Goal: Communication & Community: Answer question/provide support

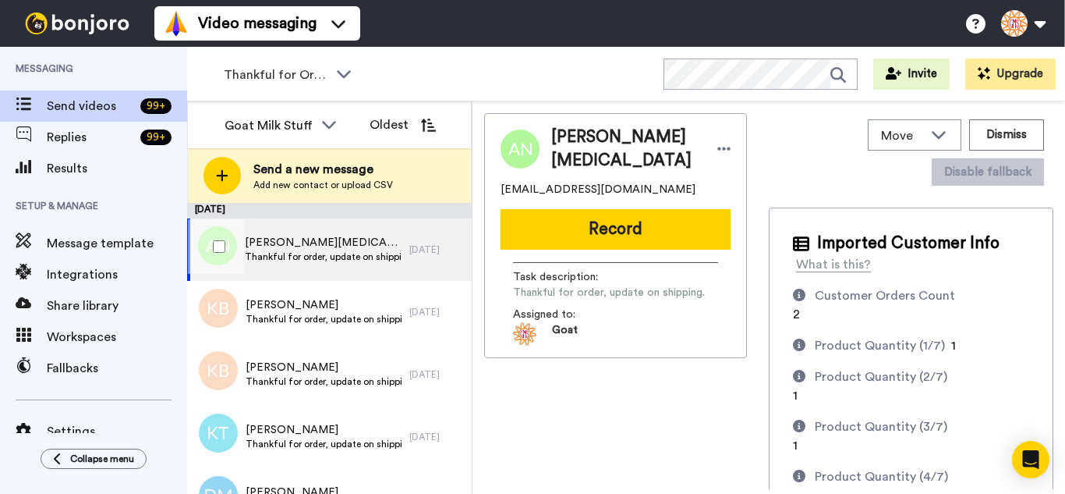
click at [221, 239] on div at bounding box center [216, 246] width 56 height 55
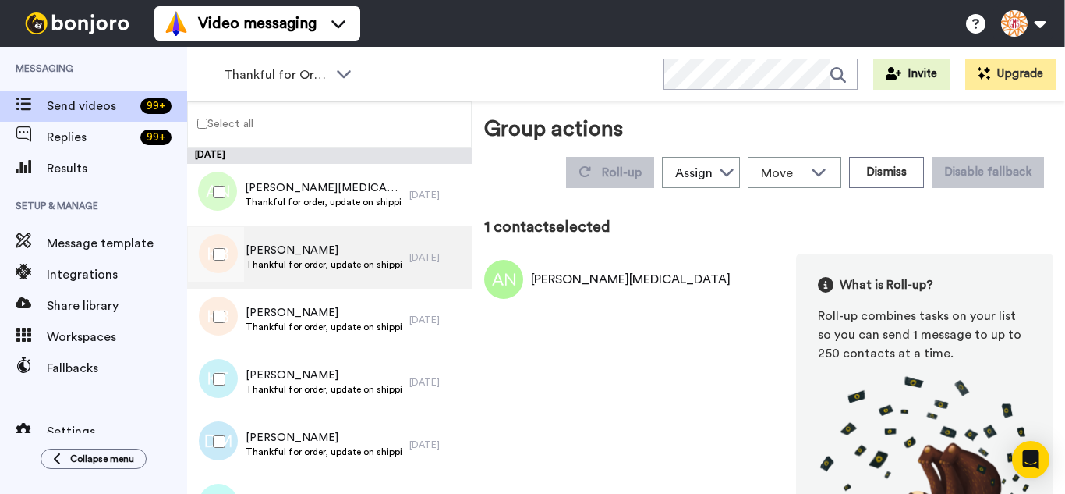
drag, startPoint x: 215, startPoint y: 300, endPoint x: 224, endPoint y: 278, distance: 23.5
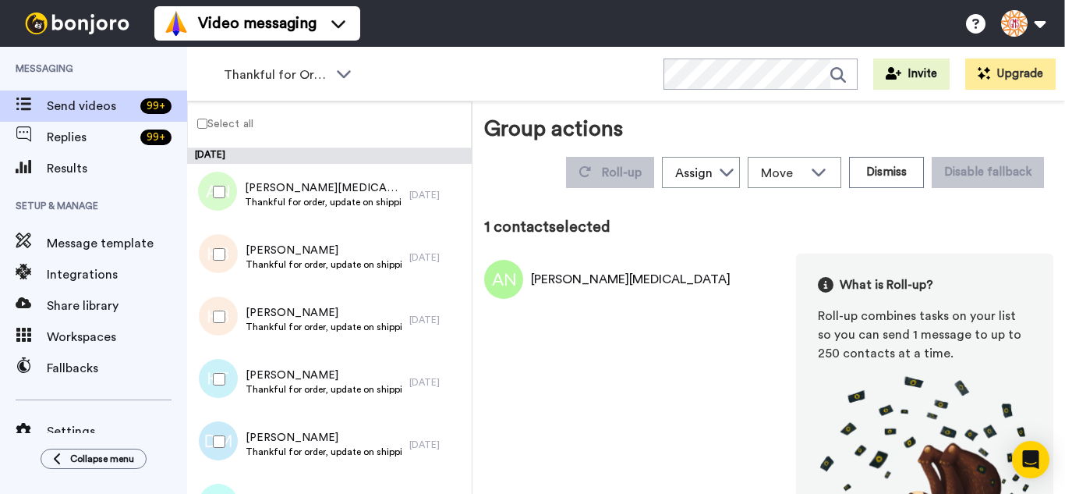
click at [215, 299] on div at bounding box center [216, 316] width 56 height 55
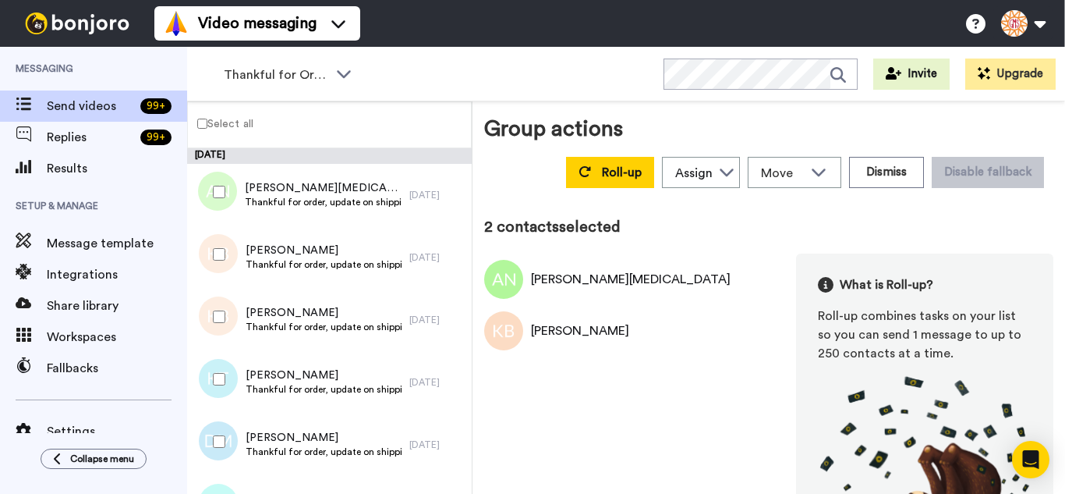
click at [222, 262] on div at bounding box center [216, 254] width 56 height 55
click at [223, 389] on div at bounding box center [216, 379] width 56 height 55
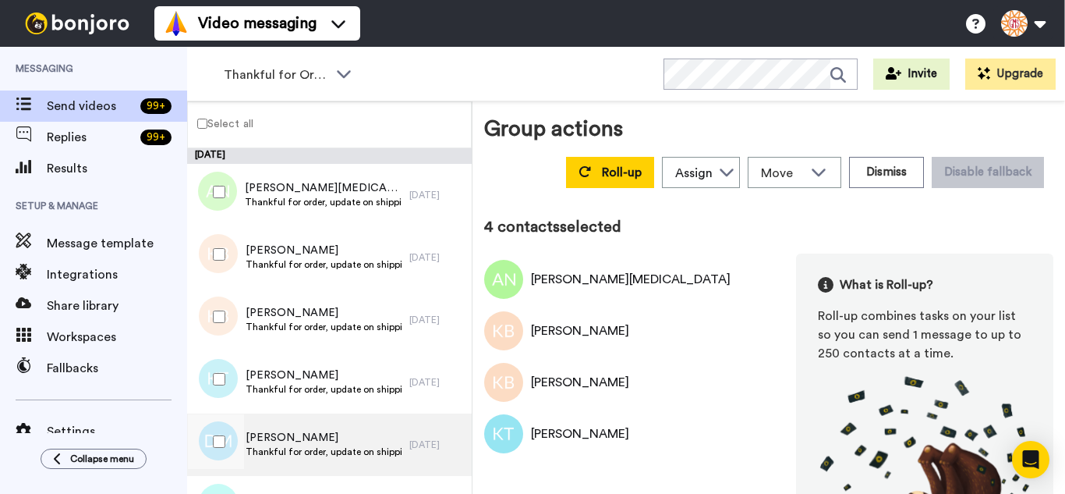
drag, startPoint x: 242, startPoint y: 472, endPoint x: 250, endPoint y: 448, distance: 24.7
click at [242, 470] on div "Diane Mullins Thankful for order, update on shipping." at bounding box center [298, 444] width 222 height 62
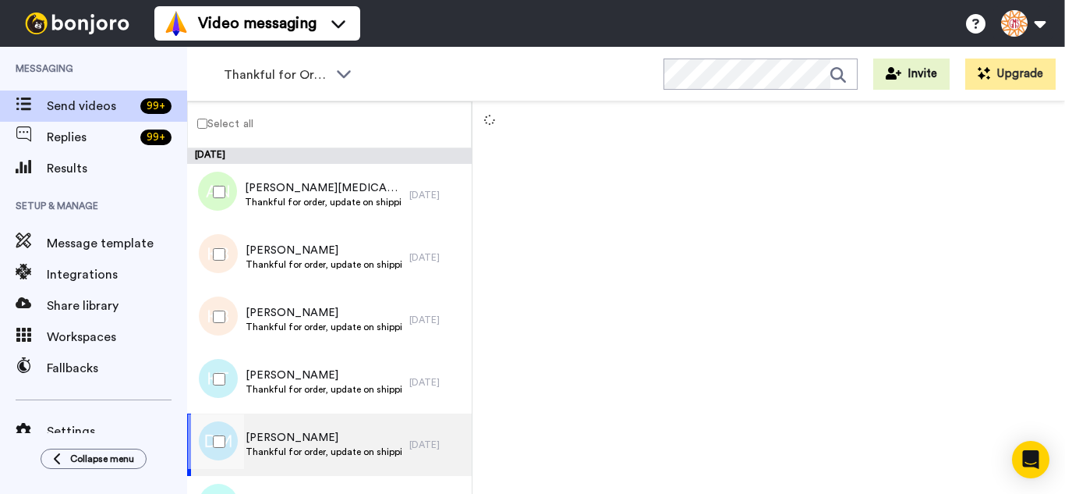
scroll to position [234, 0]
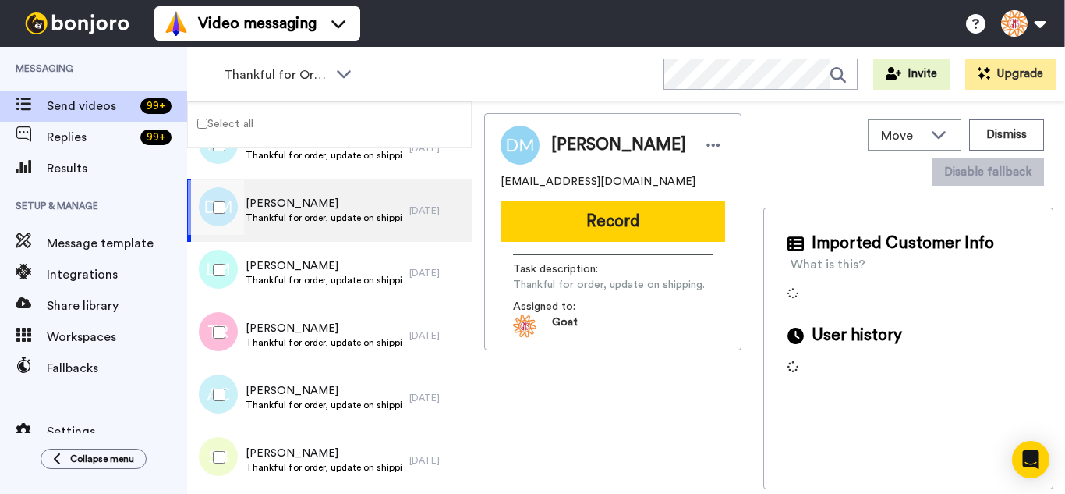
drag, startPoint x: 225, startPoint y: 219, endPoint x: 219, endPoint y: 281, distance: 62.6
click at [225, 221] on div at bounding box center [216, 207] width 56 height 55
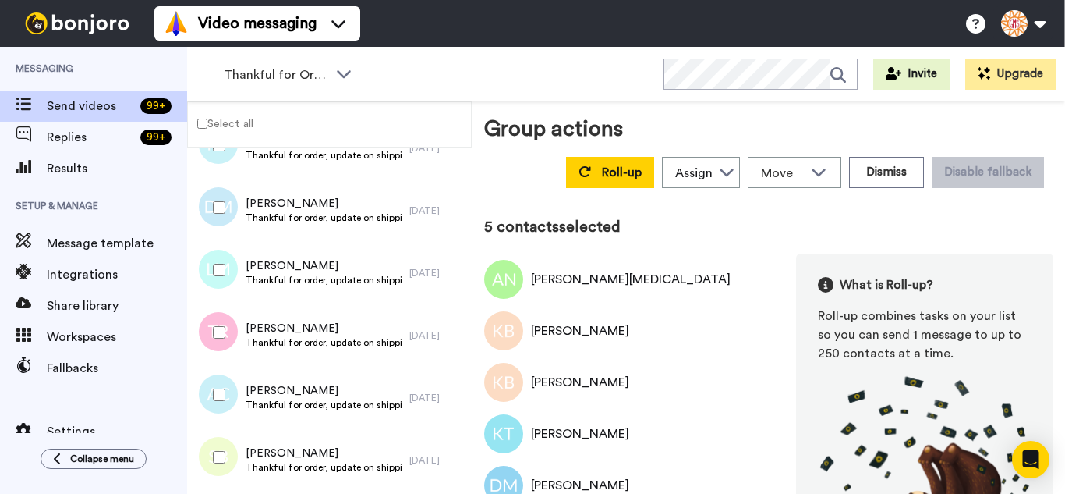
click at [219, 281] on div at bounding box center [216, 270] width 56 height 55
click at [211, 336] on div at bounding box center [216, 332] width 56 height 55
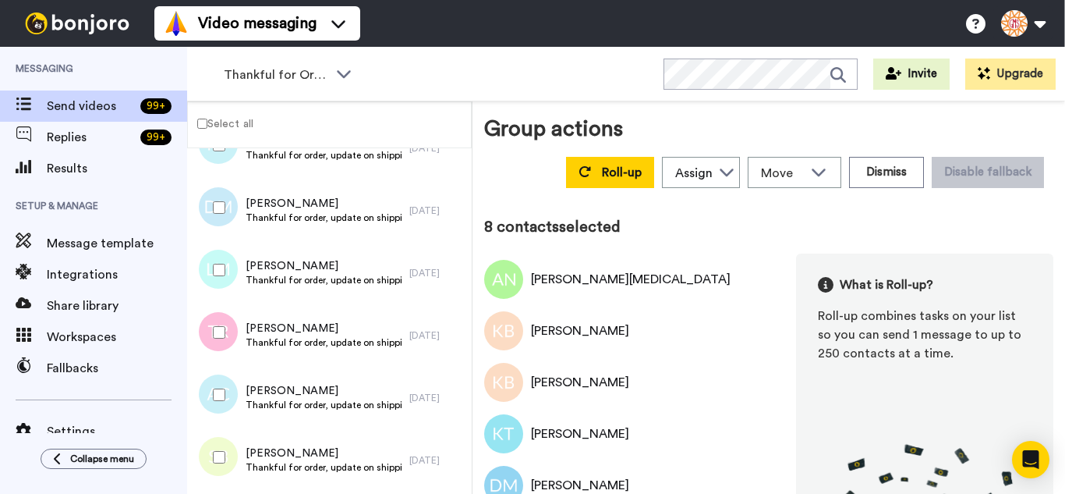
click at [222, 430] on div at bounding box center [216, 457] width 56 height 55
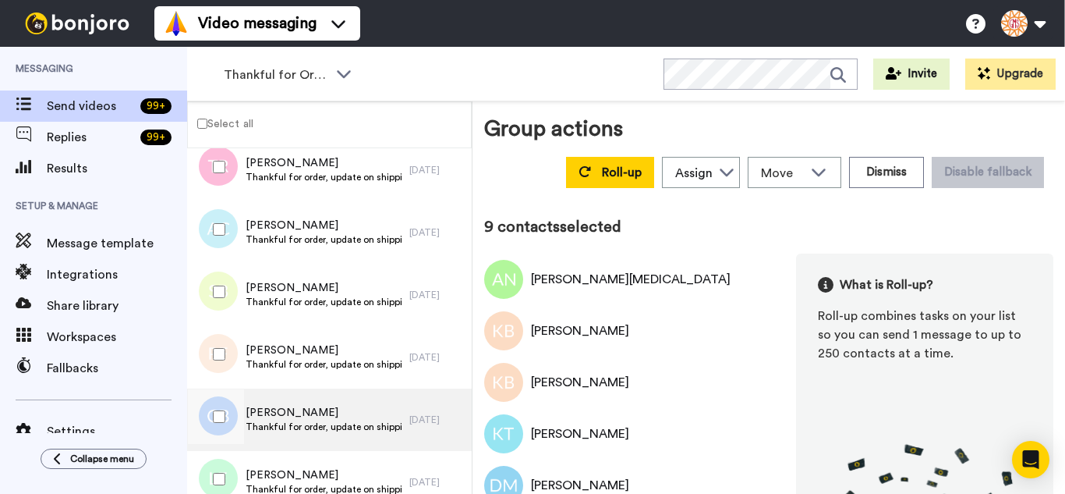
scroll to position [468, 0]
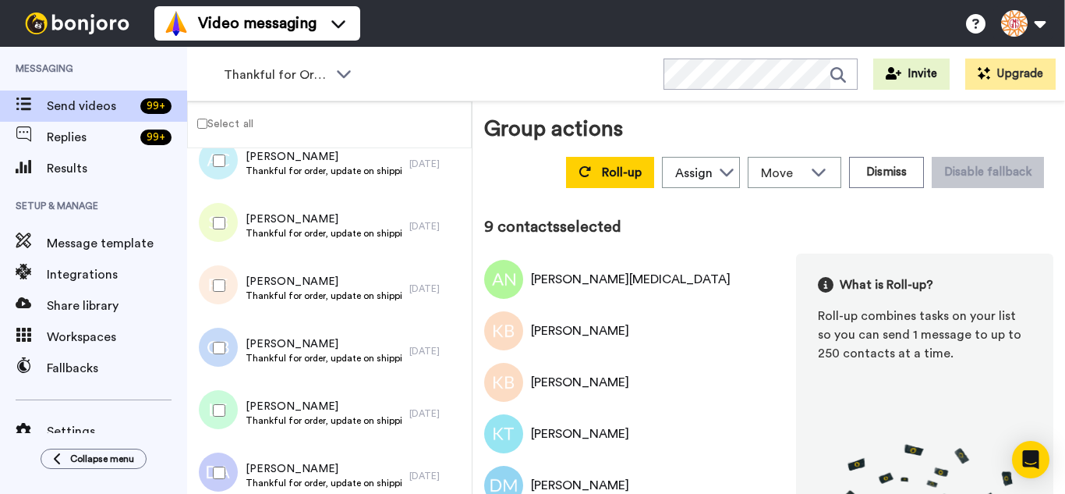
drag, startPoint x: 235, startPoint y: 299, endPoint x: 226, endPoint y: 335, distance: 36.9
click at [234, 302] on div at bounding box center [216, 285] width 56 height 55
drag, startPoint x: 222, startPoint y: 359, endPoint x: 220, endPoint y: 403, distance: 44.5
click at [221, 359] on div at bounding box center [216, 347] width 56 height 55
drag, startPoint x: 228, startPoint y: 455, endPoint x: 239, endPoint y: 427, distance: 30.1
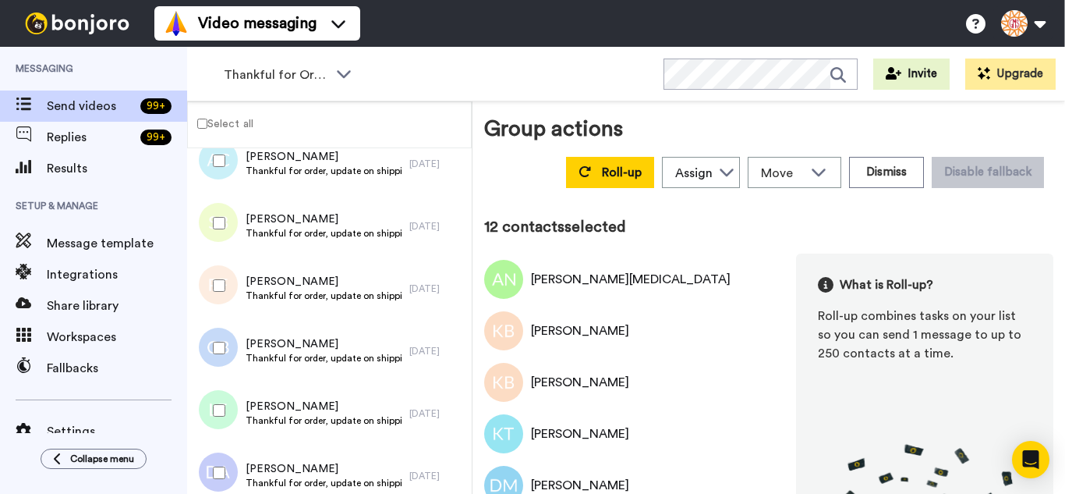
click at [228, 455] on div at bounding box center [216, 472] width 56 height 55
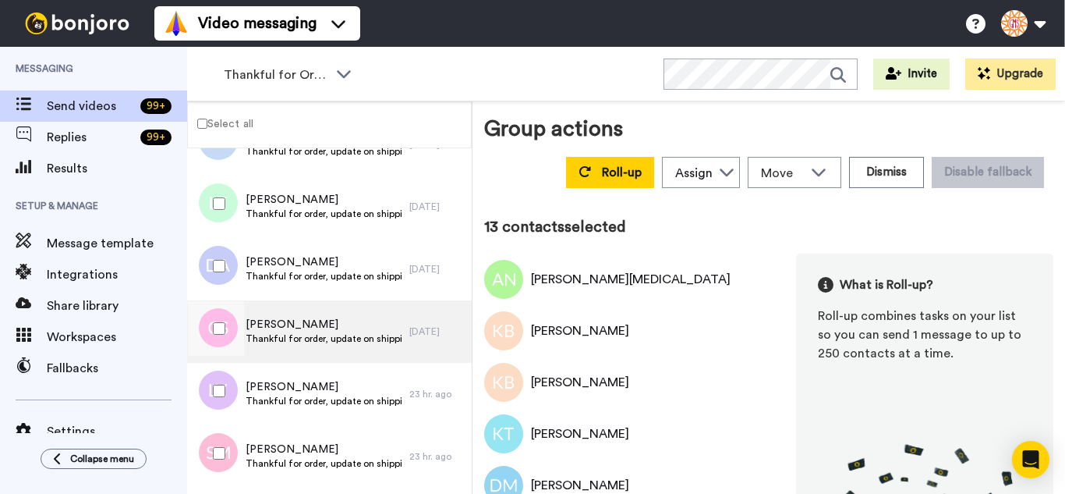
scroll to position [702, 0]
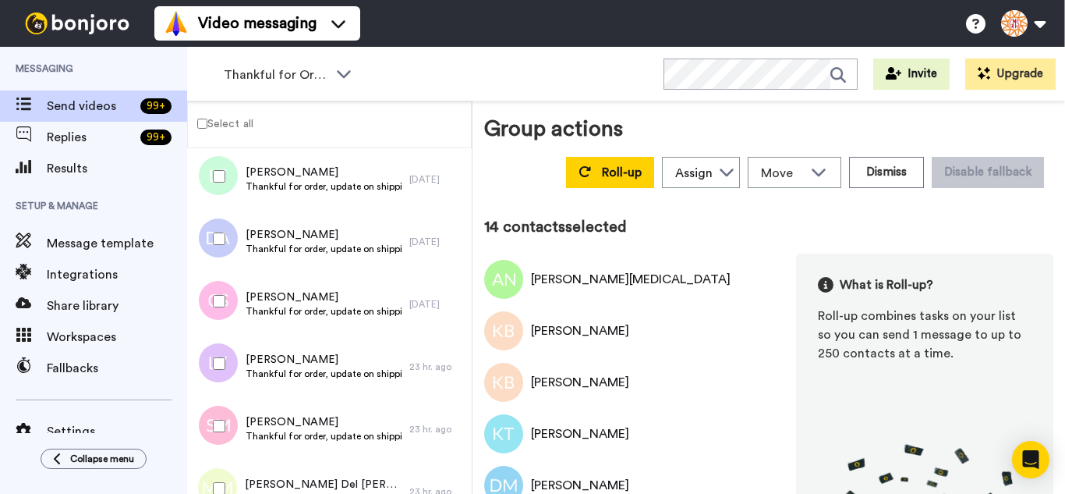
drag, startPoint x: 207, startPoint y: 343, endPoint x: 218, endPoint y: 409, distance: 67.2
click at [207, 344] on div at bounding box center [216, 363] width 56 height 55
click at [218, 409] on div at bounding box center [216, 425] width 56 height 55
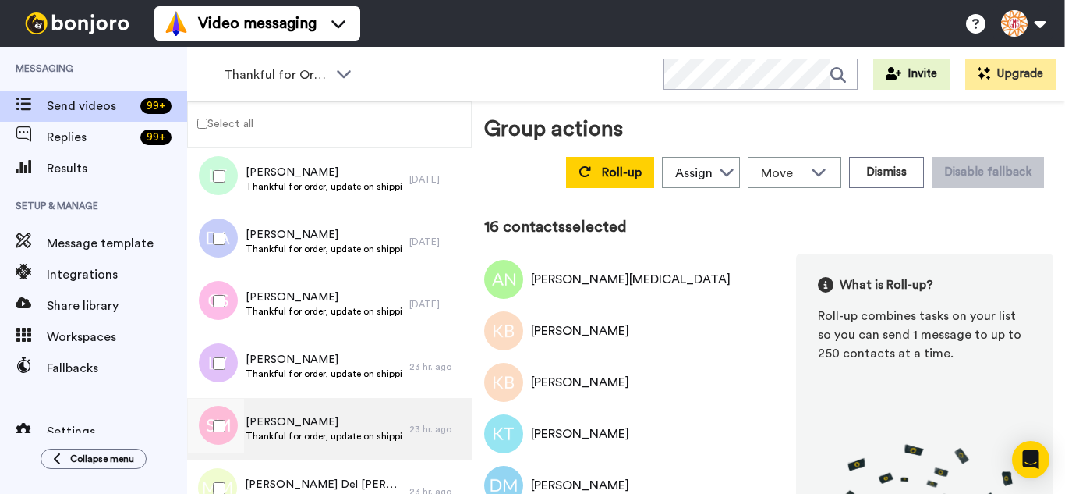
click at [217, 451] on div at bounding box center [216, 425] width 56 height 55
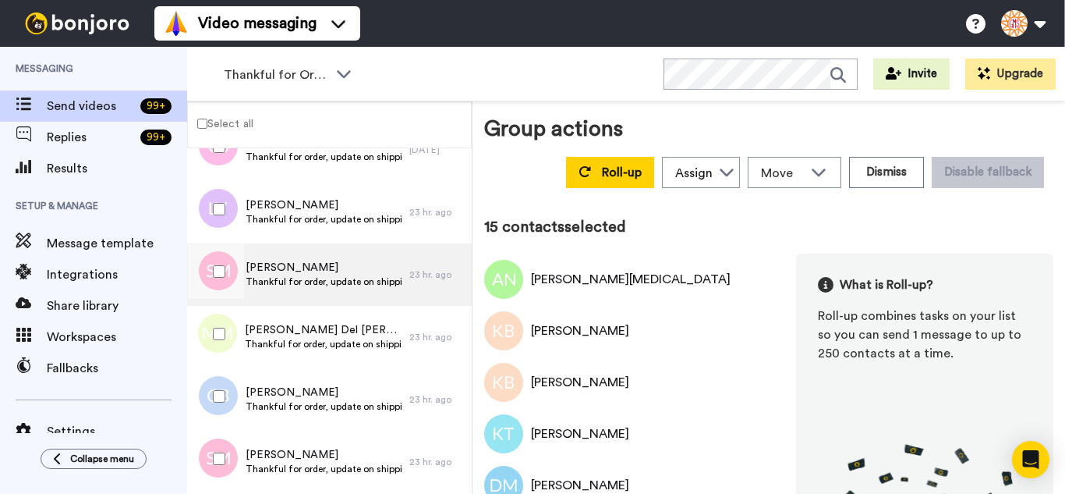
scroll to position [858, 0]
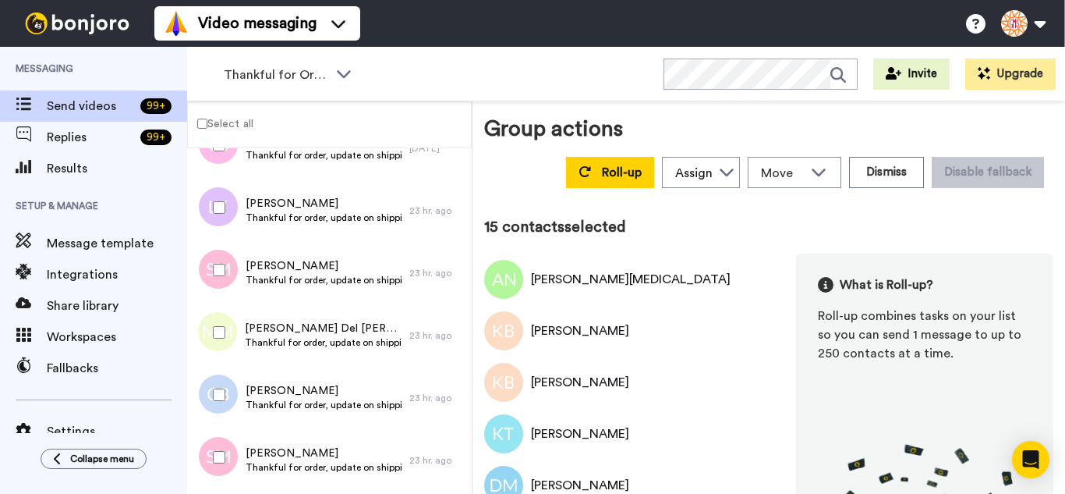
click at [219, 276] on div at bounding box center [216, 270] width 56 height 55
click at [218, 388] on div at bounding box center [216, 394] width 56 height 55
click at [228, 450] on div at bounding box center [216, 457] width 56 height 55
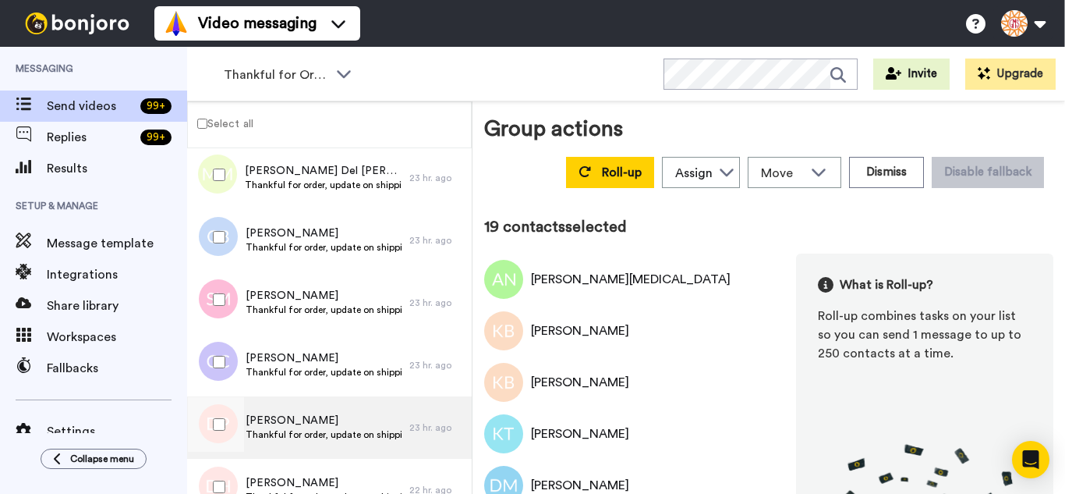
scroll to position [1092, 0]
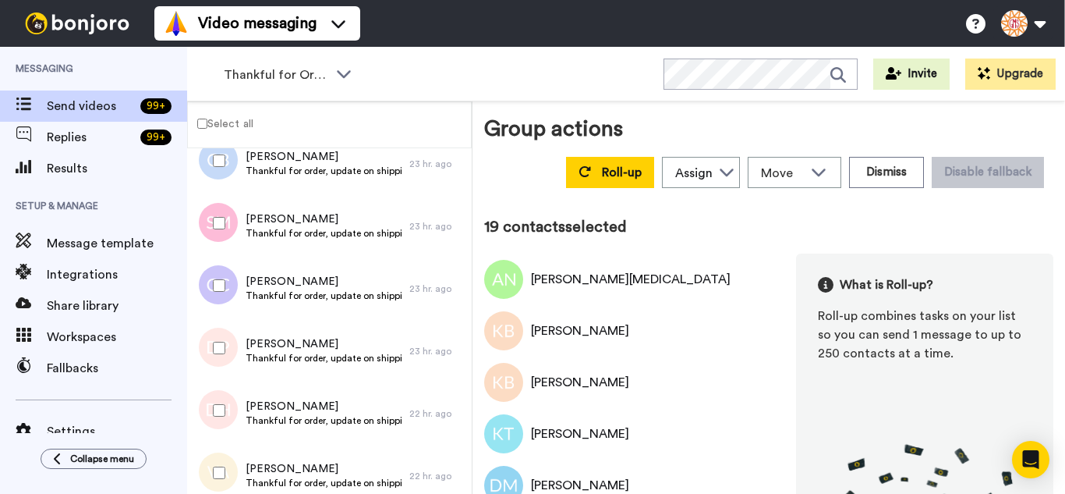
drag, startPoint x: 228, startPoint y: 288, endPoint x: 221, endPoint y: 328, distance: 41.1
click at [228, 288] on div at bounding box center [216, 285] width 56 height 55
click at [232, 474] on div at bounding box center [216, 472] width 56 height 55
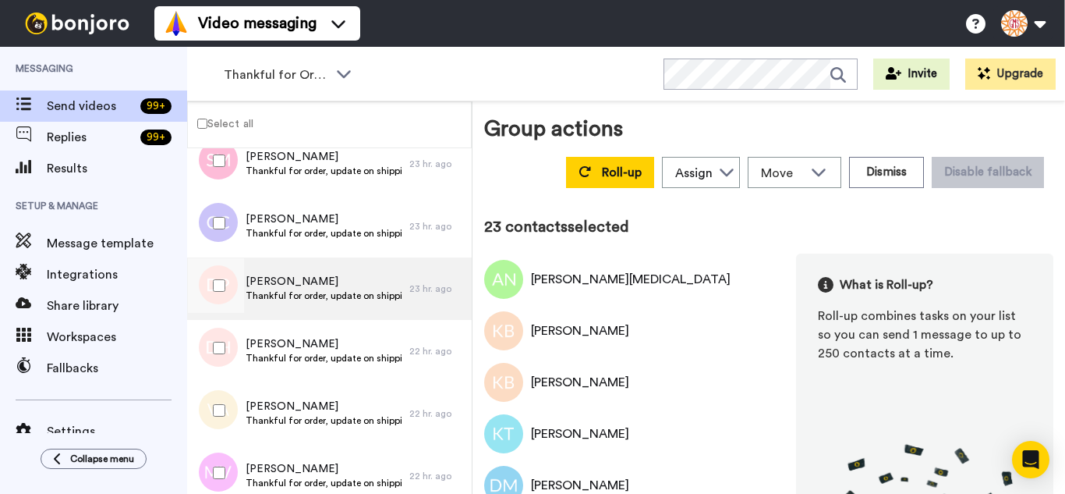
scroll to position [1326, 0]
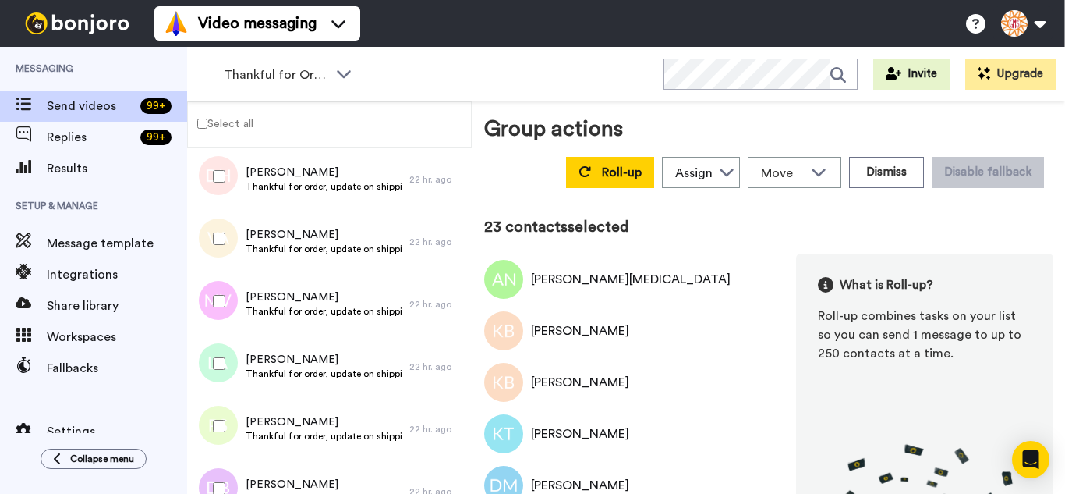
click at [216, 313] on div at bounding box center [216, 301] width 56 height 55
click at [211, 386] on div at bounding box center [216, 363] width 56 height 55
click at [220, 470] on div at bounding box center [216, 488] width 56 height 55
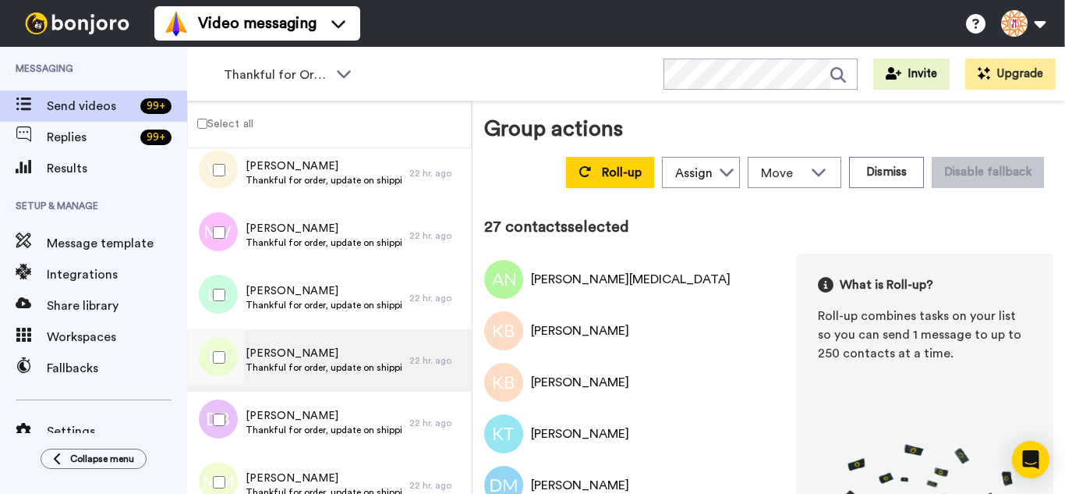
scroll to position [1559, 0]
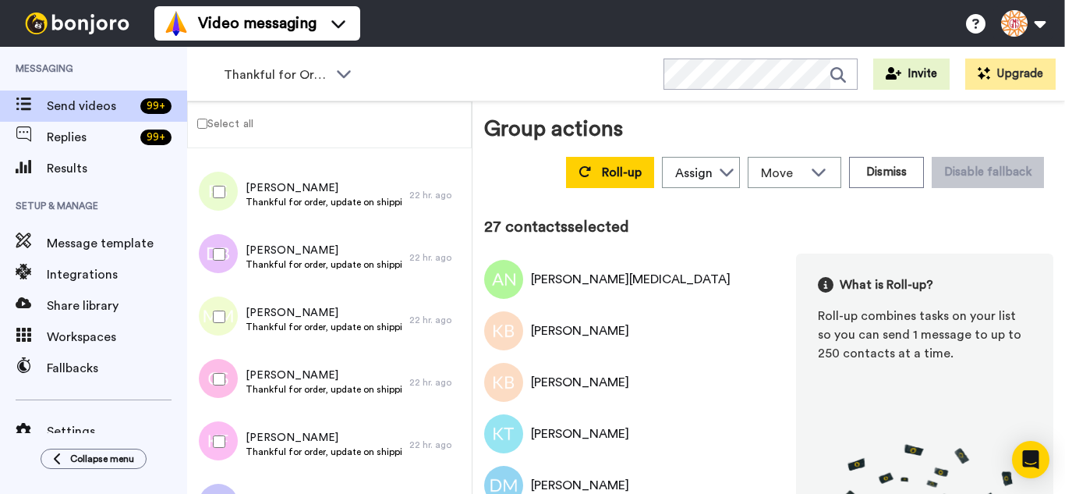
drag, startPoint x: 218, startPoint y: 323, endPoint x: 214, endPoint y: 365, distance: 42.3
click at [218, 324] on div at bounding box center [216, 316] width 56 height 55
click at [214, 365] on div at bounding box center [216, 379] width 56 height 55
click at [223, 433] on div at bounding box center [216, 441] width 56 height 55
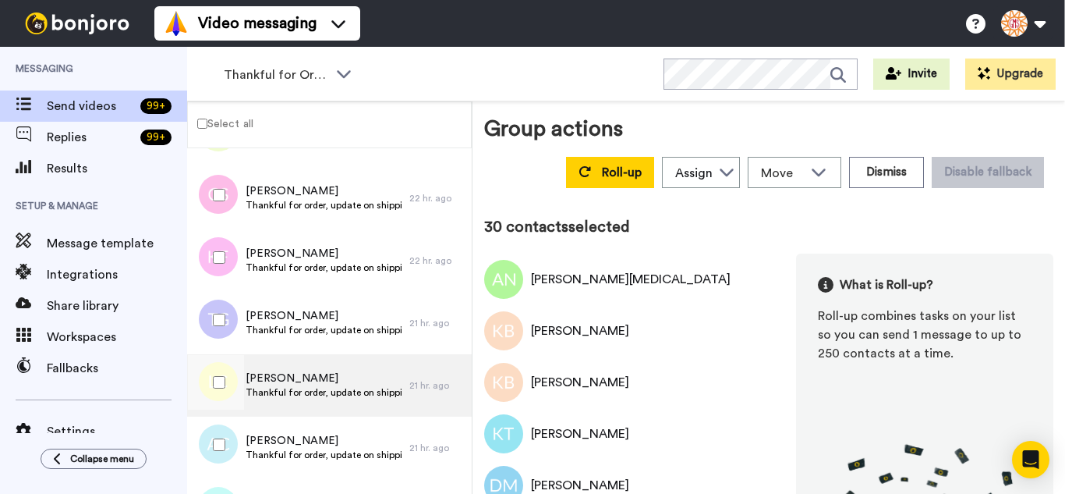
scroll to position [1793, 0]
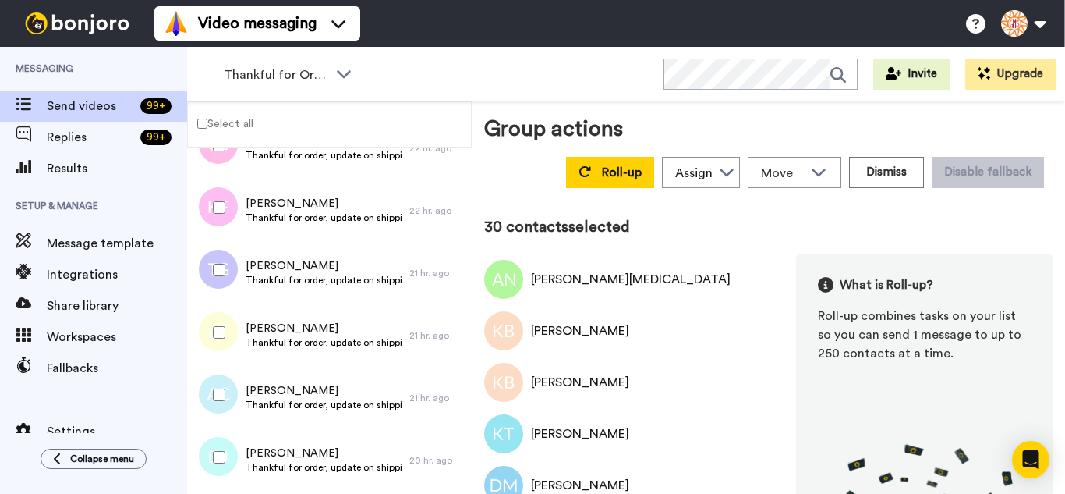
click at [220, 291] on div at bounding box center [216, 270] width 56 height 55
click at [213, 349] on div at bounding box center [216, 332] width 56 height 55
click at [221, 441] on div at bounding box center [216, 457] width 56 height 55
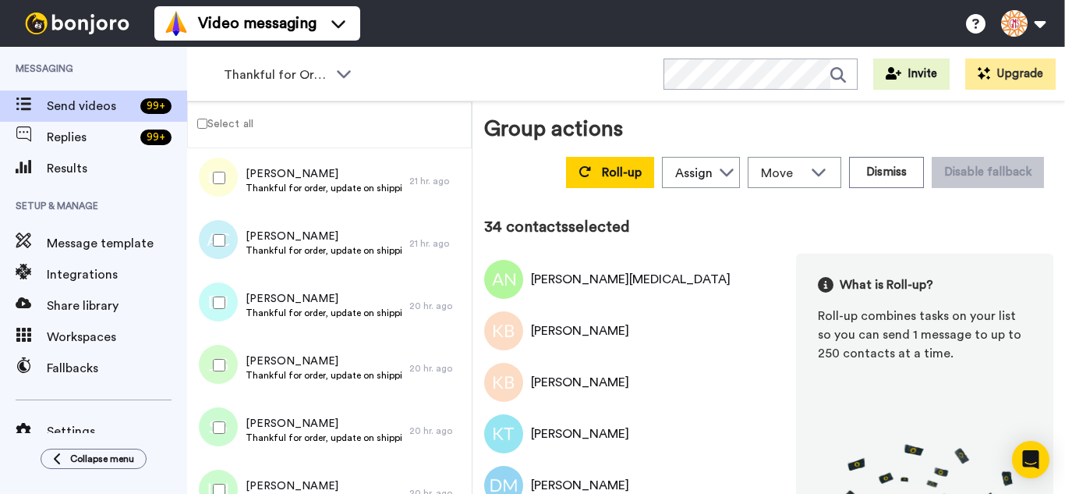
scroll to position [1949, 0]
click at [230, 364] on div at bounding box center [216, 363] width 56 height 55
drag, startPoint x: 234, startPoint y: 414, endPoint x: 231, endPoint y: 464, distance: 50.0
click at [234, 415] on div at bounding box center [216, 425] width 56 height 55
click at [230, 465] on div at bounding box center [216, 488] width 56 height 55
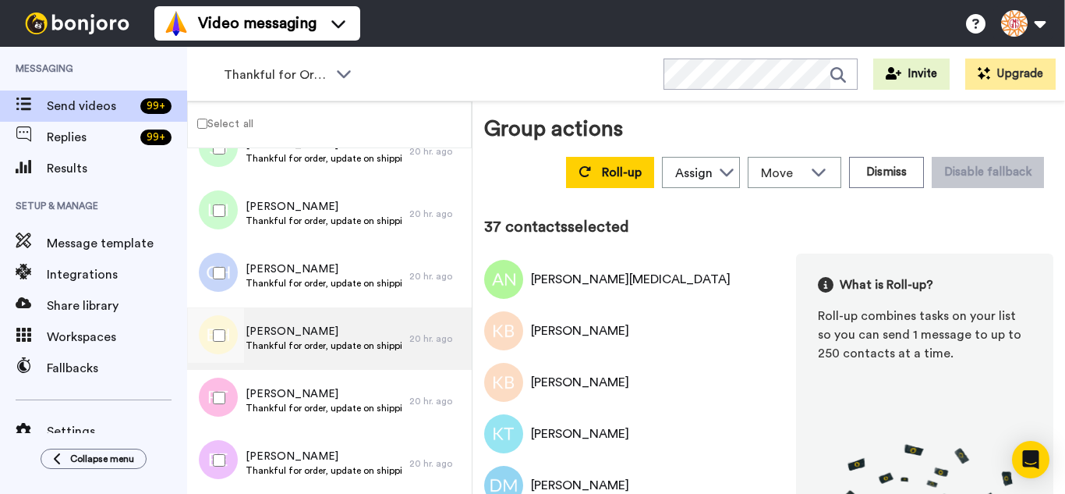
scroll to position [2261, 0]
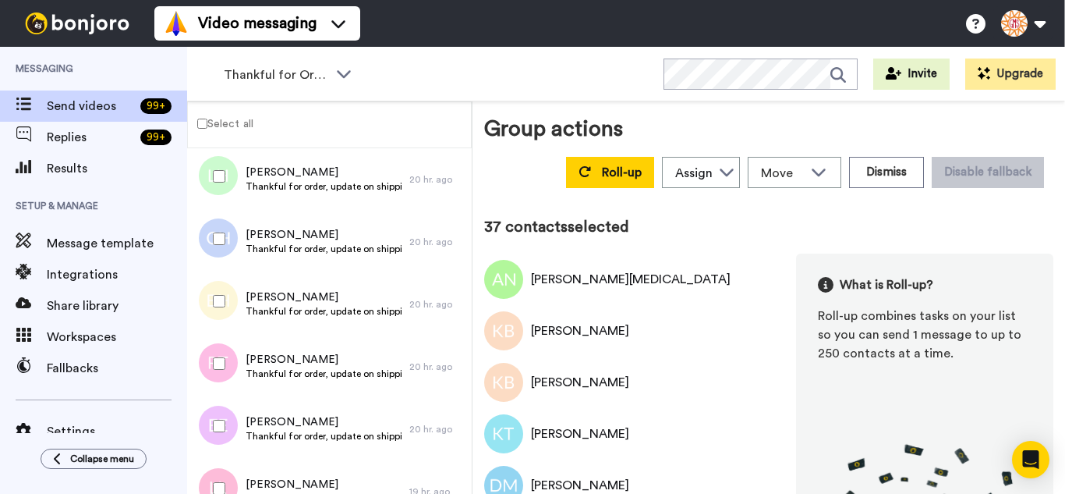
click at [216, 234] on div at bounding box center [216, 238] width 56 height 55
click at [225, 306] on div at bounding box center [216, 301] width 56 height 55
click at [228, 369] on div at bounding box center [216, 363] width 56 height 55
click at [215, 476] on div at bounding box center [216, 488] width 56 height 55
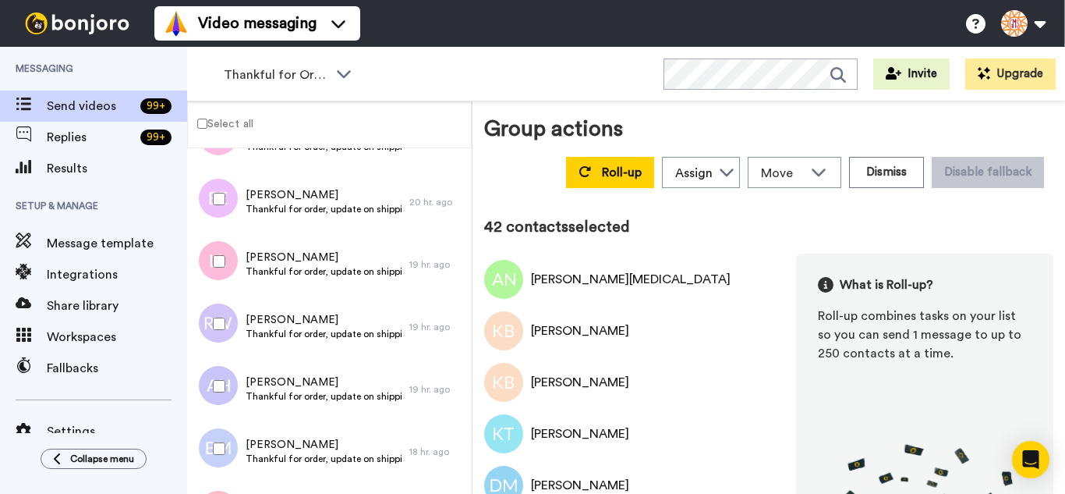
scroll to position [2495, 0]
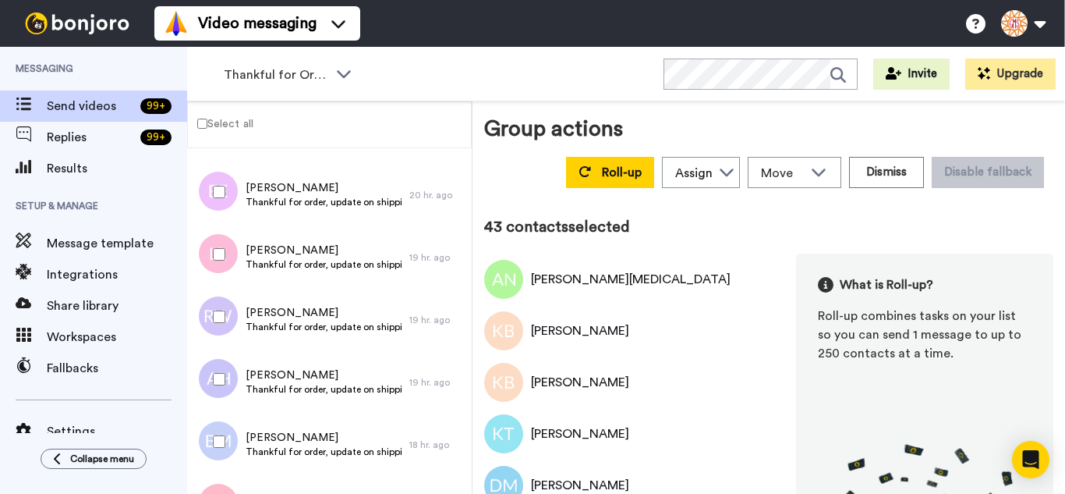
click at [218, 361] on div at bounding box center [216, 379] width 56 height 55
click at [212, 405] on div at bounding box center [216, 379] width 56 height 55
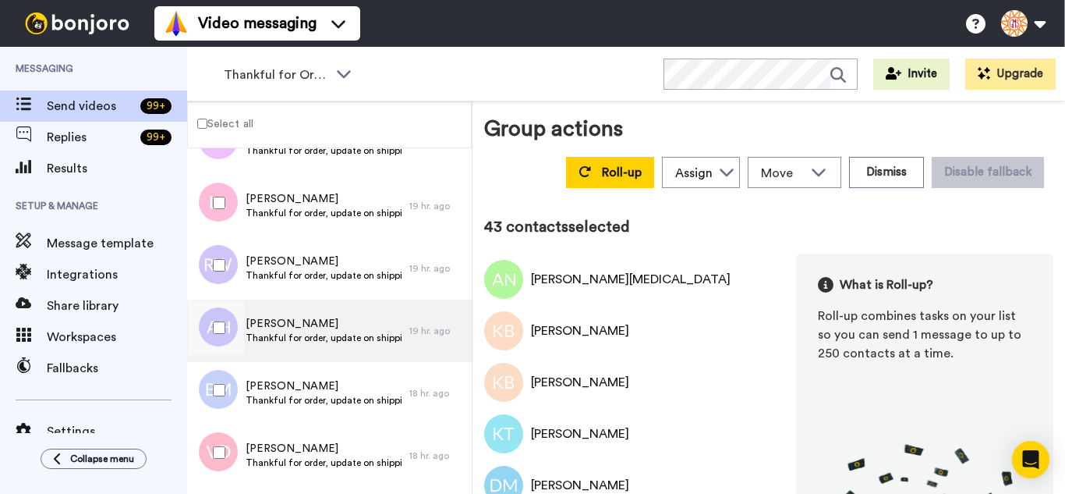
scroll to position [2573, 0]
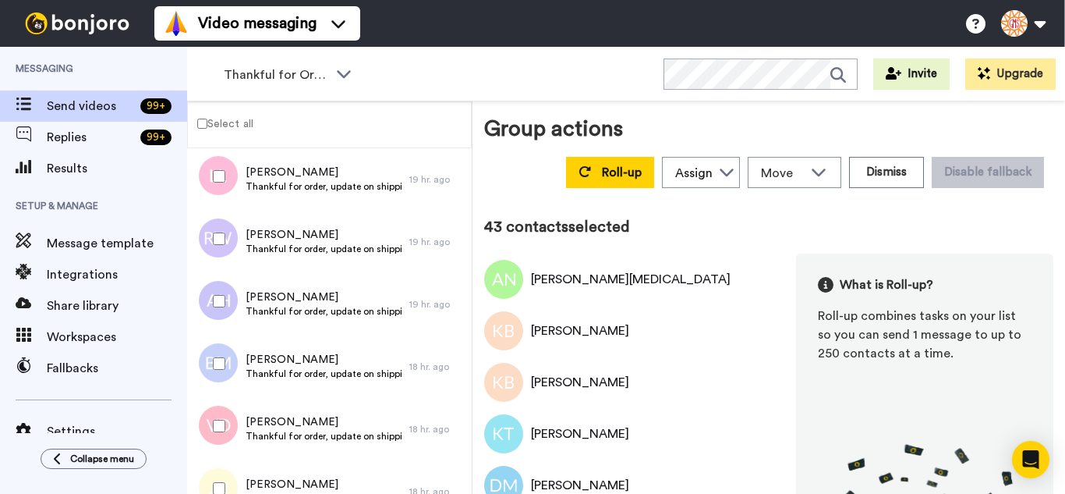
click at [211, 299] on div at bounding box center [216, 301] width 56 height 55
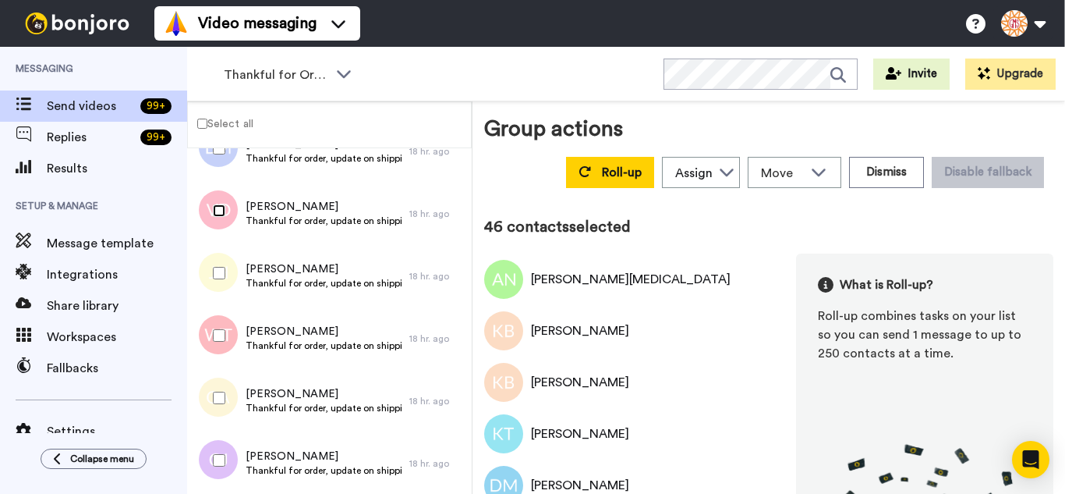
scroll to position [2789, 0]
click at [225, 285] on div at bounding box center [216, 272] width 56 height 55
click at [225, 447] on div at bounding box center [216, 459] width 56 height 55
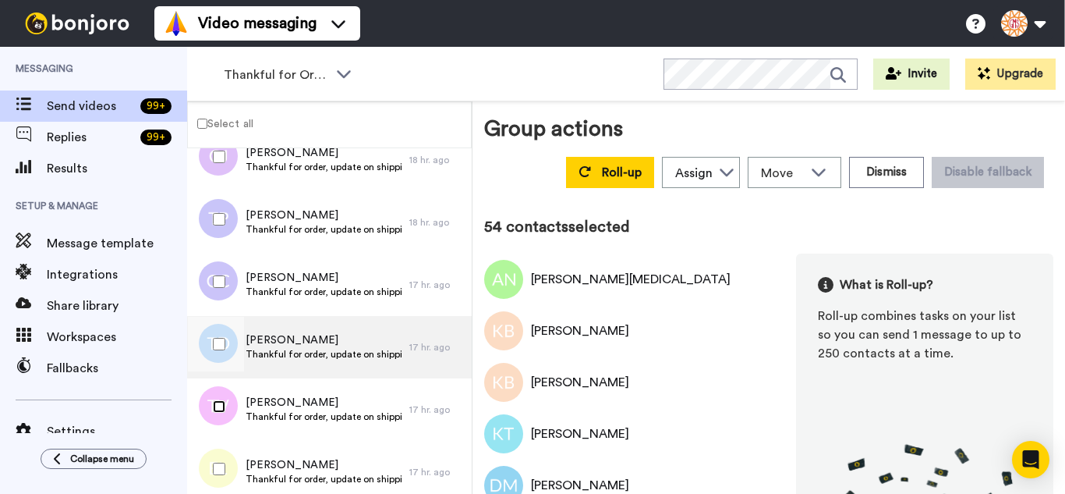
scroll to position [3179, 0]
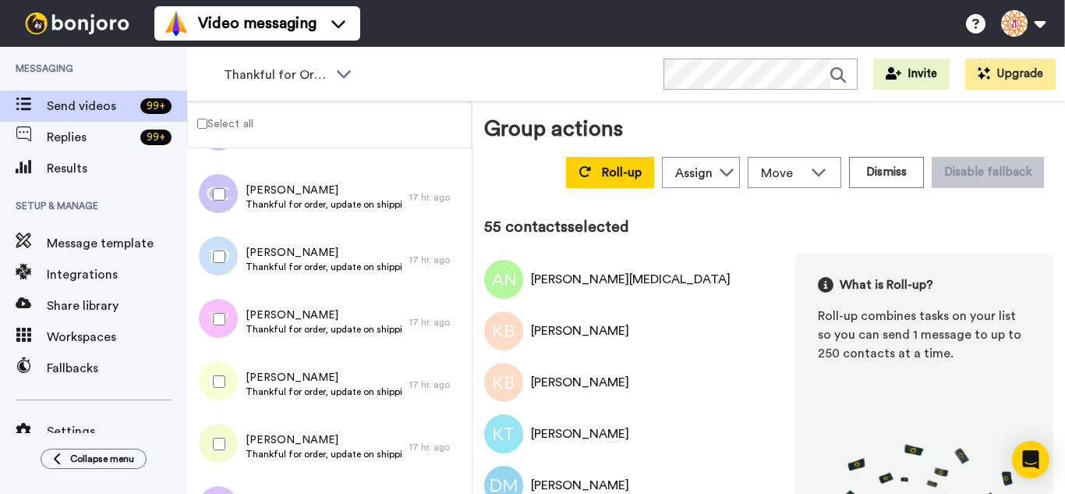
click at [226, 432] on div at bounding box center [216, 443] width 56 height 55
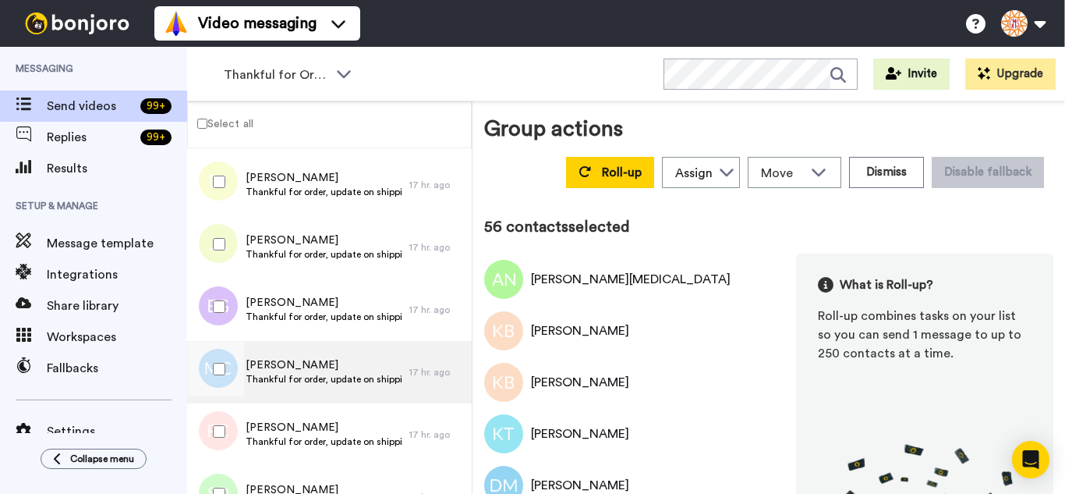
scroll to position [3413, 0]
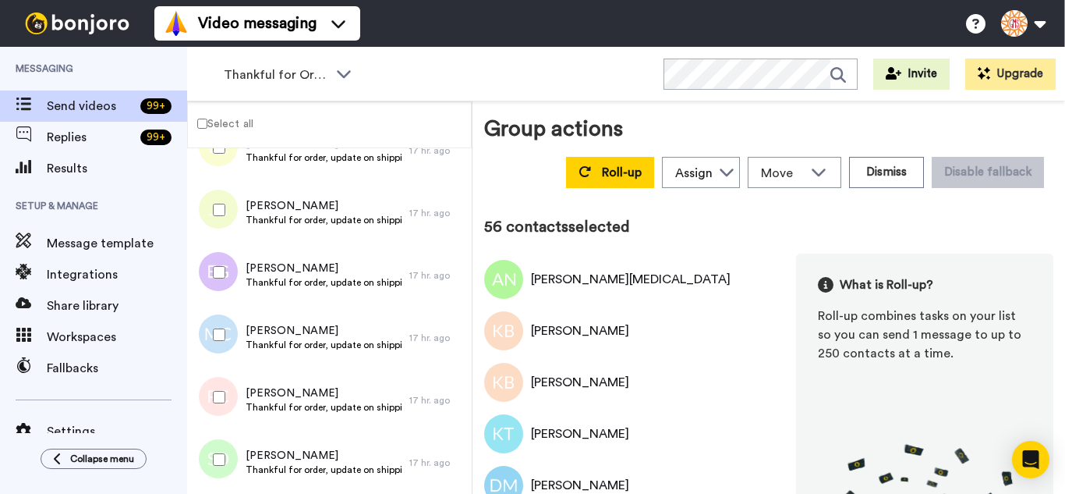
click at [228, 281] on div at bounding box center [216, 272] width 56 height 55
click at [225, 446] on div at bounding box center [216, 459] width 56 height 55
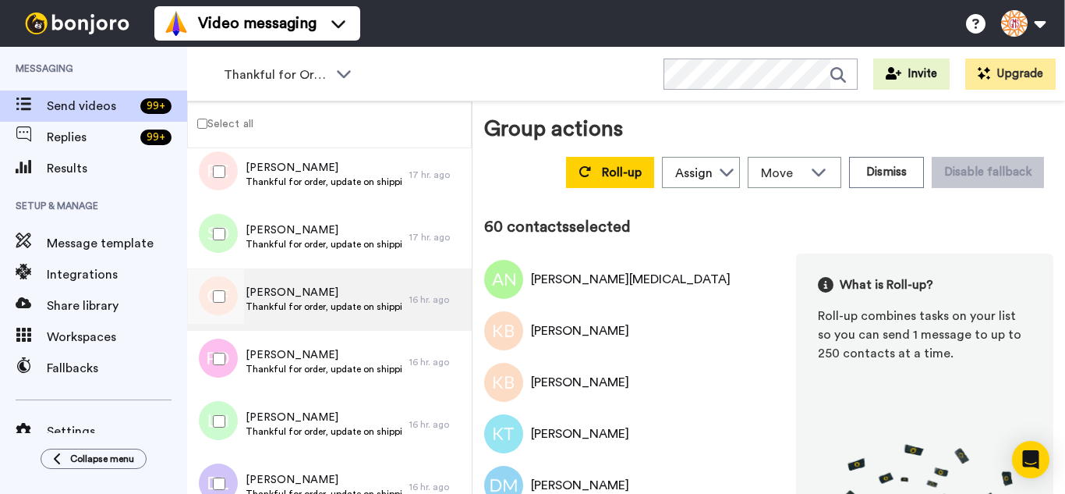
scroll to position [3647, 0]
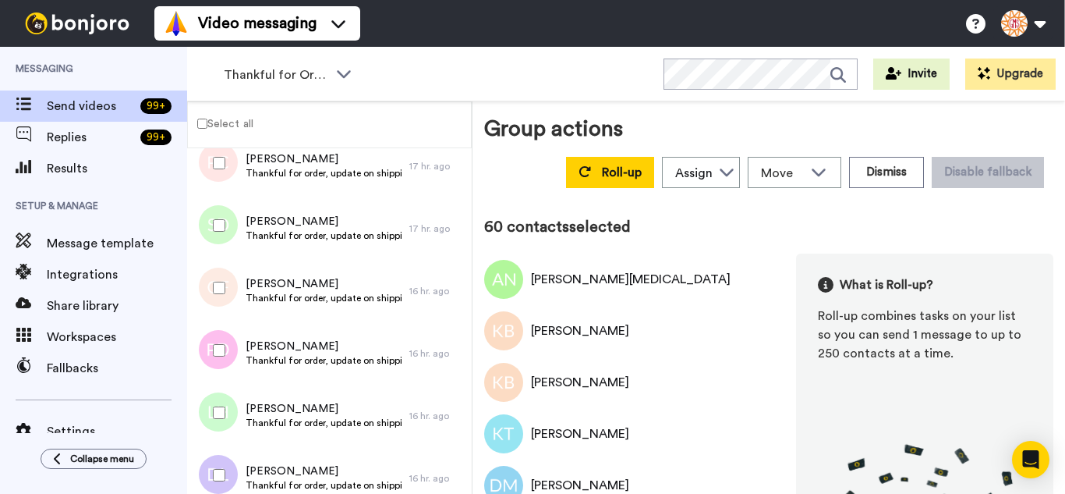
click at [229, 286] on div at bounding box center [216, 287] width 56 height 55
click at [221, 338] on div at bounding box center [216, 350] width 56 height 55
click at [235, 406] on div at bounding box center [216, 412] width 56 height 55
click at [235, 458] on div at bounding box center [216, 475] width 56 height 55
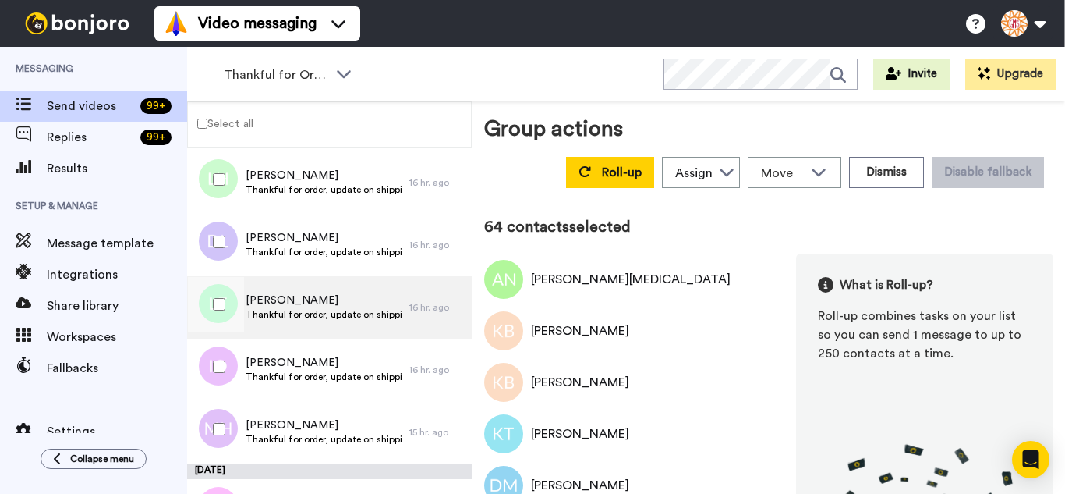
scroll to position [3881, 0]
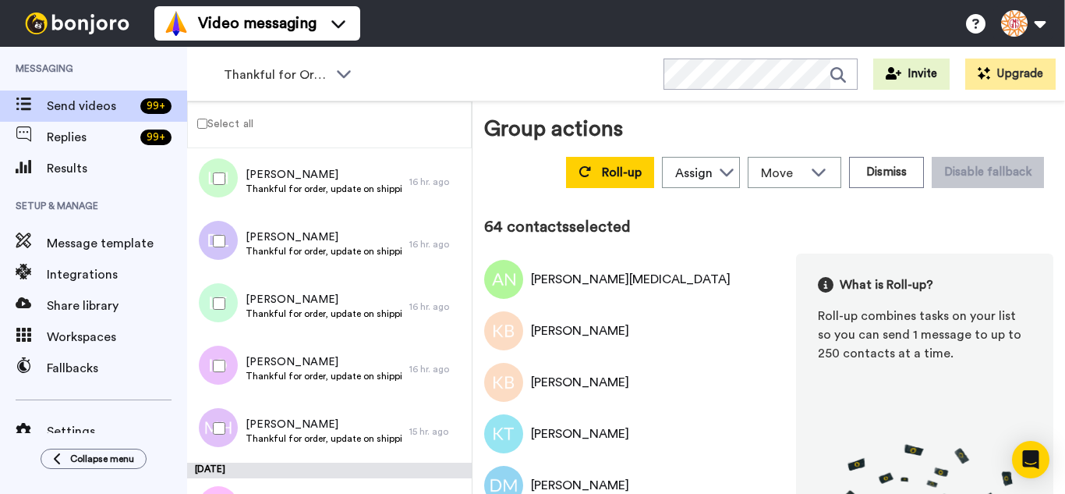
drag, startPoint x: 228, startPoint y: 303, endPoint x: 218, endPoint y: 356, distance: 54.6
click at [228, 306] on div at bounding box center [216, 303] width 56 height 55
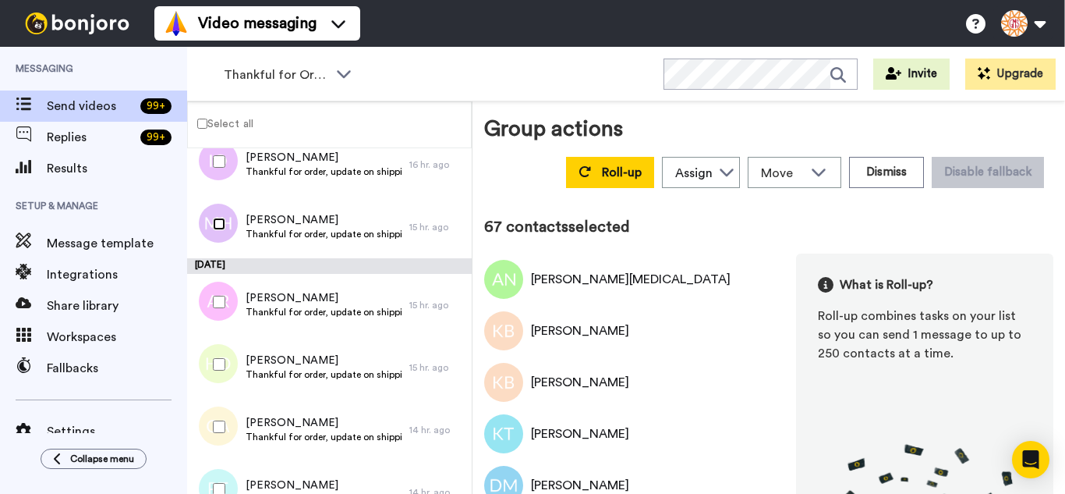
scroll to position [4115, 0]
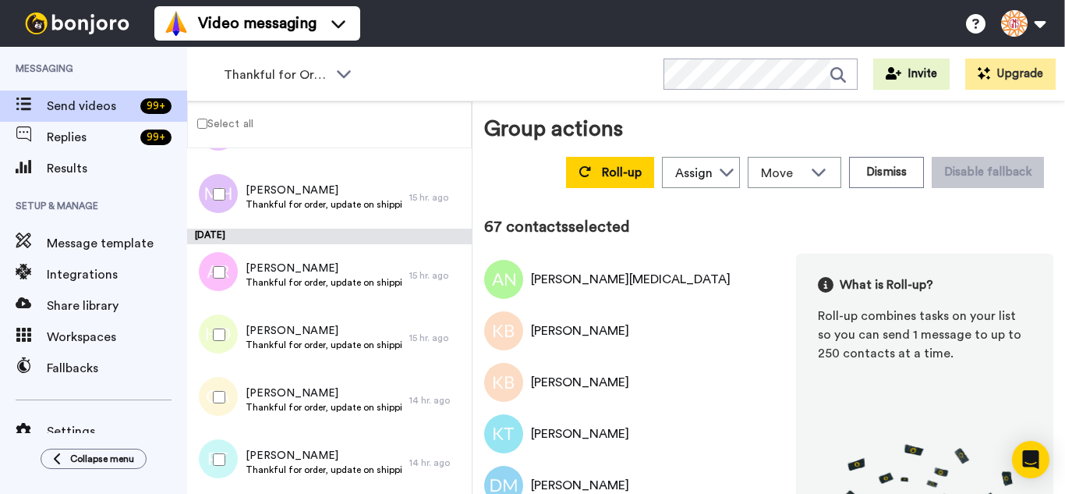
click at [225, 339] on div at bounding box center [216, 334] width 56 height 55
click at [232, 406] on div at bounding box center [216, 397] width 56 height 55
drag, startPoint x: 230, startPoint y: 438, endPoint x: 229, endPoint y: 450, distance: 11.7
click at [229, 439] on div at bounding box center [216, 459] width 56 height 55
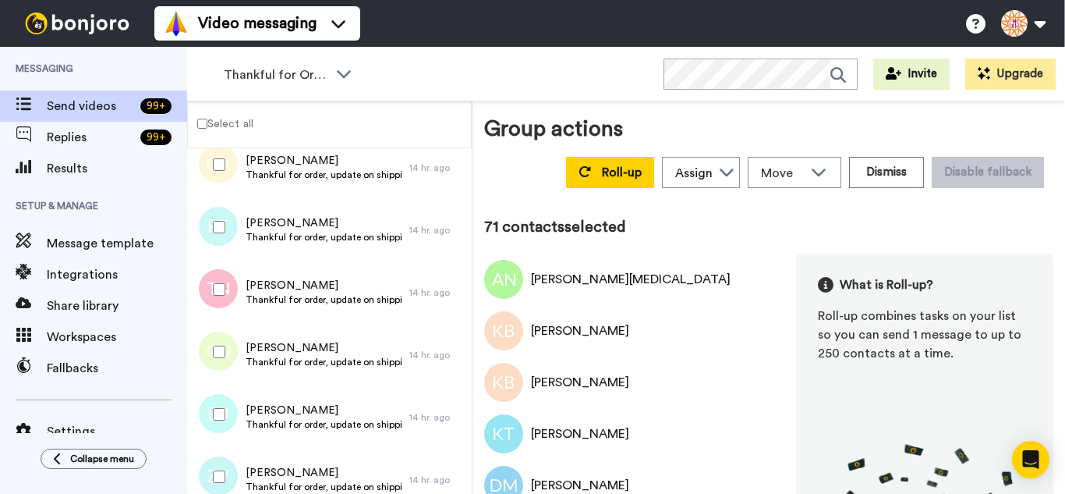
scroll to position [4364, 0]
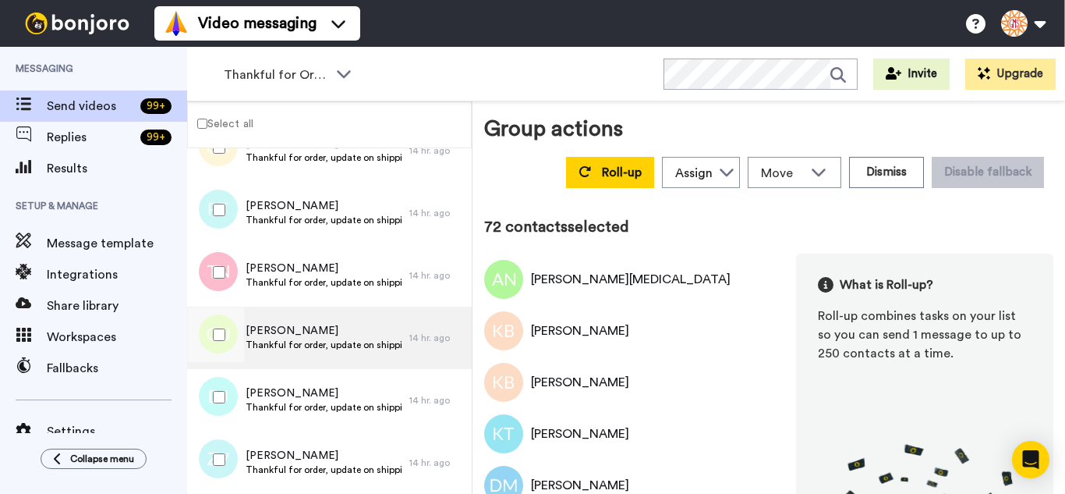
drag, startPoint x: 221, startPoint y: 324, endPoint x: 218, endPoint y: 366, distance: 43.1
click at [221, 324] on div at bounding box center [216, 334] width 56 height 55
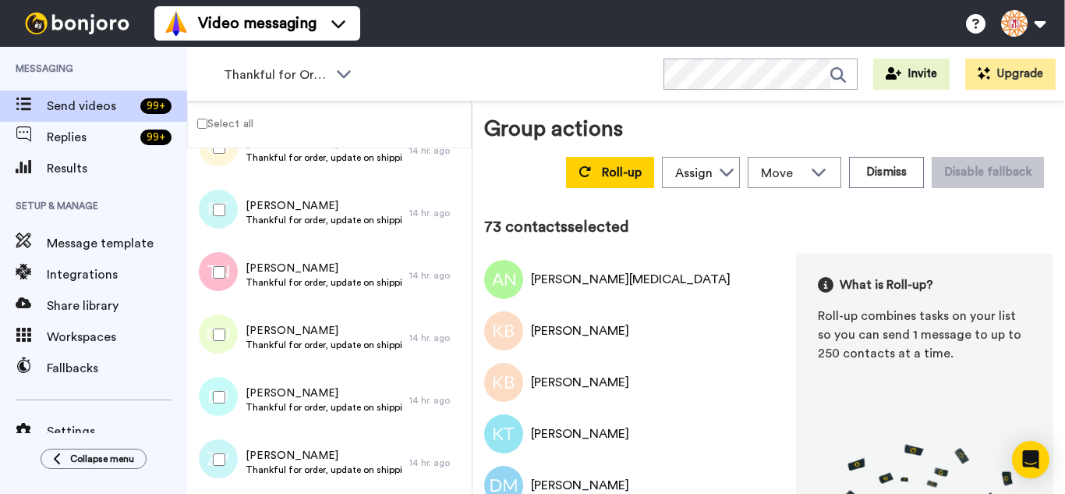
click at [220, 384] on div at bounding box center [216, 397] width 56 height 55
click at [224, 439] on div at bounding box center [216, 459] width 56 height 55
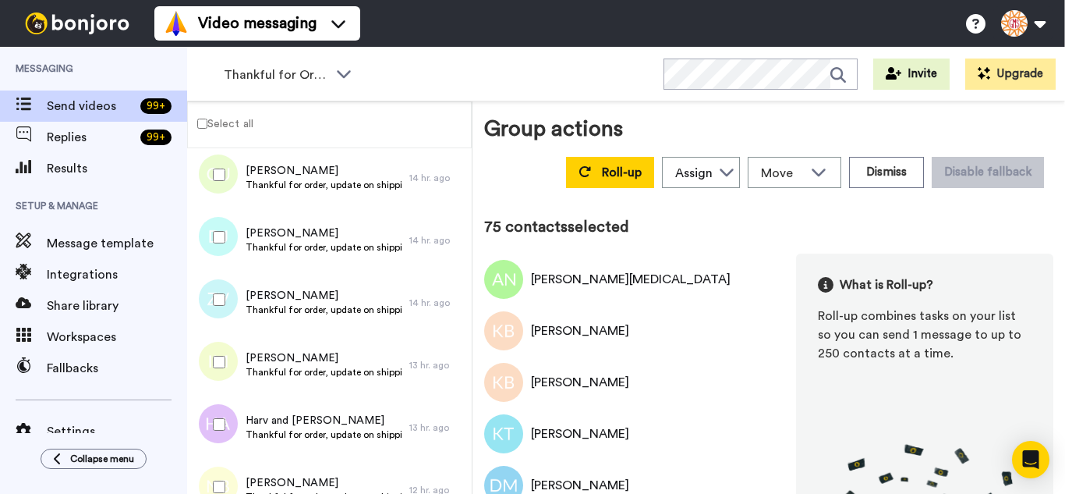
scroll to position [4598, 0]
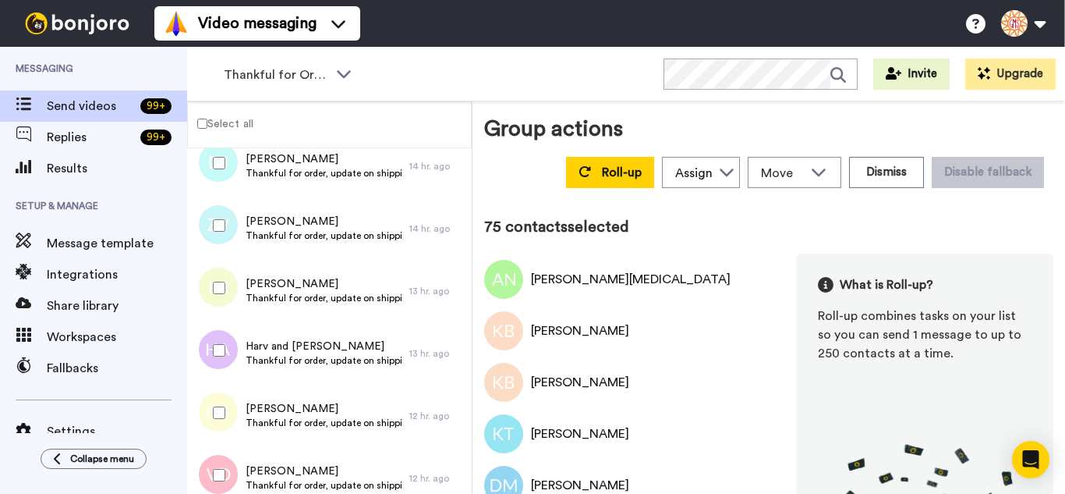
click at [210, 276] on div at bounding box center [216, 287] width 56 height 55
click at [223, 398] on div at bounding box center [216, 412] width 56 height 55
click at [226, 468] on div at bounding box center [216, 475] width 56 height 55
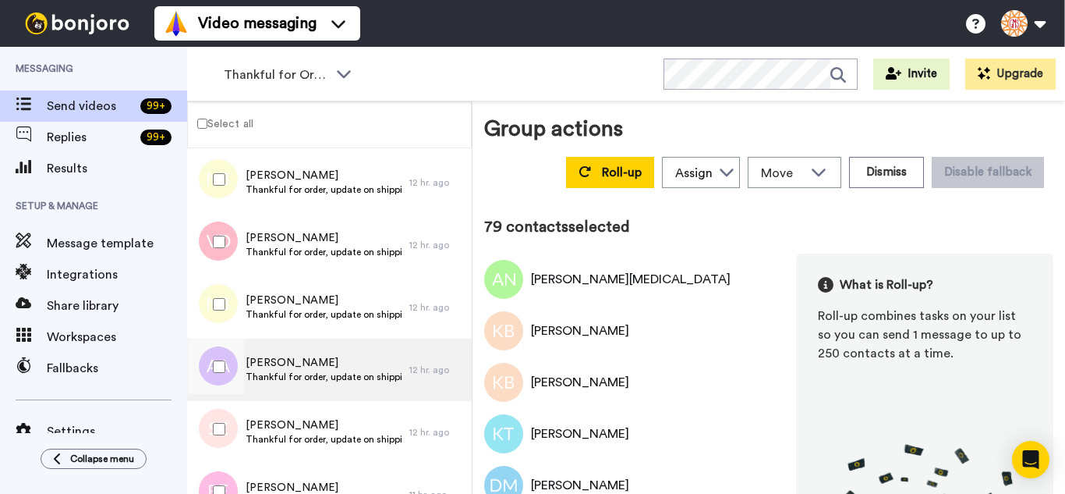
scroll to position [4832, 0]
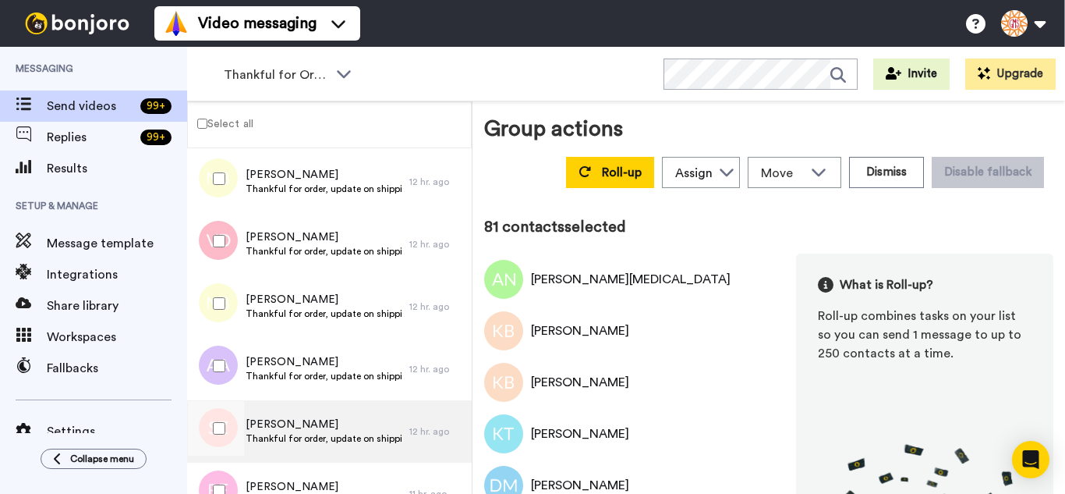
drag, startPoint x: 217, startPoint y: 418, endPoint x: 217, endPoint y: 459, distance: 41.3
click at [216, 419] on div at bounding box center [216, 428] width 56 height 55
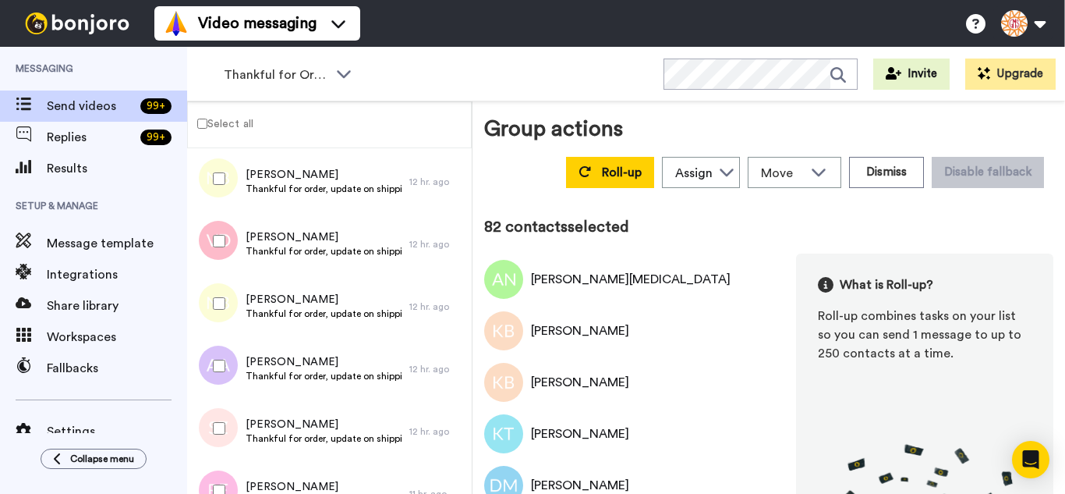
drag, startPoint x: 217, startPoint y: 476, endPoint x: 221, endPoint y: 463, distance: 13.1
click at [215, 476] on div at bounding box center [216, 490] width 56 height 55
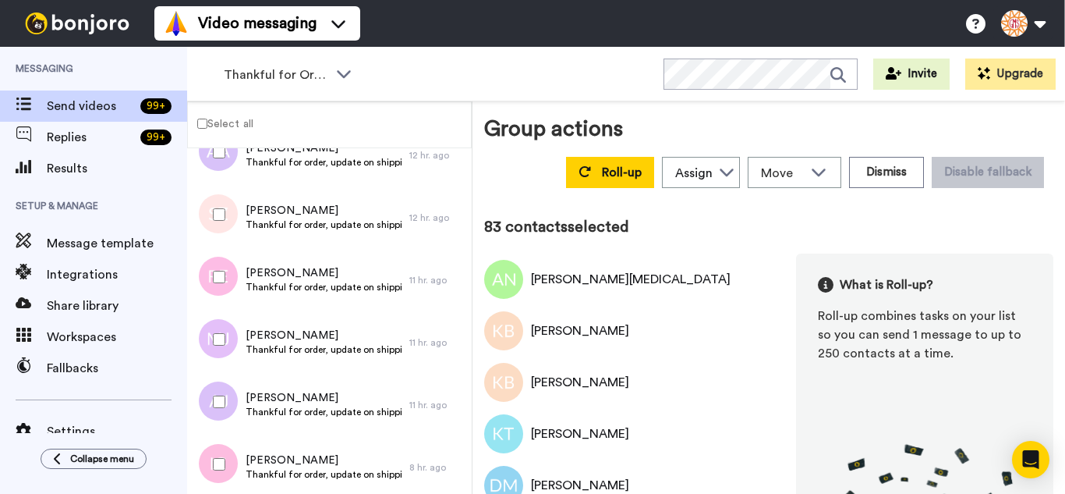
scroll to position [5066, 0]
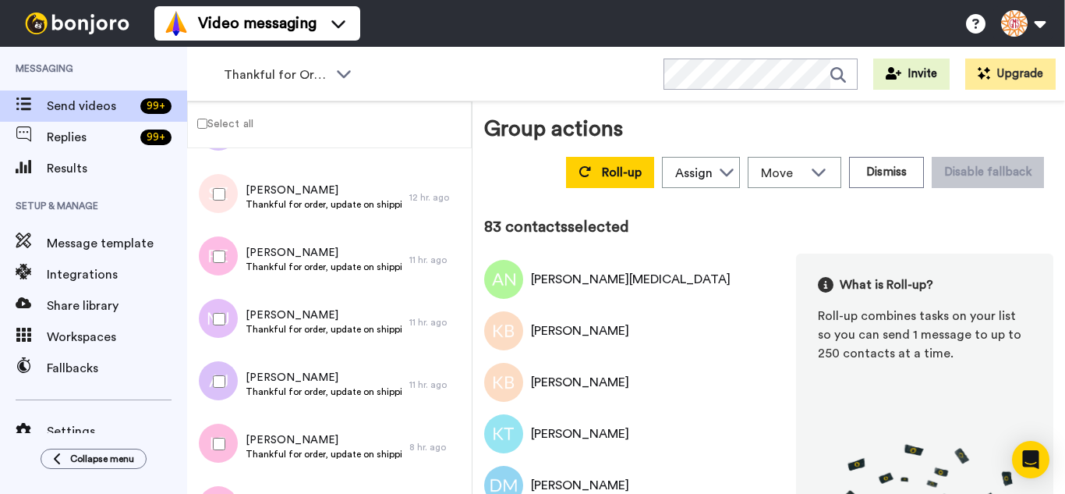
drag, startPoint x: 227, startPoint y: 321, endPoint x: 228, endPoint y: 366, distance: 44.5
click at [227, 324] on div at bounding box center [216, 319] width 56 height 55
click at [229, 388] on div at bounding box center [216, 381] width 56 height 55
click at [225, 447] on div at bounding box center [216, 443] width 56 height 55
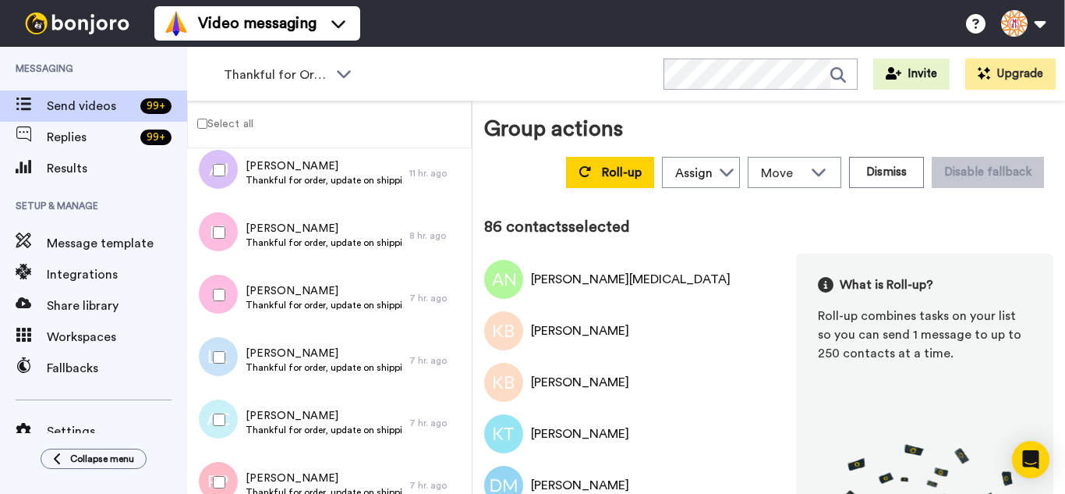
scroll to position [5300, 0]
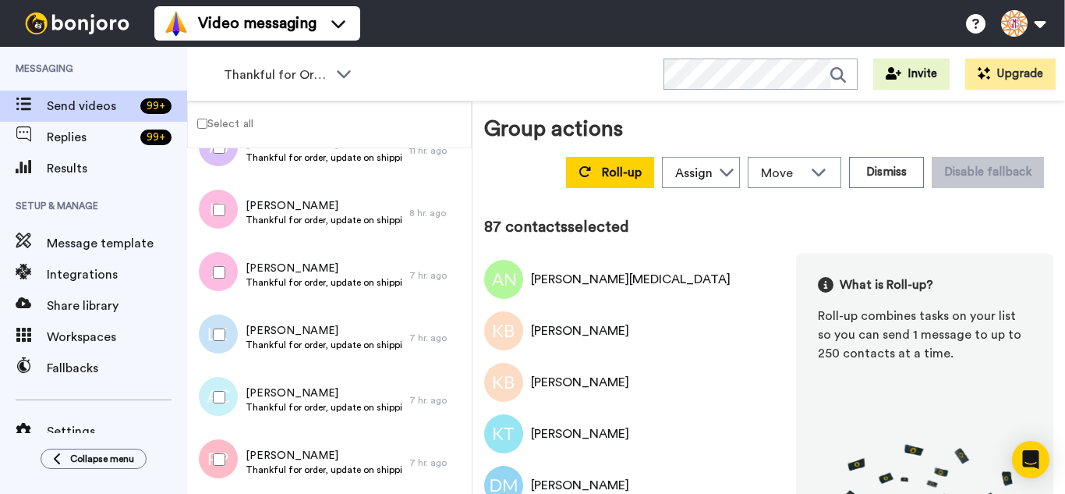
click at [227, 342] on div at bounding box center [216, 334] width 56 height 55
click at [225, 448] on div at bounding box center [216, 459] width 56 height 55
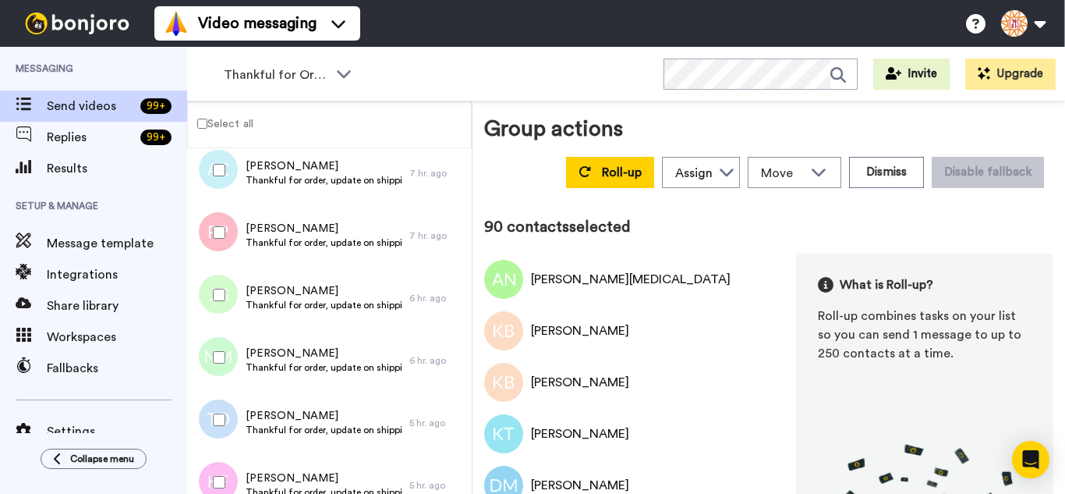
scroll to position [5534, 0]
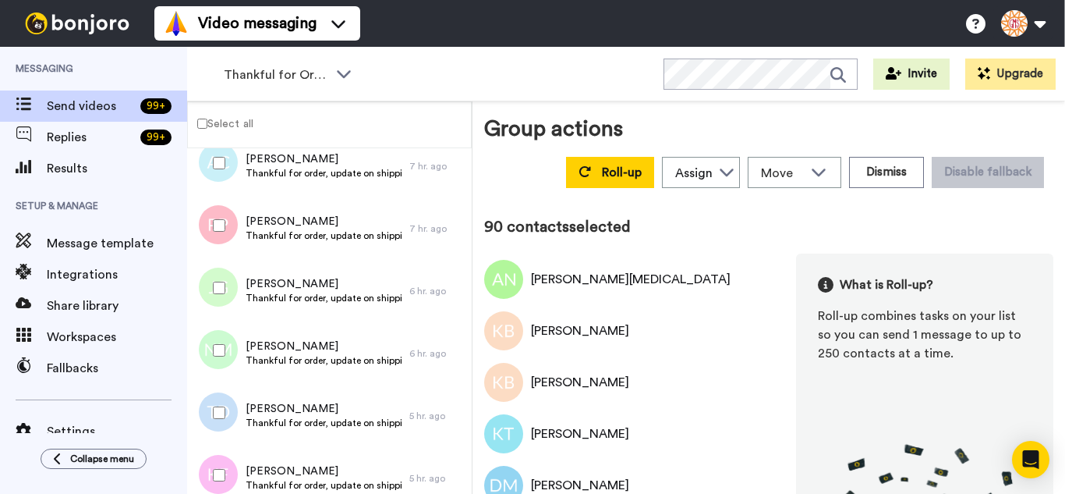
click at [213, 279] on div at bounding box center [216, 287] width 56 height 55
click at [225, 358] on div at bounding box center [216, 350] width 56 height 55
drag, startPoint x: 232, startPoint y: 459, endPoint x: 232, endPoint y: 451, distance: 8.6
click at [231, 459] on div at bounding box center [216, 475] width 56 height 55
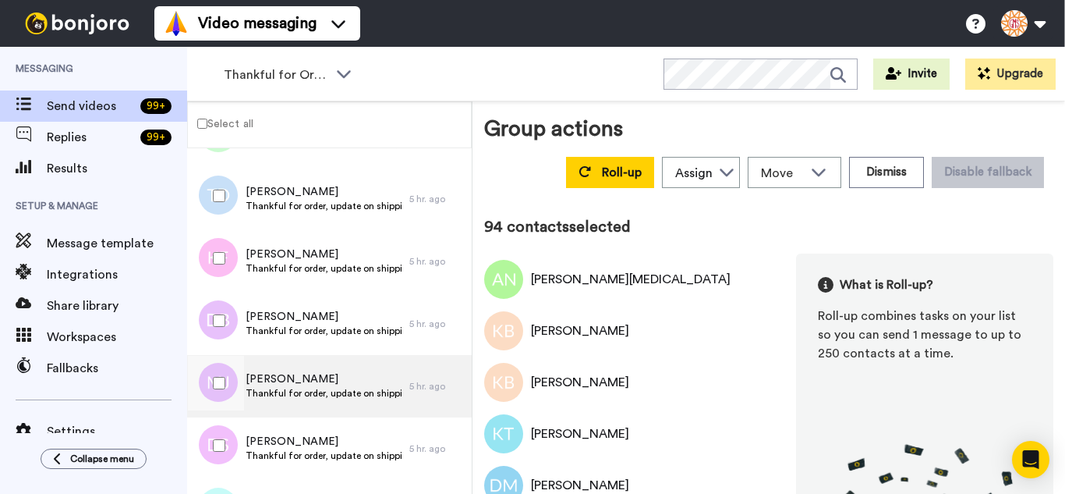
scroll to position [5768, 0]
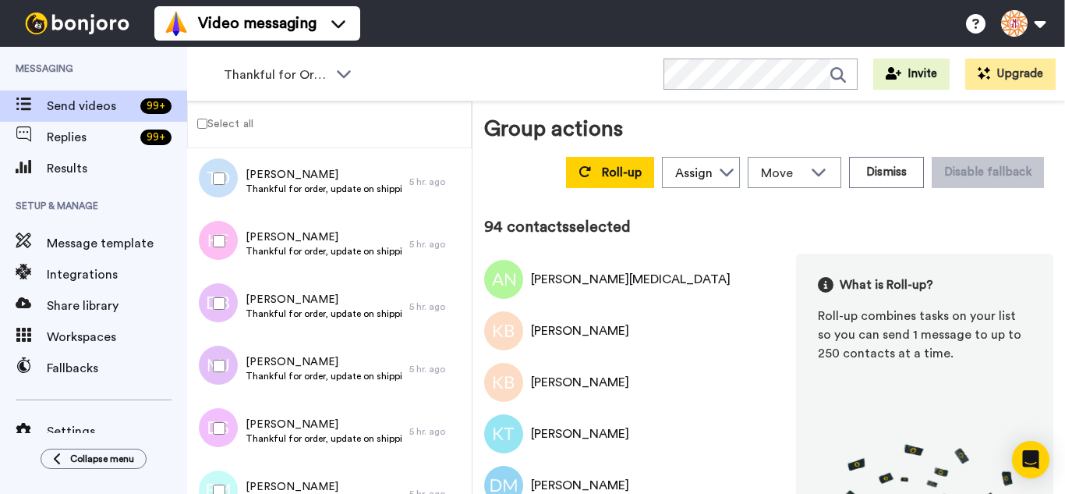
click at [228, 314] on div at bounding box center [216, 303] width 56 height 55
click at [225, 368] on div at bounding box center [216, 365] width 56 height 55
click at [223, 475] on div at bounding box center [216, 490] width 56 height 55
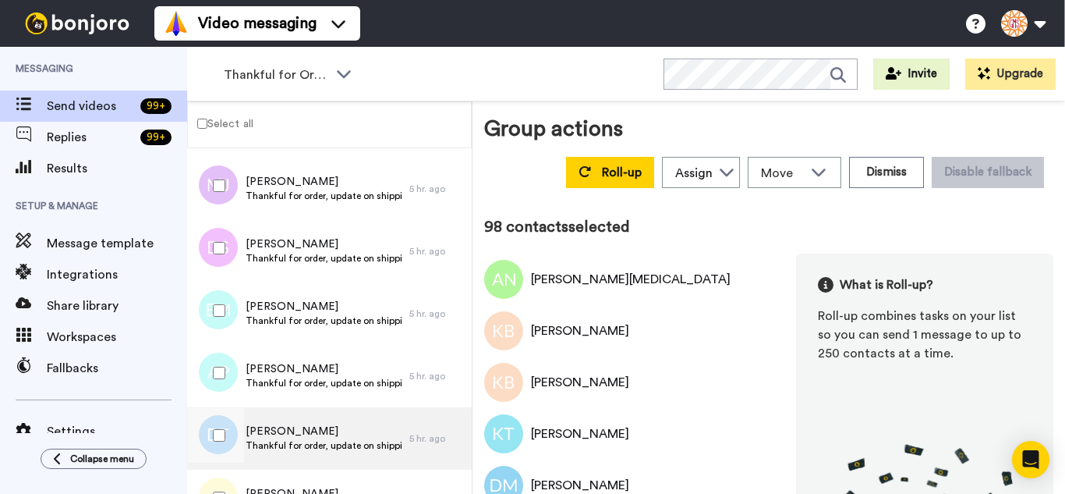
scroll to position [6002, 0]
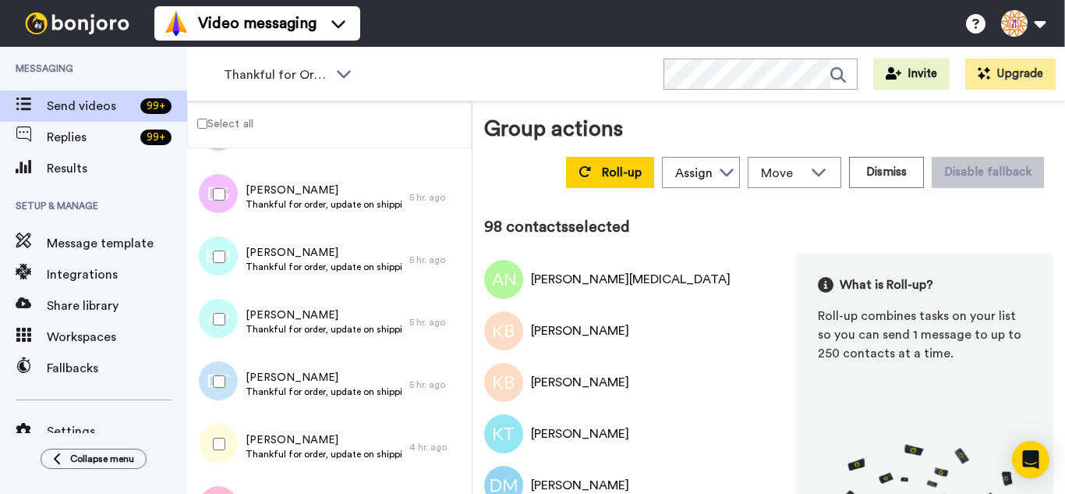
click at [221, 318] on div at bounding box center [216, 319] width 56 height 55
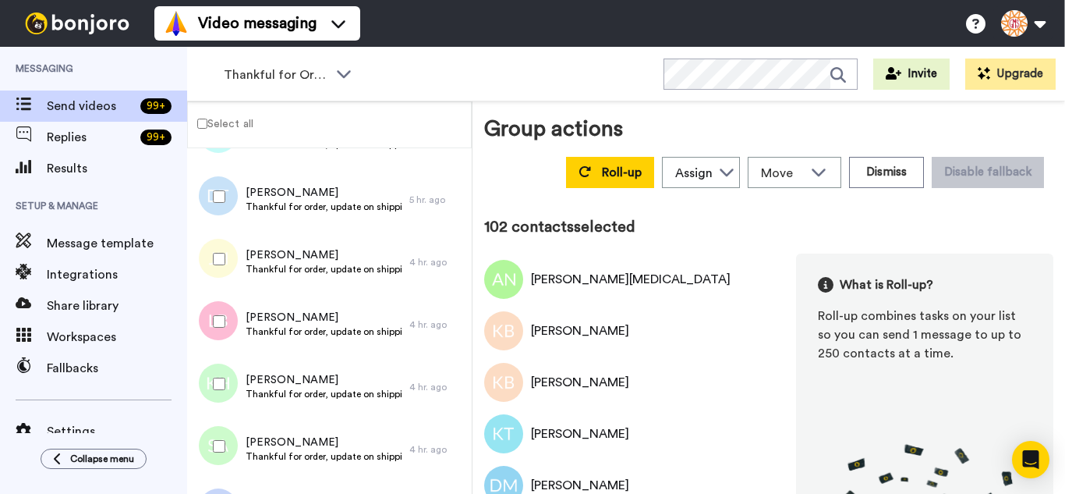
scroll to position [6158, 0]
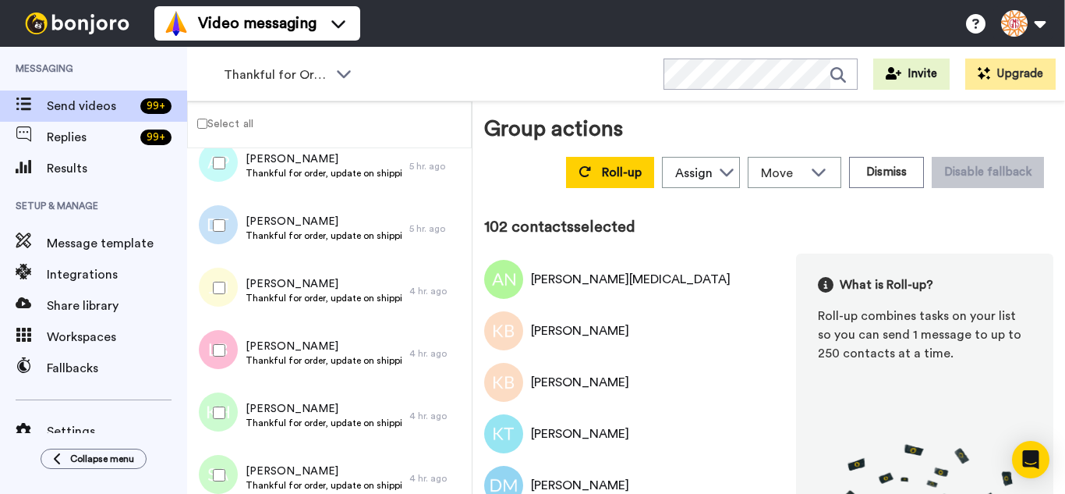
click at [221, 405] on div at bounding box center [216, 412] width 56 height 55
drag, startPoint x: 223, startPoint y: 455, endPoint x: 228, endPoint y: 422, distance: 33.1
click at [223, 455] on div at bounding box center [216, 475] width 56 height 55
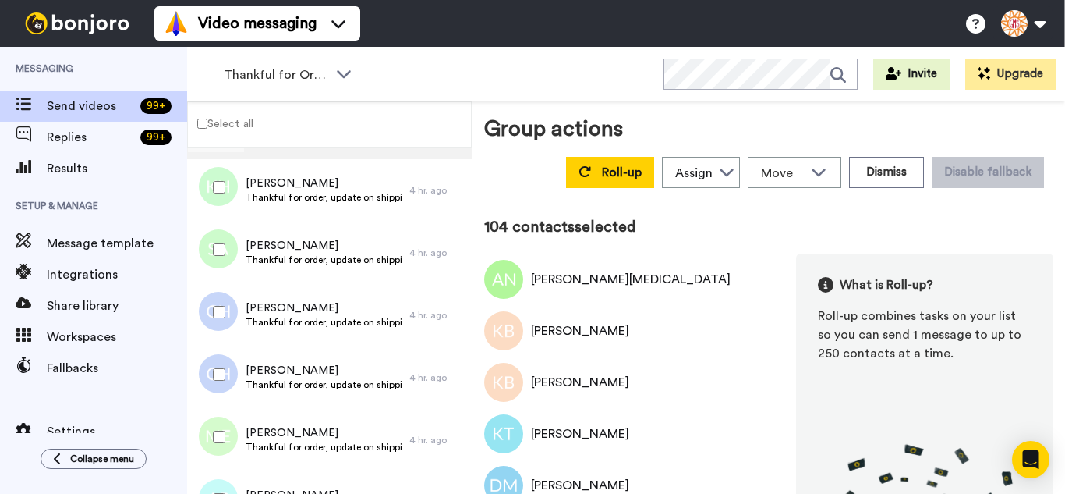
scroll to position [6392, 0]
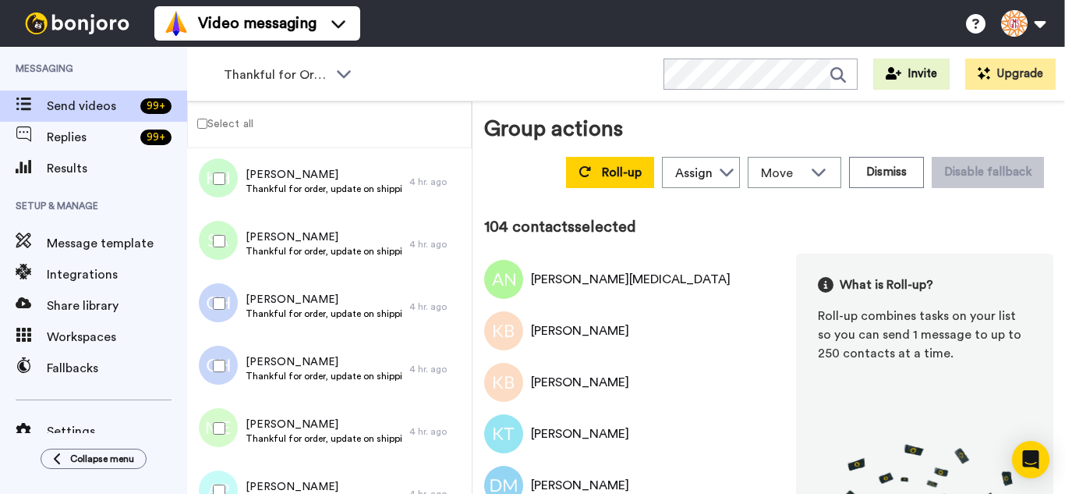
click at [228, 320] on div at bounding box center [216, 303] width 56 height 55
drag, startPoint x: 228, startPoint y: 420, endPoint x: 226, endPoint y: 469, distance: 49.2
click at [228, 422] on div at bounding box center [216, 428] width 56 height 55
click at [226, 472] on div at bounding box center [216, 490] width 56 height 55
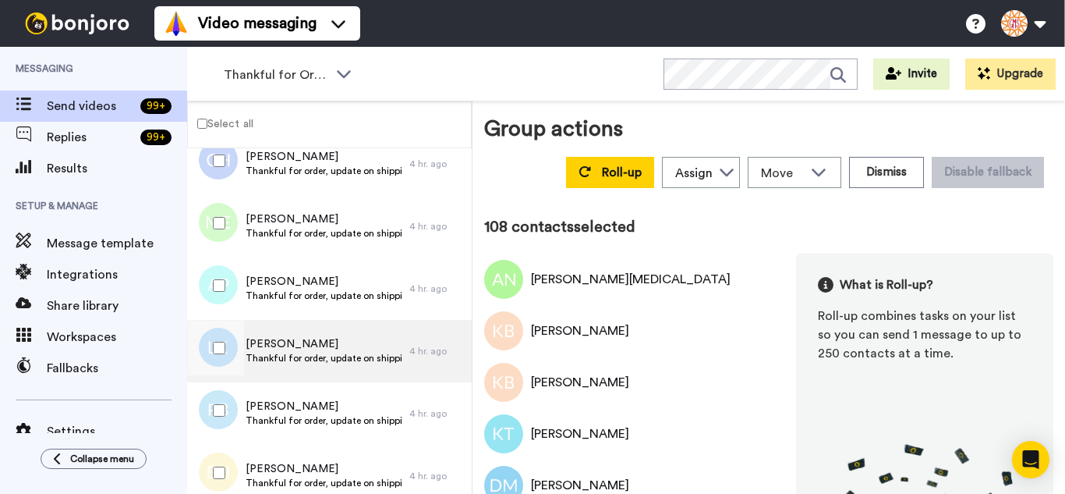
scroll to position [6625, 0]
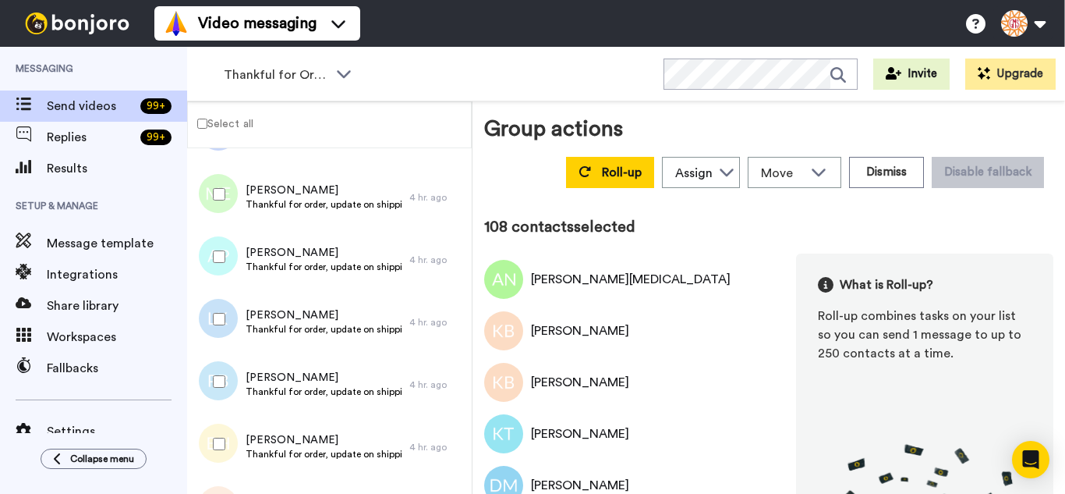
click at [222, 327] on div at bounding box center [216, 319] width 56 height 55
click at [222, 392] on div at bounding box center [216, 381] width 56 height 55
click at [223, 435] on div at bounding box center [216, 443] width 56 height 55
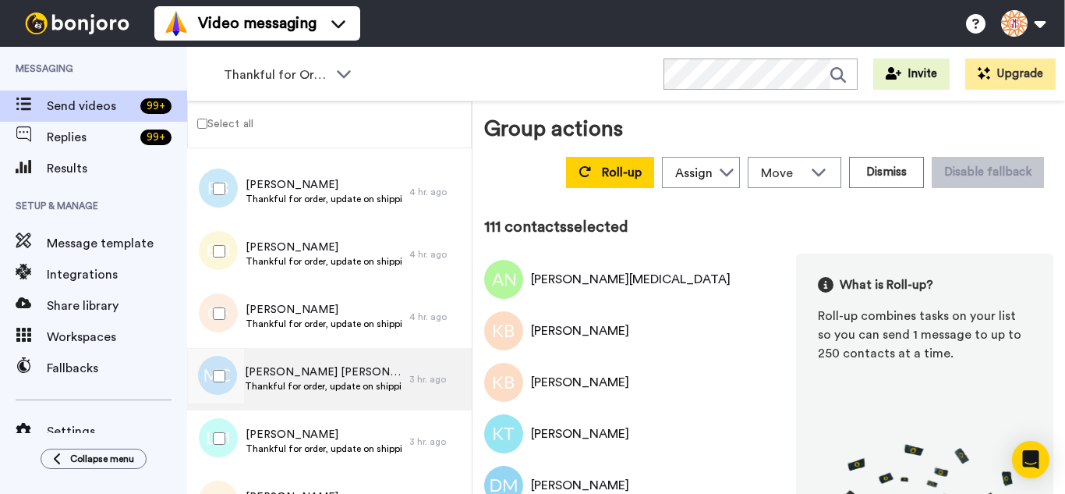
scroll to position [0, 0]
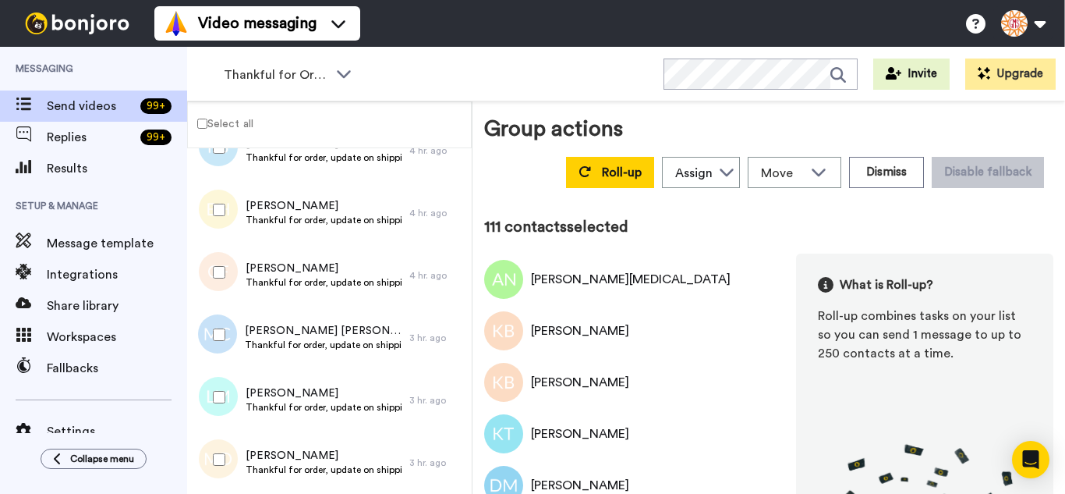
click at [218, 257] on div at bounding box center [216, 272] width 56 height 55
click at [231, 340] on div at bounding box center [216, 334] width 56 height 55
click at [223, 390] on div at bounding box center [216, 397] width 56 height 55
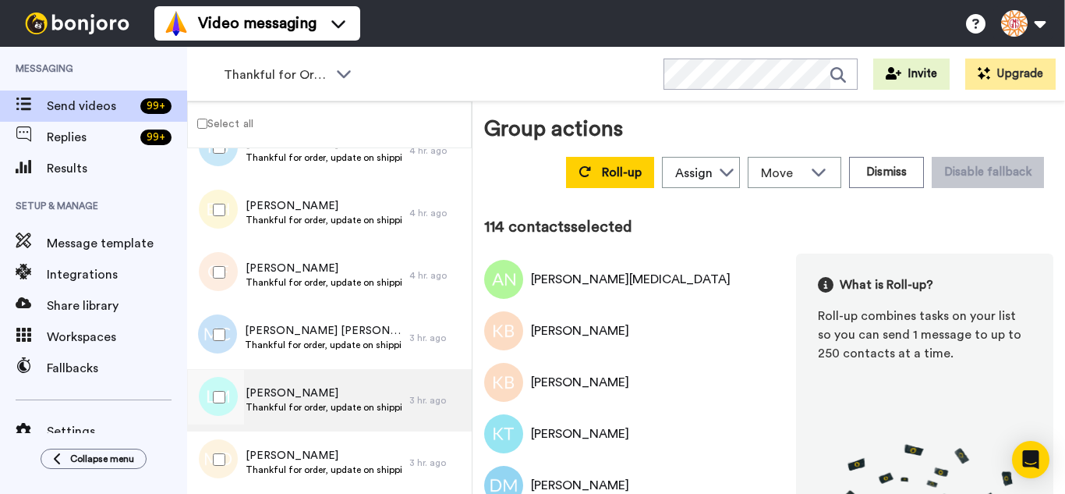
click at [225, 430] on div at bounding box center [214, 400] width 47 height 62
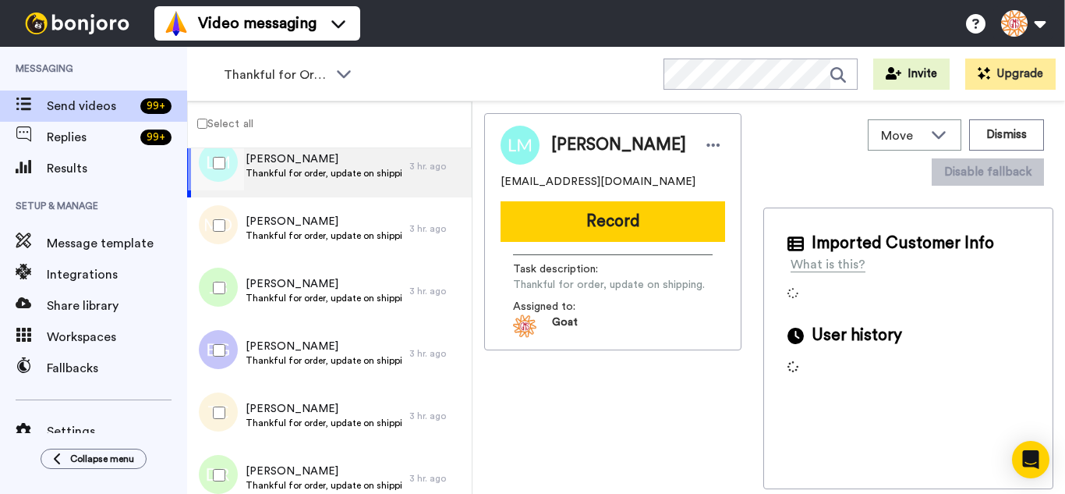
click at [223, 310] on div at bounding box center [216, 287] width 56 height 55
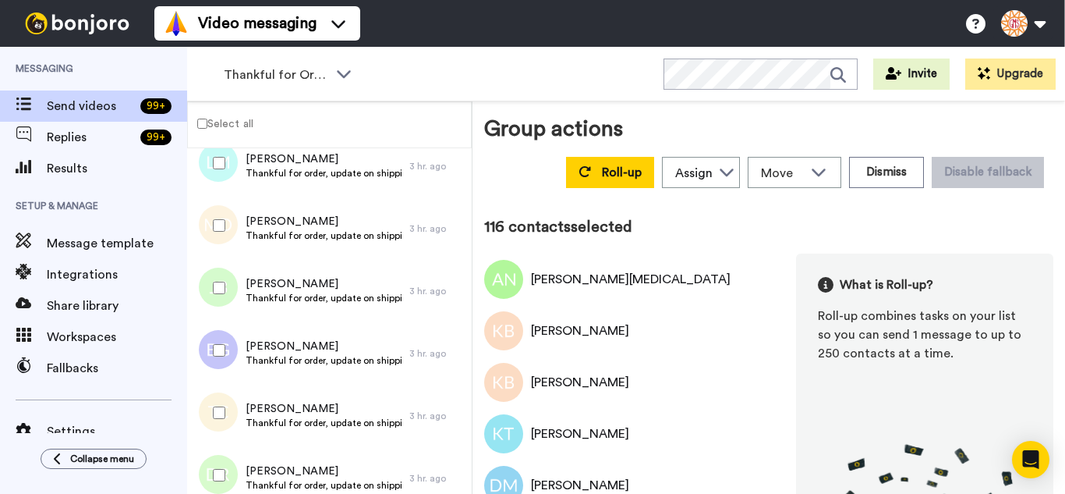
click at [226, 367] on div at bounding box center [216, 350] width 56 height 55
drag, startPoint x: 230, startPoint y: 412, endPoint x: 235, endPoint y: 451, distance: 39.3
click at [232, 420] on div at bounding box center [216, 412] width 56 height 55
click at [235, 456] on div at bounding box center [216, 475] width 56 height 55
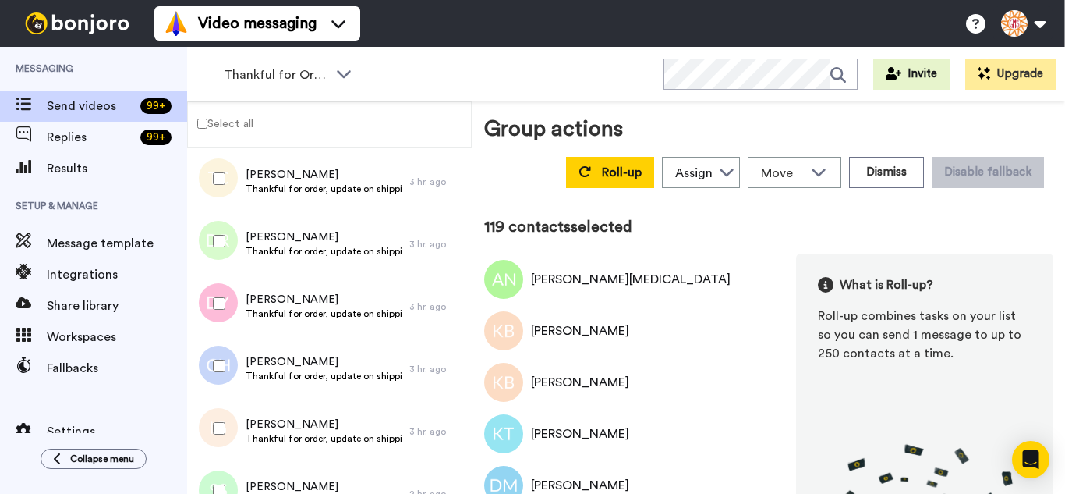
click at [221, 315] on div at bounding box center [216, 303] width 56 height 55
click at [224, 375] on div at bounding box center [216, 365] width 56 height 55
click at [229, 425] on div at bounding box center [216, 428] width 56 height 55
click at [232, 480] on div at bounding box center [216, 490] width 56 height 55
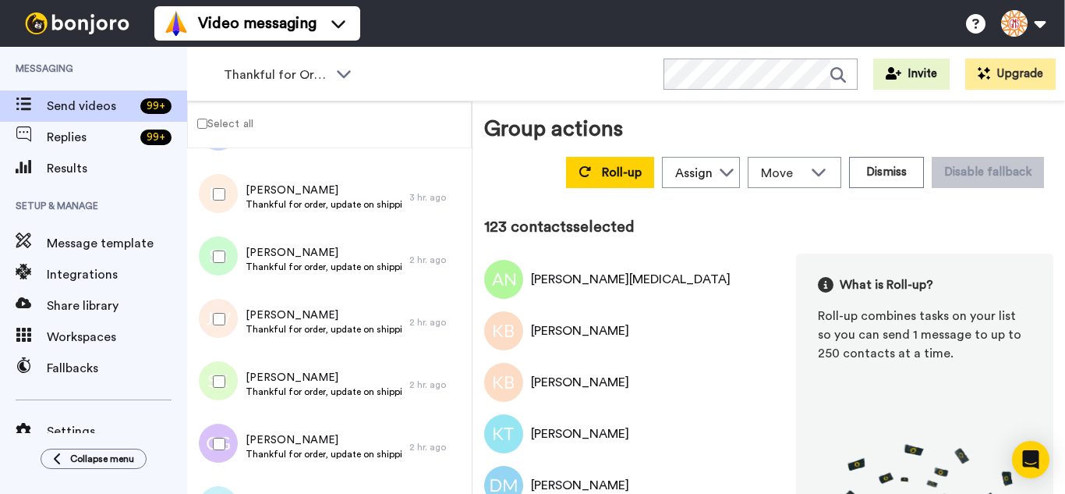
click at [214, 313] on div at bounding box center [216, 319] width 56 height 55
click at [226, 430] on div at bounding box center [216, 443] width 56 height 55
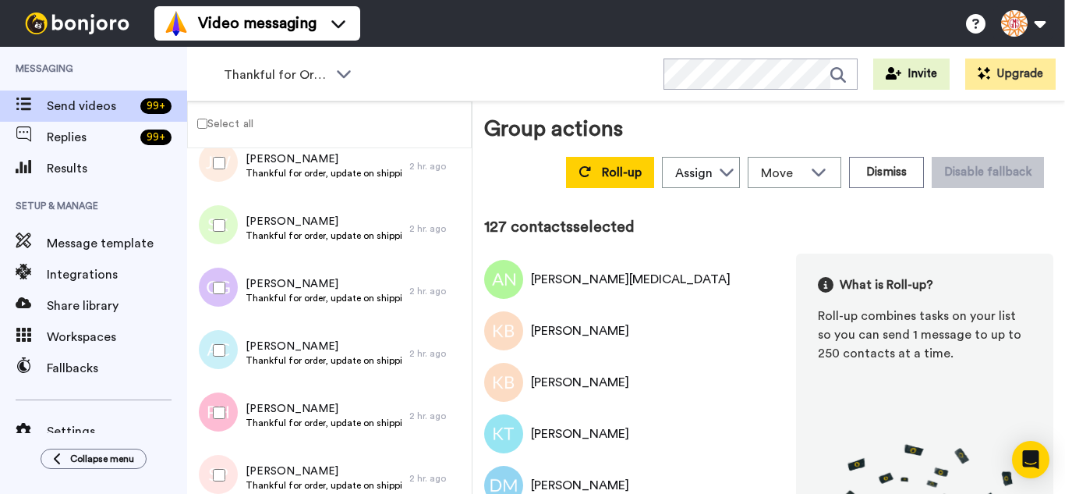
click at [231, 415] on div at bounding box center [216, 412] width 56 height 55
click at [238, 450] on div at bounding box center [216, 475] width 56 height 55
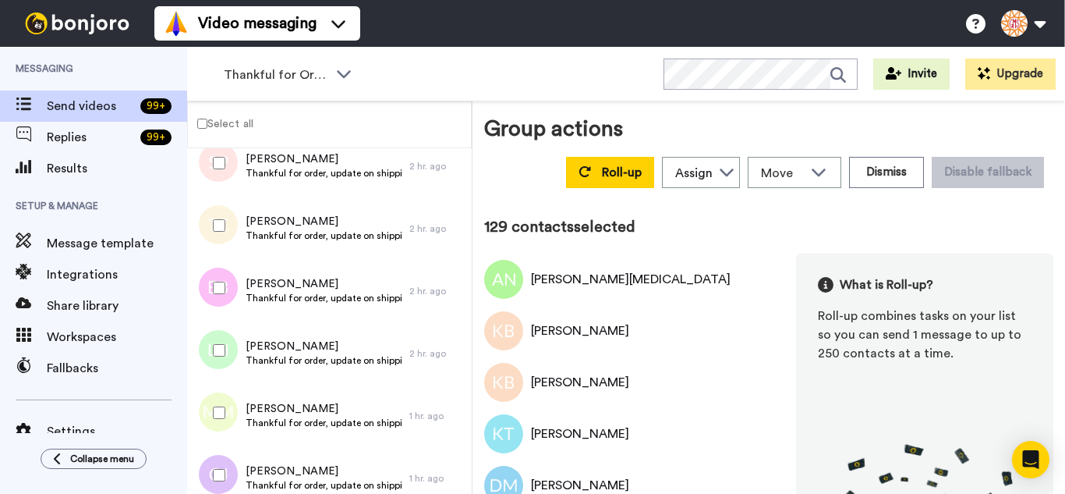
click at [232, 169] on div at bounding box center [216, 163] width 56 height 55
click at [596, 189] on div "Roll-up Assign Goat Milk Stuff Move WORKSPACES View all Thanking Thankful for O…" at bounding box center [805, 172] width 497 height 44
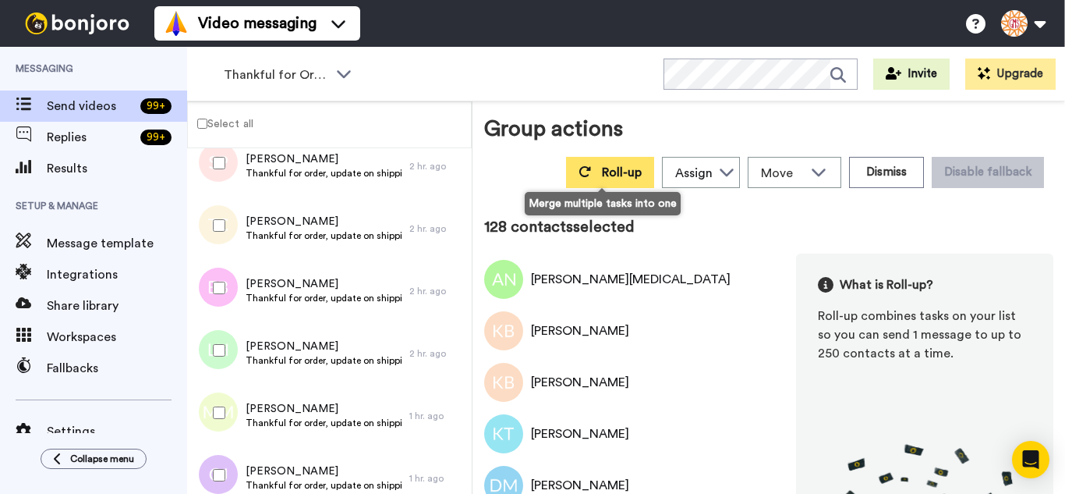
click at [602, 177] on span "Roll-up" at bounding box center [622, 172] width 40 height 12
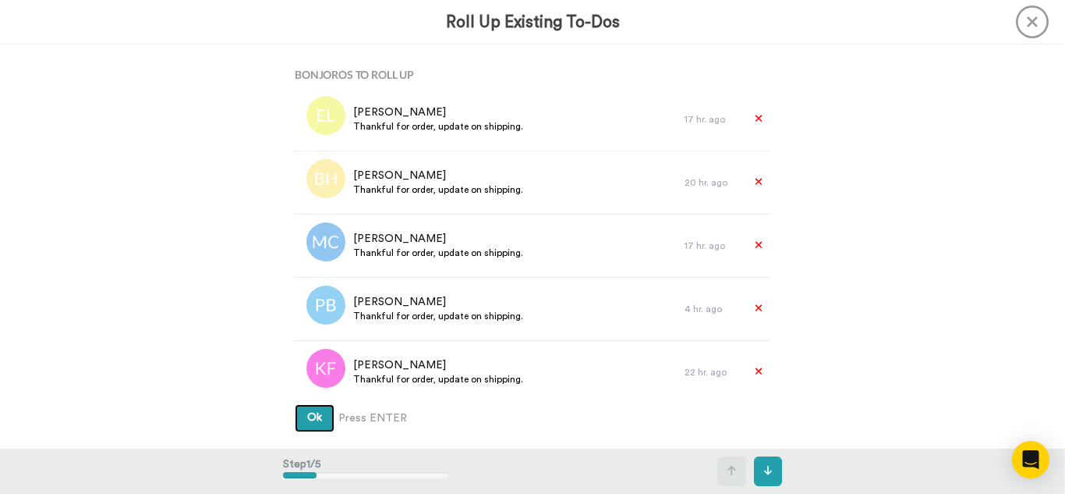
click at [295, 404] on button "Ok" at bounding box center [315, 418] width 40 height 28
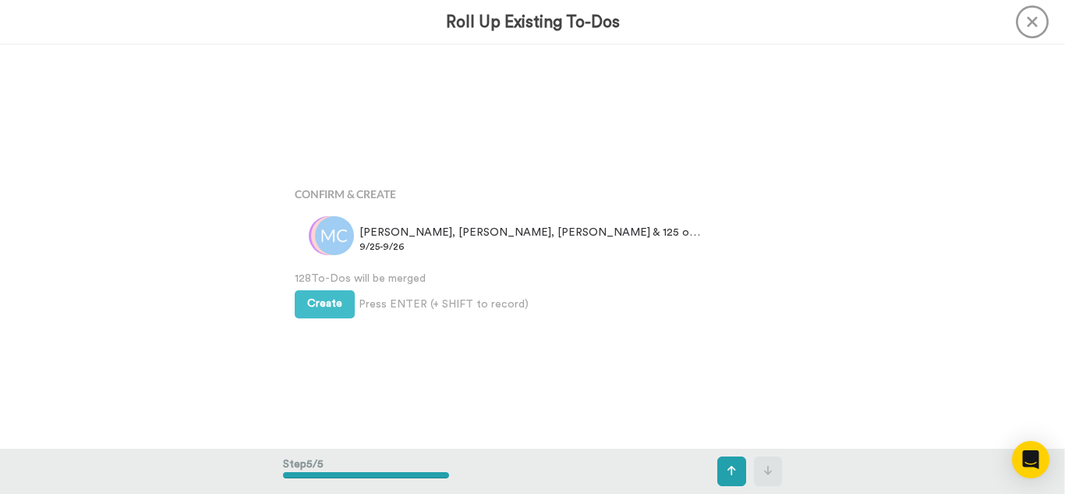
scroll to position [1614, 0]
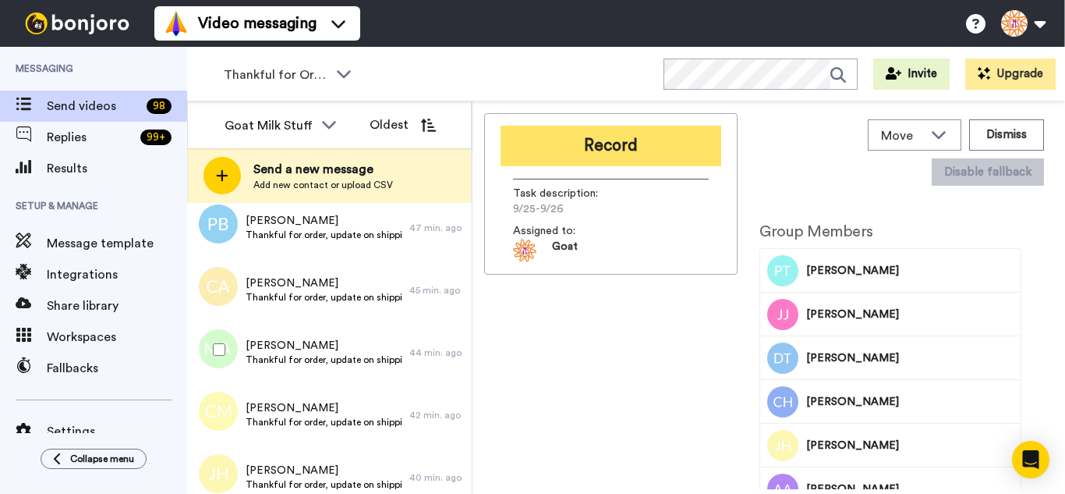
scroll to position [936, 0]
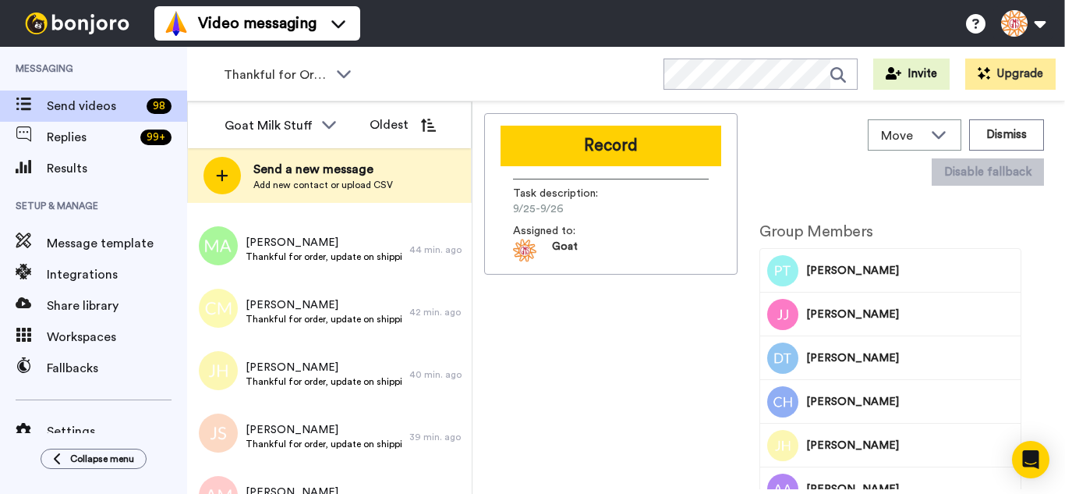
click at [518, 151] on button "Record" at bounding box center [611, 146] width 221 height 41
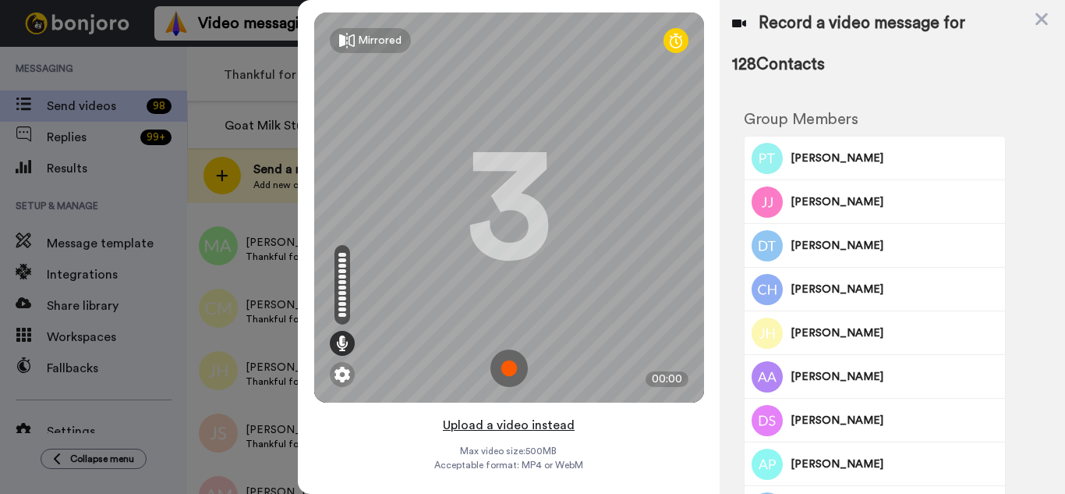
click at [466, 419] on button "Upload a video instead" at bounding box center [508, 425] width 141 height 20
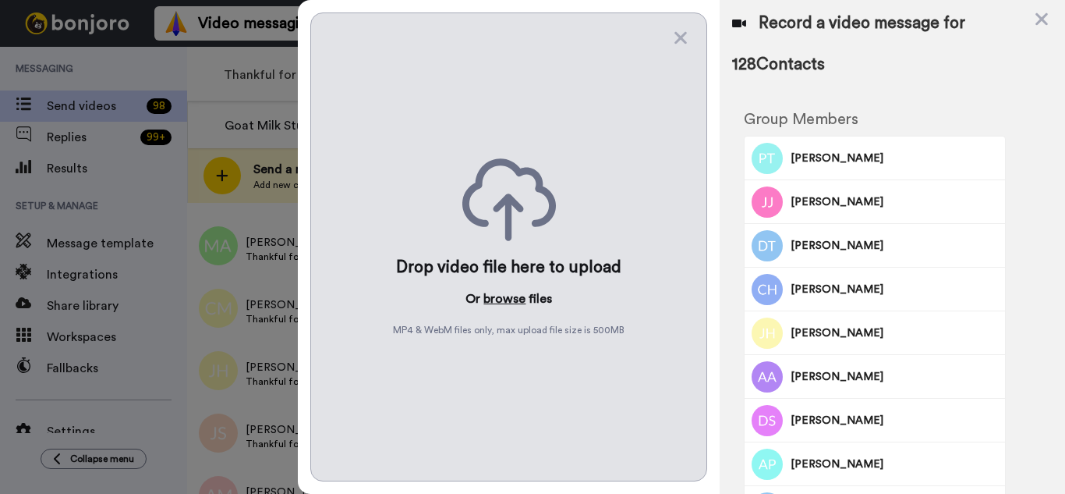
click at [504, 302] on button "browse" at bounding box center [504, 298] width 42 height 19
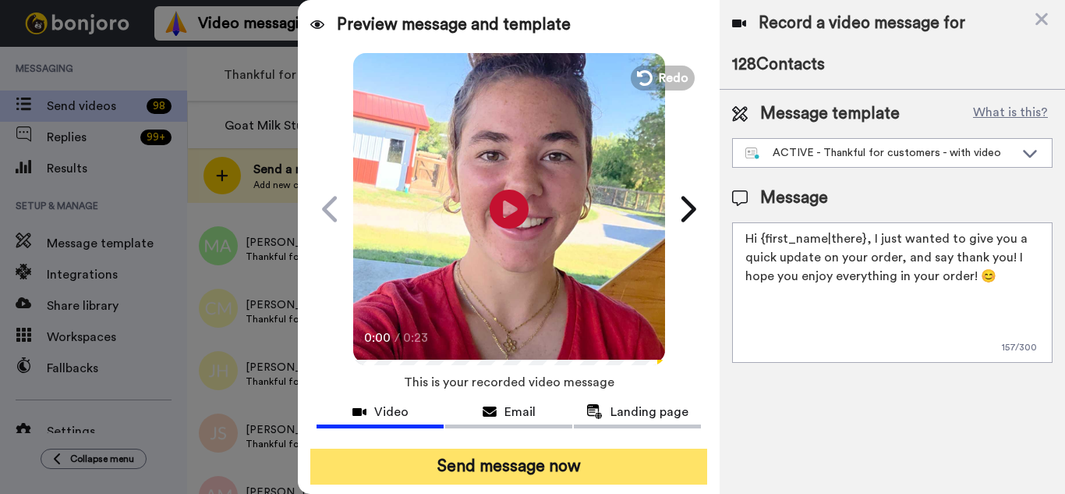
click at [551, 456] on button "Send message now" at bounding box center [508, 466] width 397 height 36
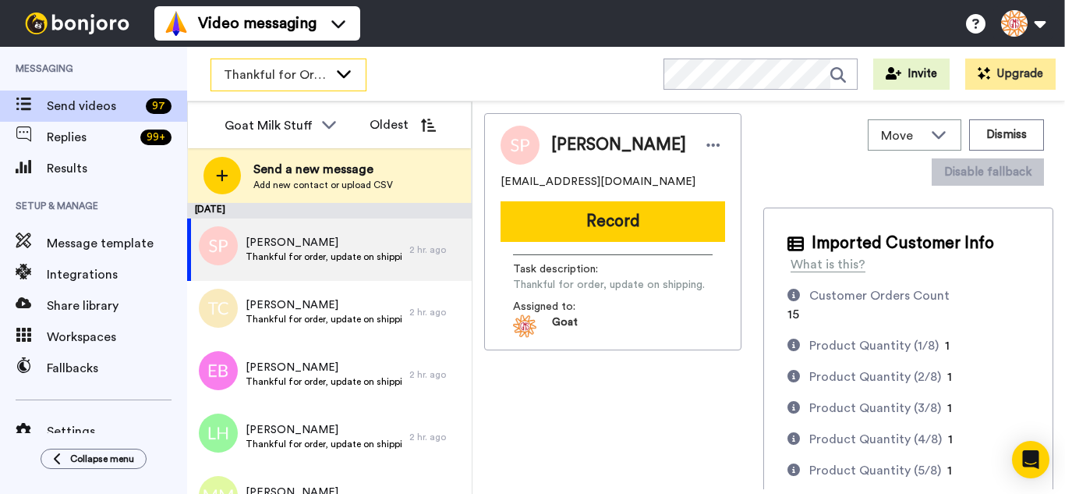
click at [267, 76] on span "Thankful for Orders" at bounding box center [276, 74] width 104 height 19
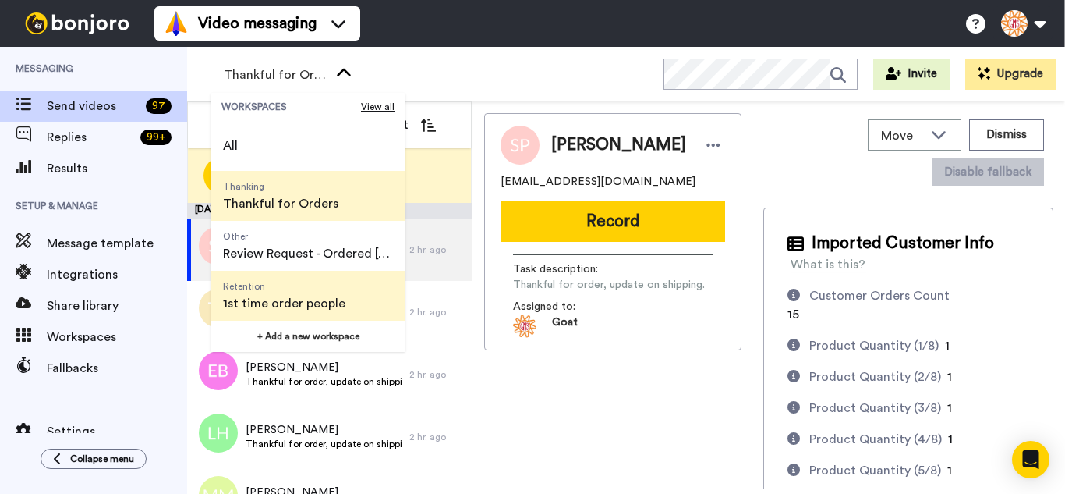
click at [300, 283] on span "Retention" at bounding box center [284, 286] width 122 height 12
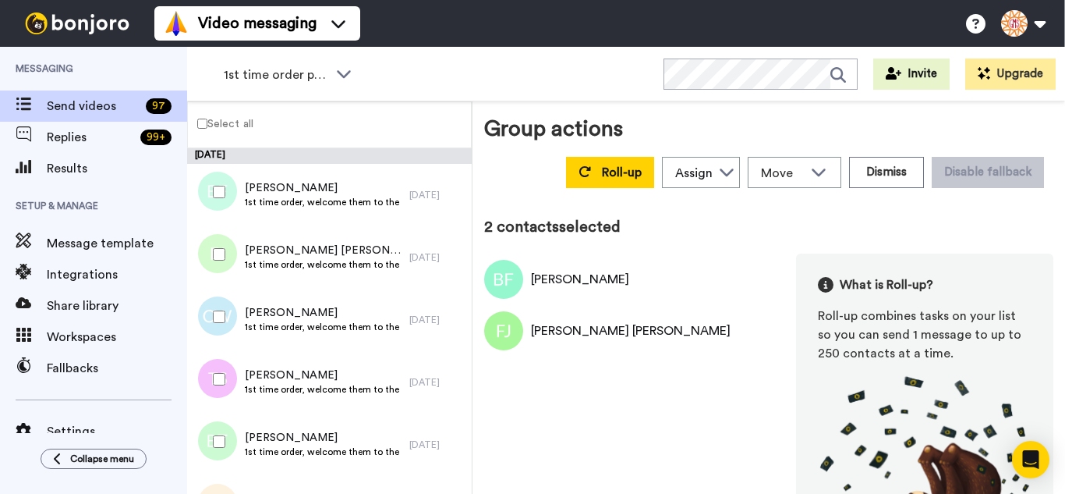
click at [225, 306] on div at bounding box center [216, 316] width 56 height 55
click at [221, 356] on div at bounding box center [216, 379] width 56 height 55
click at [230, 436] on div at bounding box center [216, 441] width 56 height 55
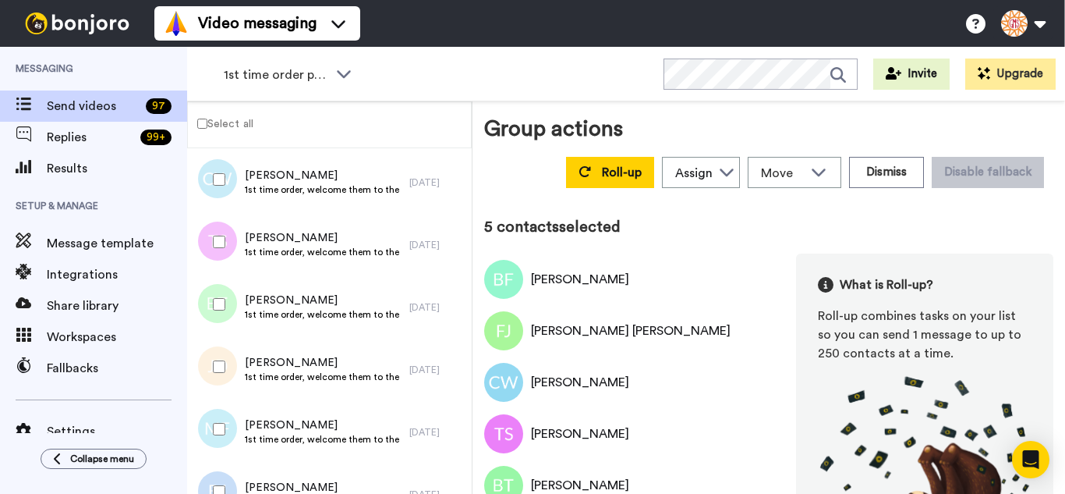
scroll to position [234, 0]
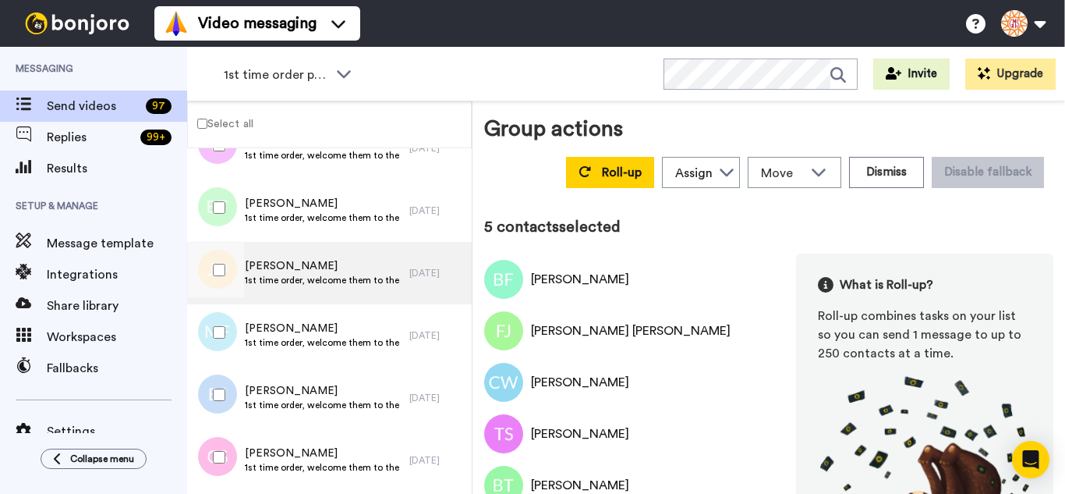
click at [202, 269] on div at bounding box center [216, 270] width 56 height 55
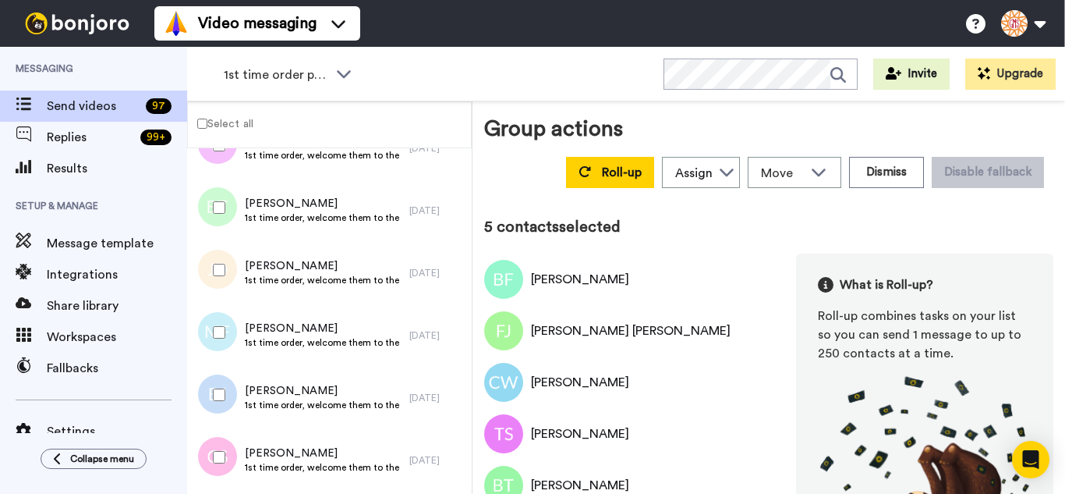
click at [216, 345] on div at bounding box center [216, 332] width 56 height 55
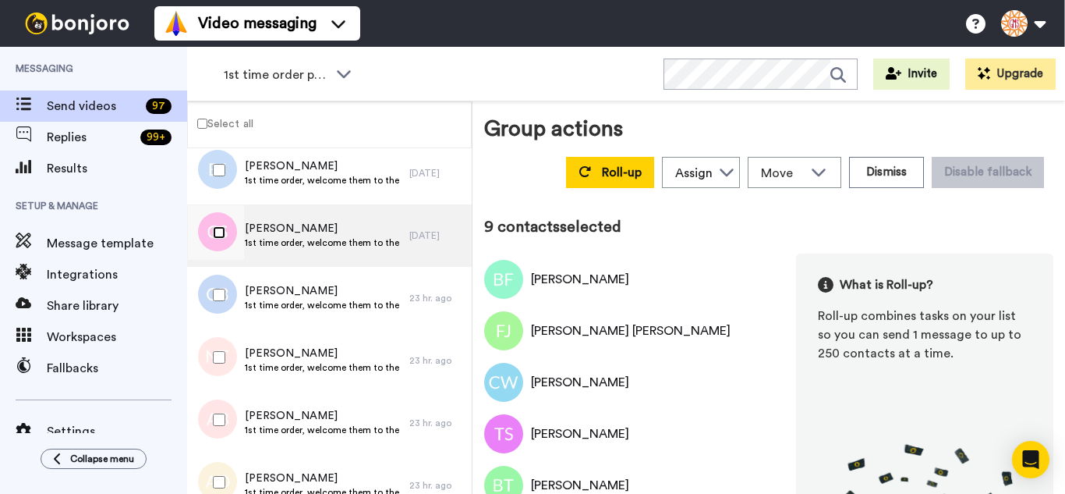
scroll to position [468, 0]
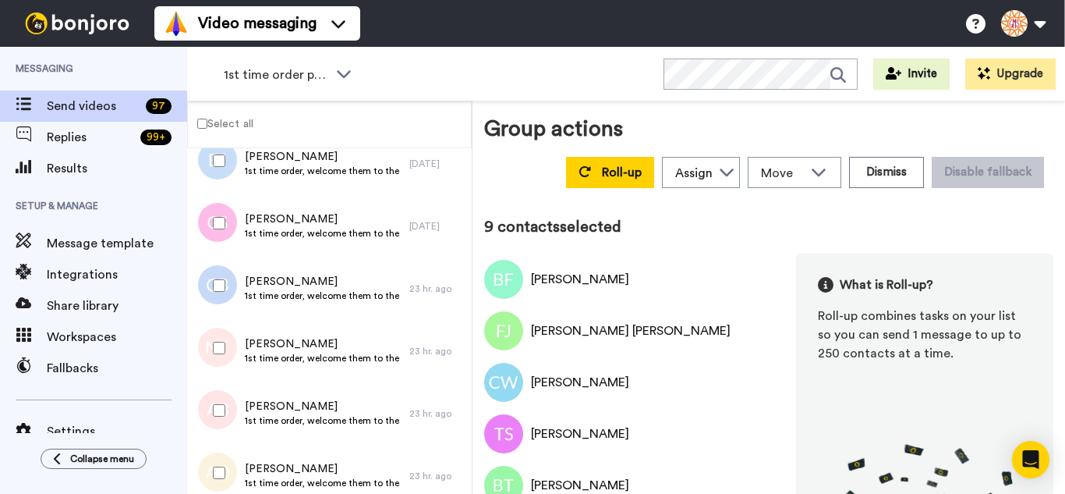
click at [215, 292] on div at bounding box center [216, 285] width 56 height 55
click at [228, 462] on div at bounding box center [216, 472] width 56 height 55
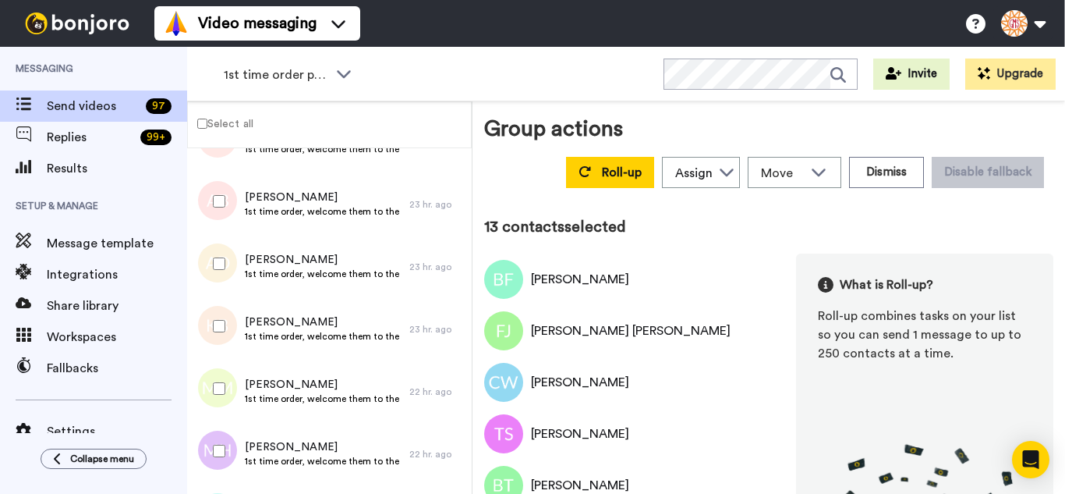
scroll to position [702, 0]
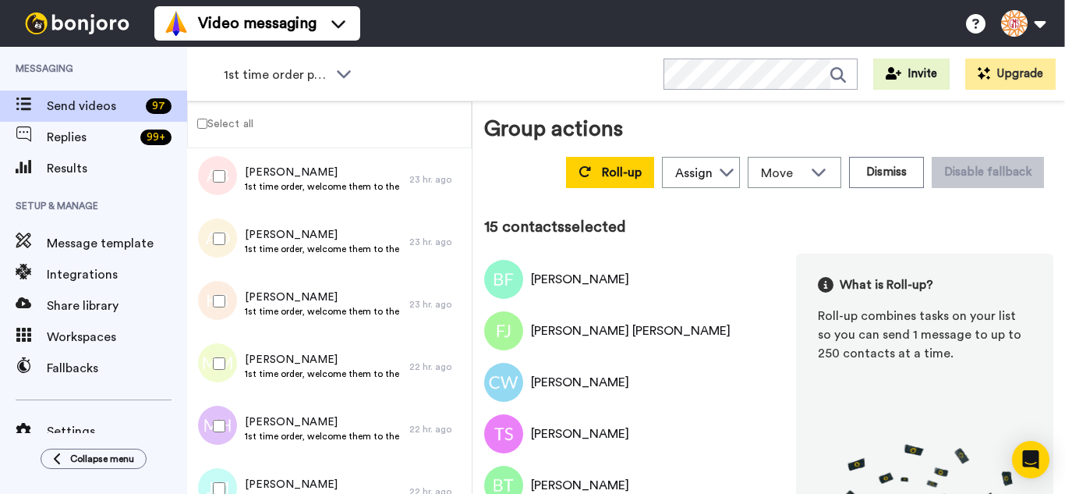
click at [232, 417] on div at bounding box center [216, 425] width 56 height 55
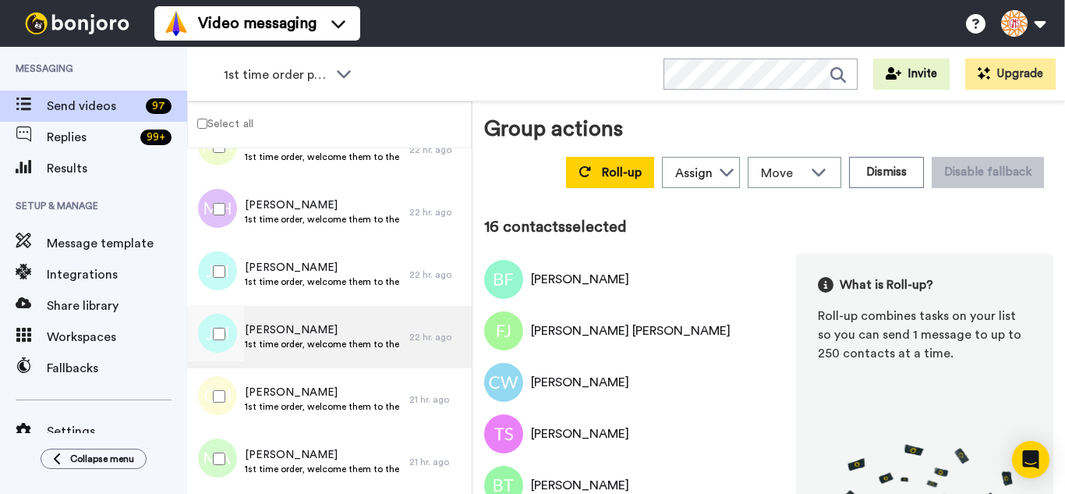
scroll to position [936, 0]
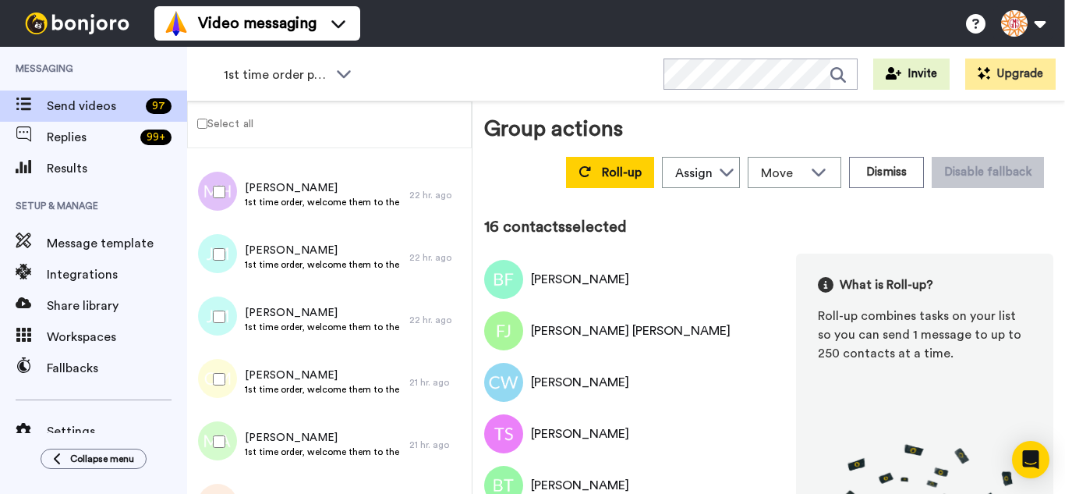
click at [212, 269] on div at bounding box center [216, 254] width 56 height 55
drag, startPoint x: 221, startPoint y: 299, endPoint x: 232, endPoint y: 377, distance: 78.7
click at [220, 299] on div at bounding box center [216, 316] width 56 height 55
click at [231, 384] on div at bounding box center [216, 379] width 56 height 55
click at [228, 431] on div at bounding box center [216, 441] width 56 height 55
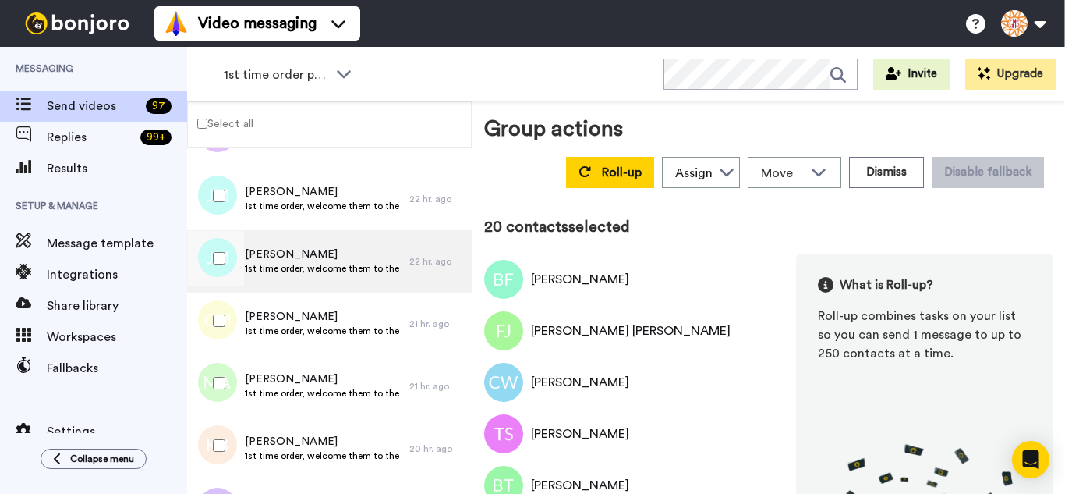
scroll to position [1170, 0]
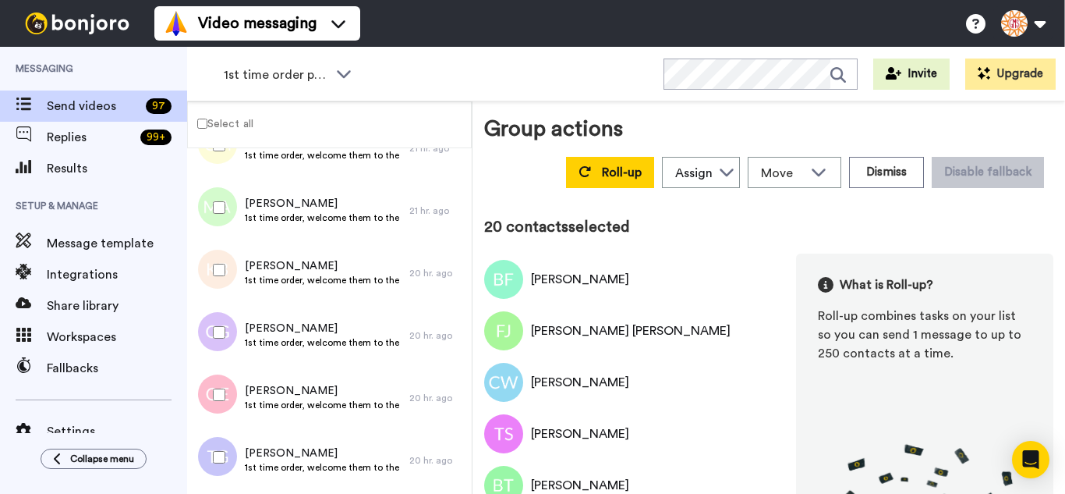
click at [211, 329] on div at bounding box center [216, 332] width 56 height 55
click at [225, 450] on div at bounding box center [216, 457] width 56 height 55
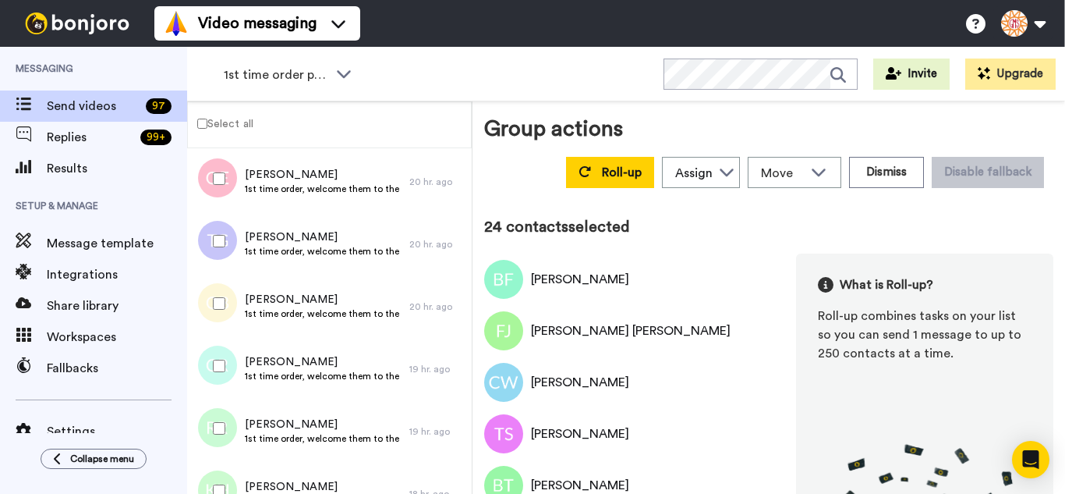
scroll to position [1404, 0]
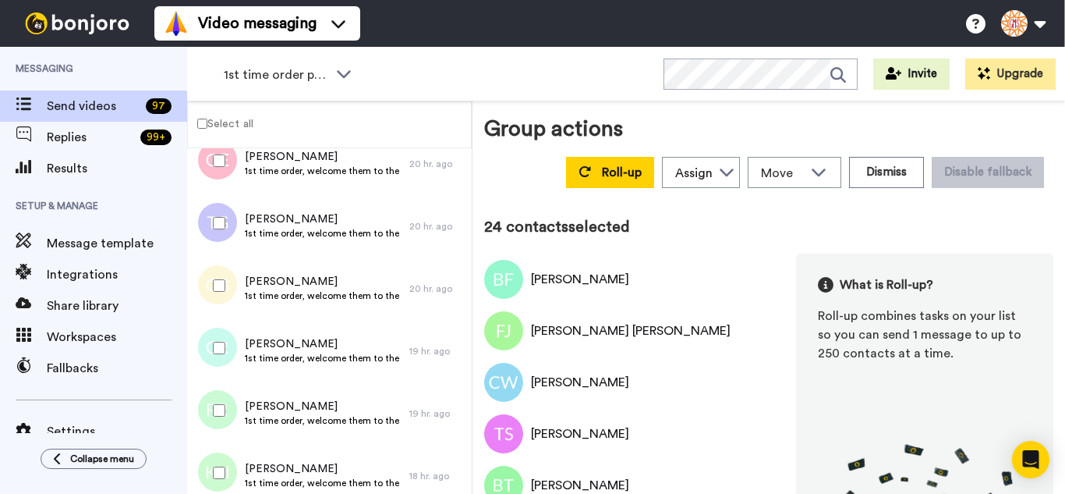
click at [226, 374] on div "Carl Ryan 1st time order, welcome them to the business 19 hr. ago" at bounding box center [329, 351] width 285 height 62
click at [225, 408] on div at bounding box center [216, 410] width 56 height 55
click at [232, 458] on div at bounding box center [216, 472] width 56 height 55
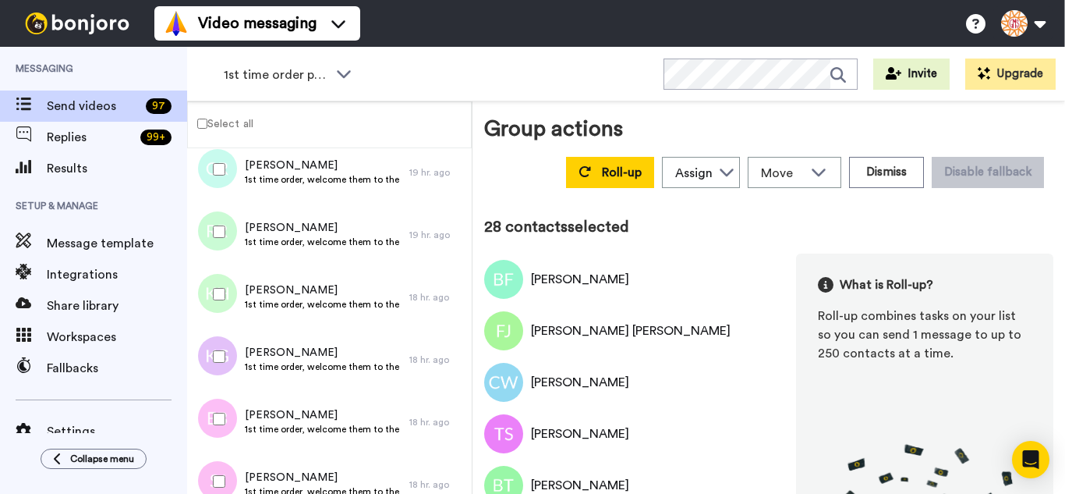
scroll to position [1637, 0]
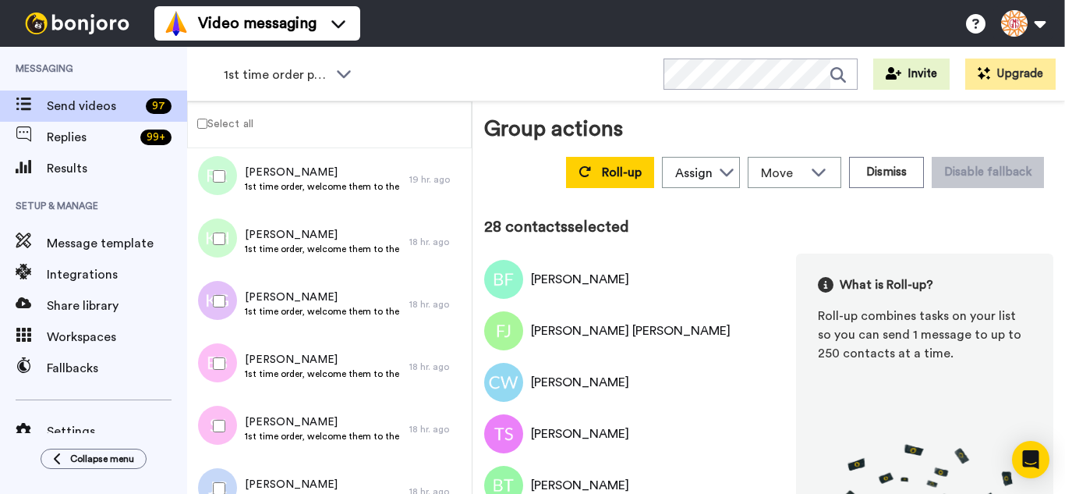
drag, startPoint x: 222, startPoint y: 289, endPoint x: 231, endPoint y: 362, distance: 73.0
click at [221, 292] on div at bounding box center [216, 301] width 56 height 55
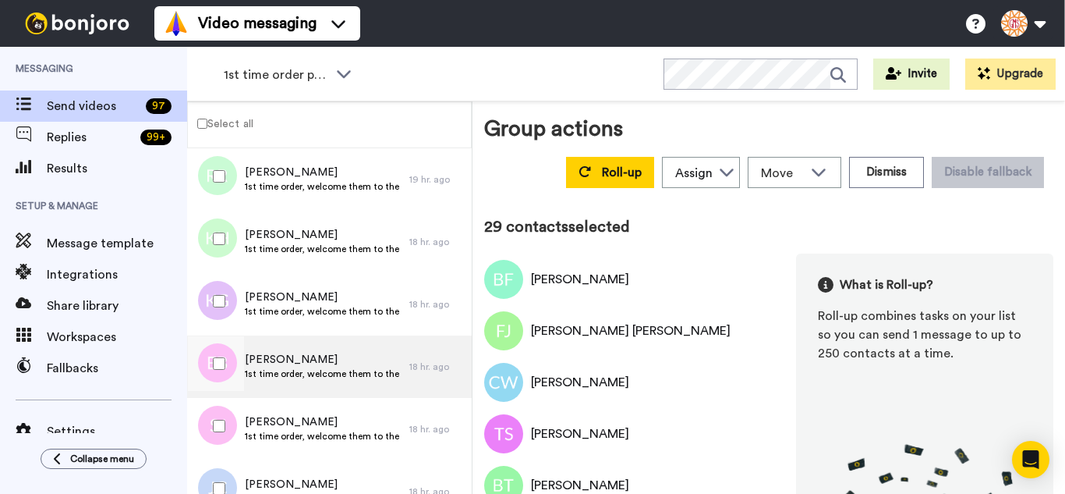
drag, startPoint x: 232, startPoint y: 367, endPoint x: 228, endPoint y: 391, distance: 24.5
click at [232, 368] on div at bounding box center [216, 363] width 56 height 55
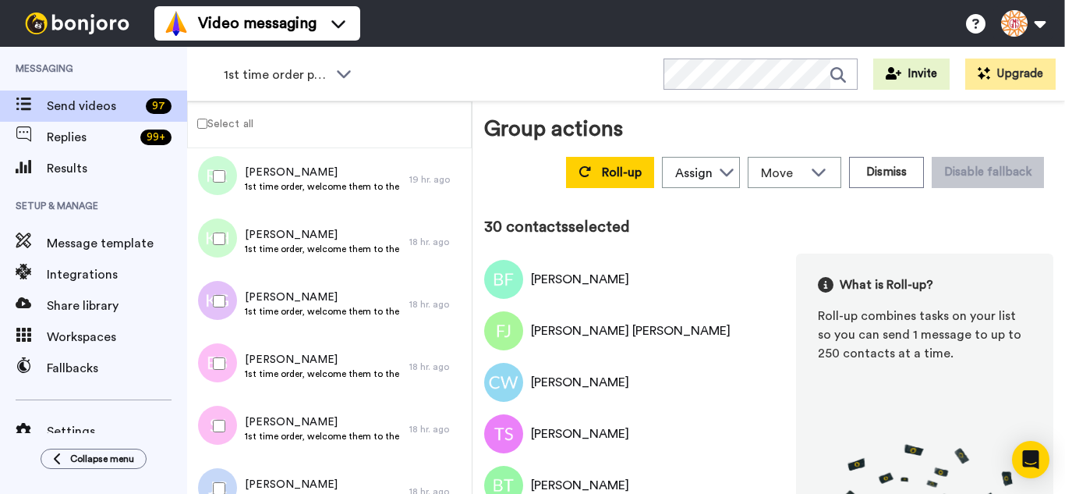
click at [225, 415] on div at bounding box center [216, 425] width 56 height 55
click at [226, 480] on div at bounding box center [216, 488] width 56 height 55
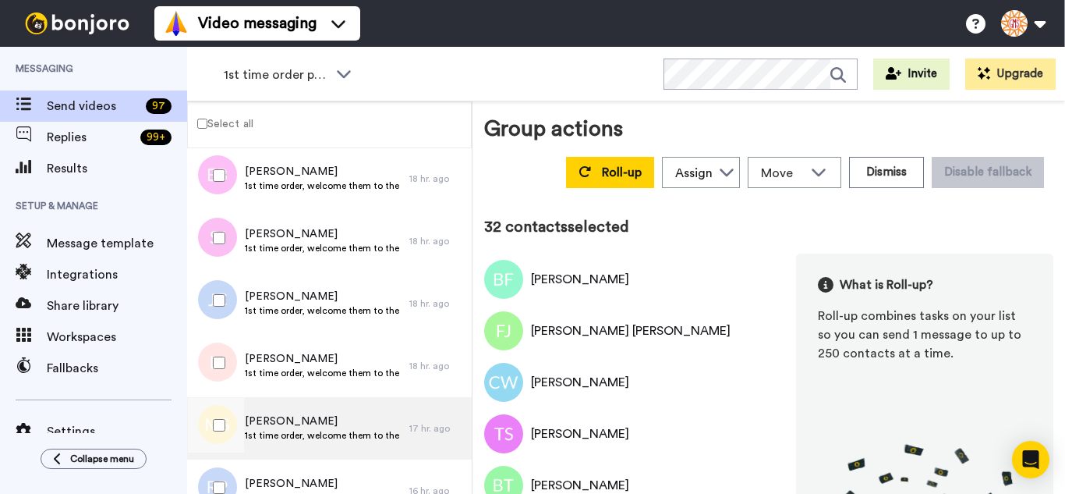
scroll to position [1871, 0]
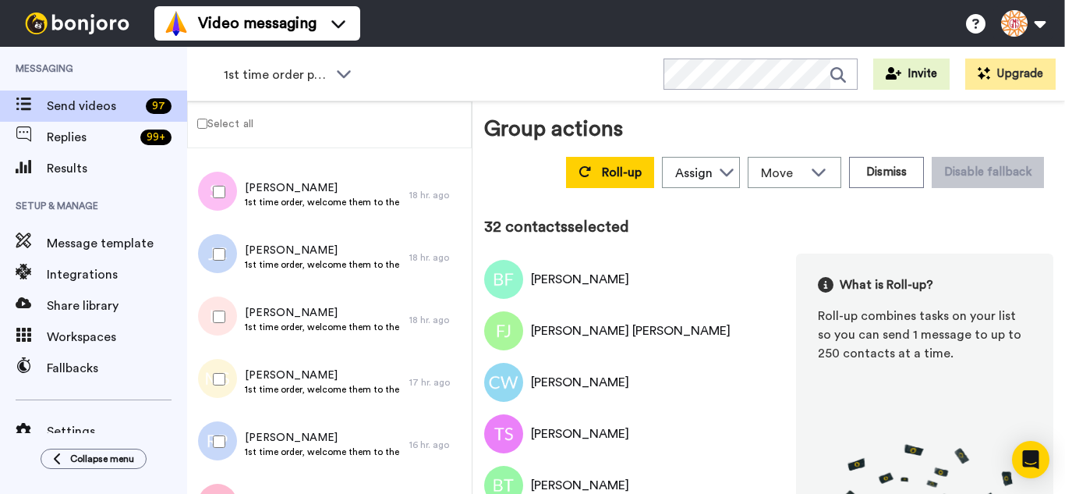
click at [202, 327] on div at bounding box center [216, 316] width 56 height 55
click at [229, 434] on div at bounding box center [216, 441] width 56 height 55
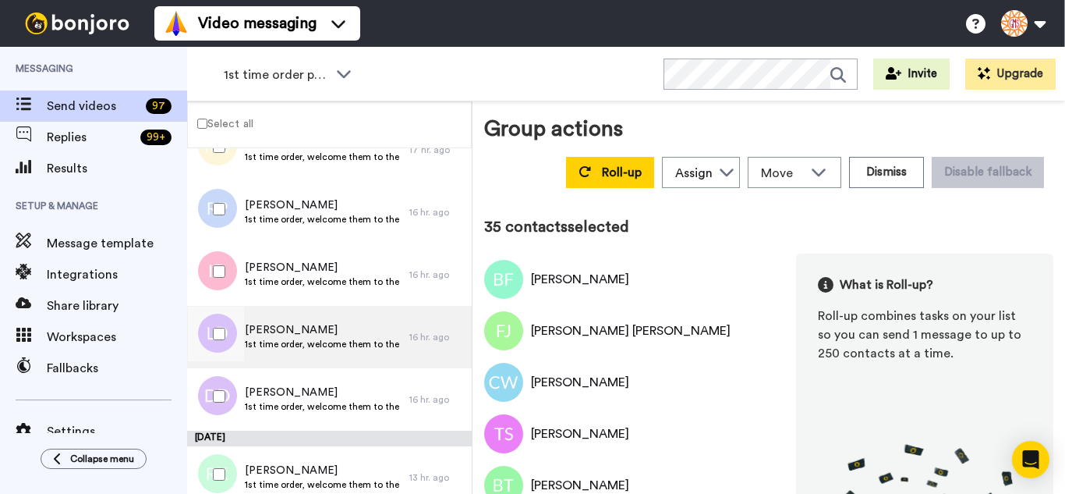
scroll to position [2105, 0]
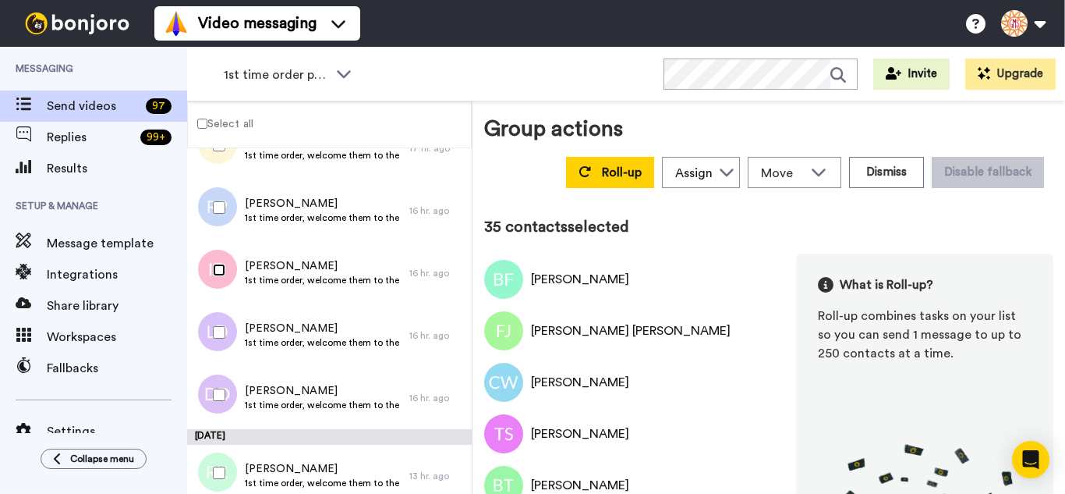
click at [219, 288] on div at bounding box center [216, 270] width 56 height 55
click at [217, 338] on div at bounding box center [216, 332] width 56 height 55
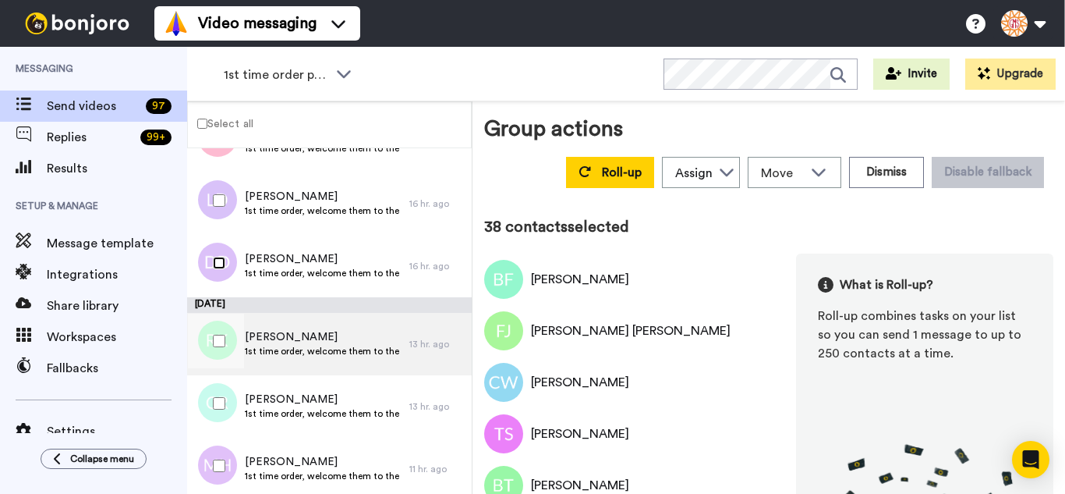
scroll to position [2261, 0]
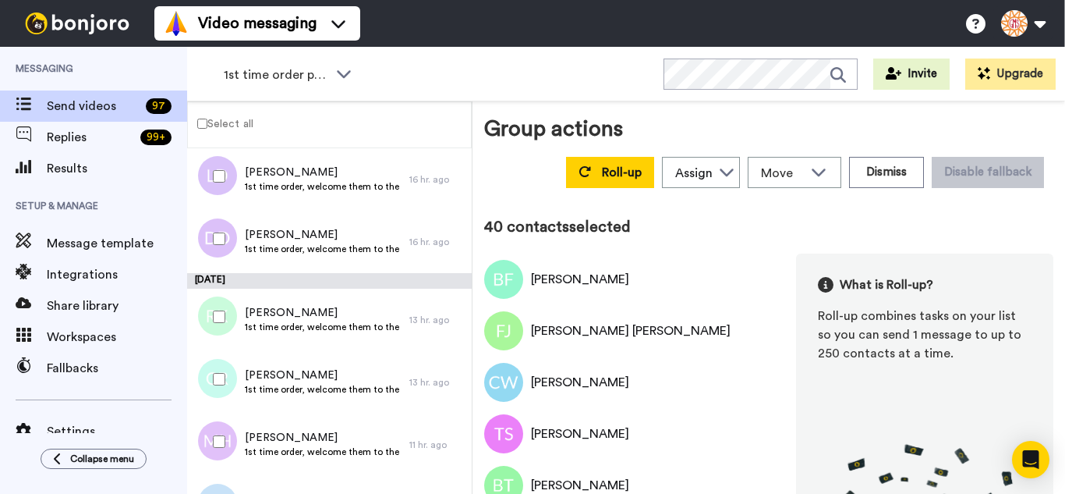
click at [232, 448] on div at bounding box center [216, 441] width 56 height 55
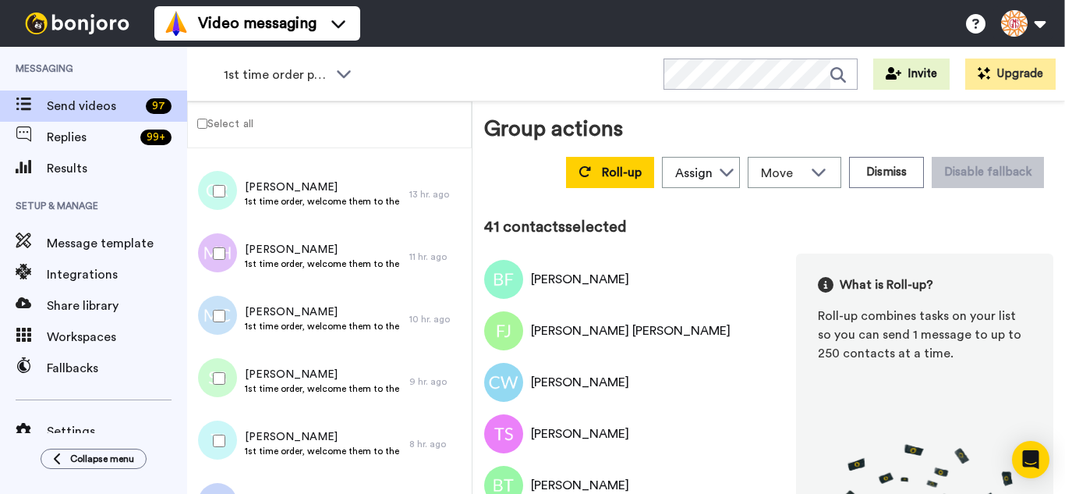
scroll to position [2495, 0]
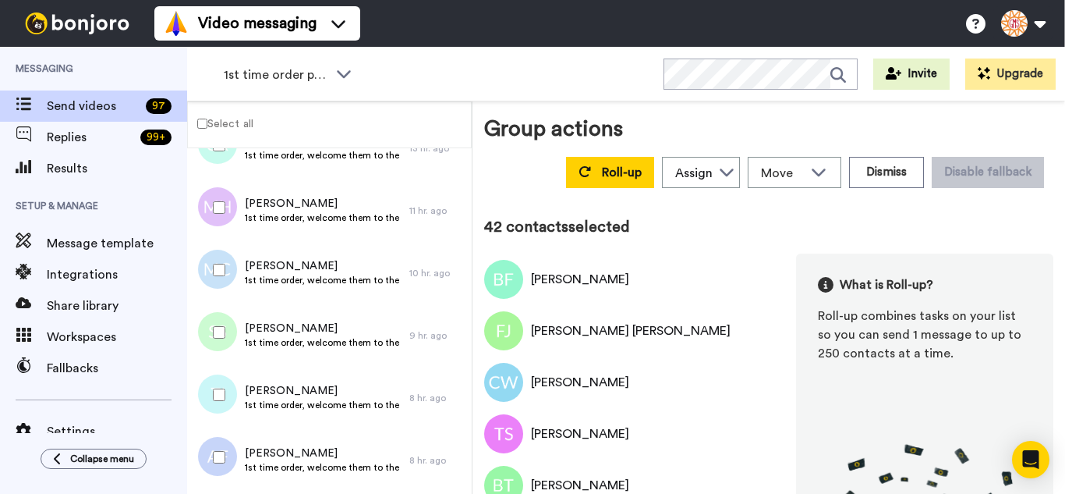
drag, startPoint x: 224, startPoint y: 338, endPoint x: 224, endPoint y: 387, distance: 48.3
click at [224, 339] on div at bounding box center [216, 332] width 56 height 55
click at [220, 437] on div at bounding box center [216, 457] width 56 height 55
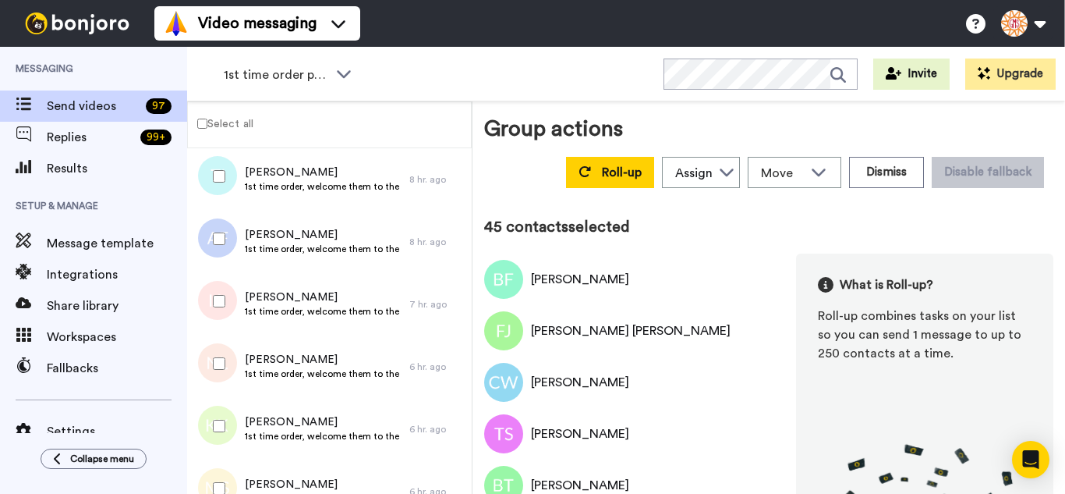
scroll to position [2729, 0]
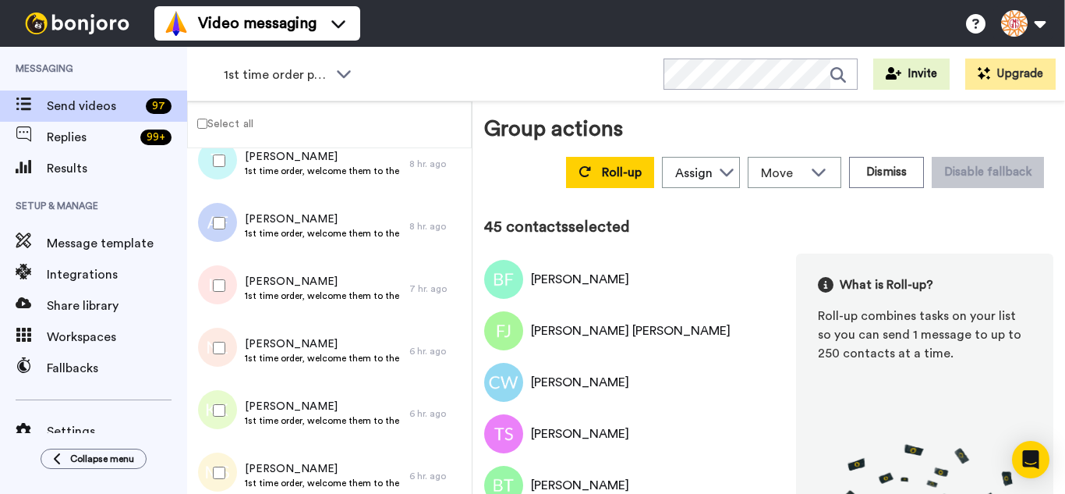
drag, startPoint x: 227, startPoint y: 289, endPoint x: 225, endPoint y: 337, distance: 48.4
click at [225, 296] on div at bounding box center [216, 285] width 56 height 55
click at [225, 337] on div at bounding box center [216, 347] width 56 height 55
click at [226, 402] on div at bounding box center [216, 410] width 56 height 55
click at [232, 460] on div at bounding box center [216, 472] width 56 height 55
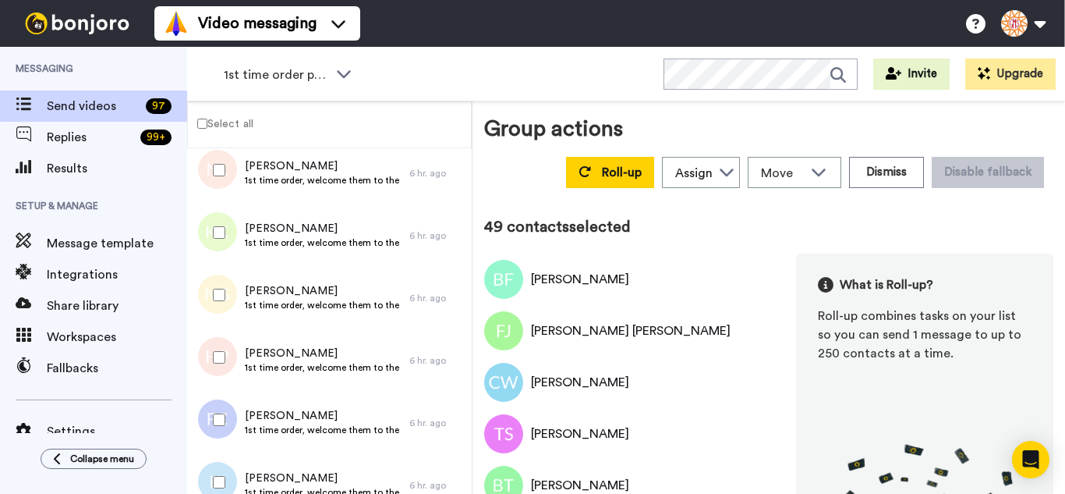
scroll to position [2963, 0]
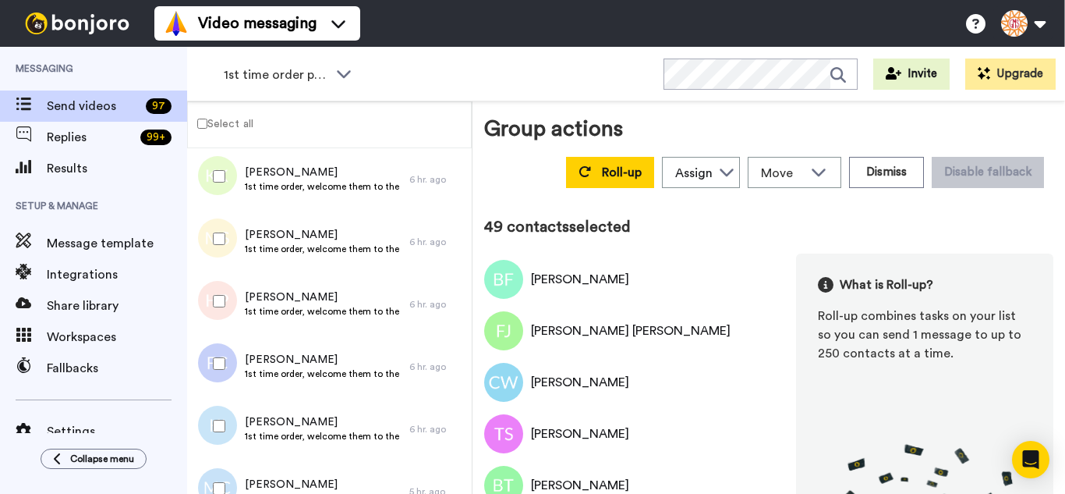
drag, startPoint x: 209, startPoint y: 300, endPoint x: 213, endPoint y: 345, distance: 44.6
click at [209, 302] on div at bounding box center [216, 301] width 56 height 55
click at [218, 402] on div at bounding box center [216, 425] width 56 height 55
click at [227, 475] on div at bounding box center [216, 488] width 56 height 55
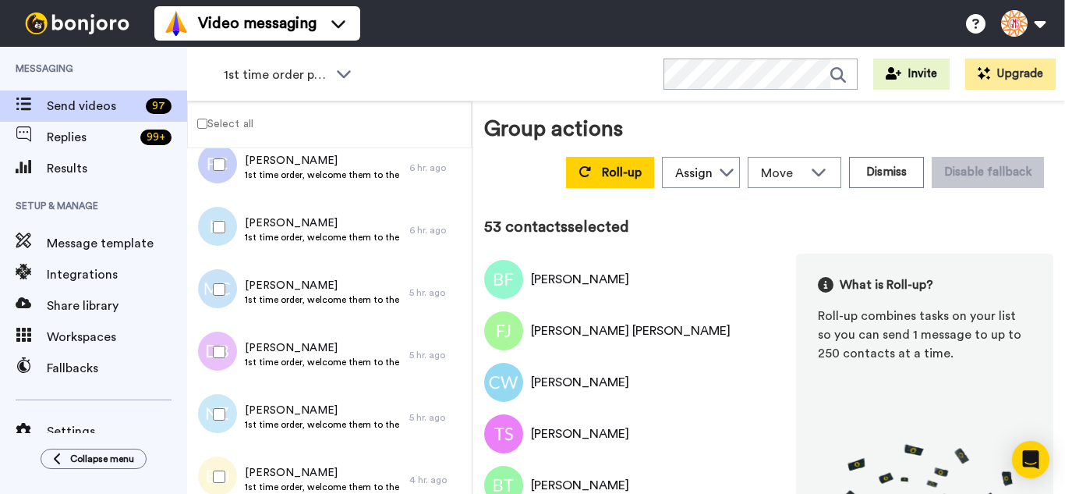
scroll to position [3197, 0]
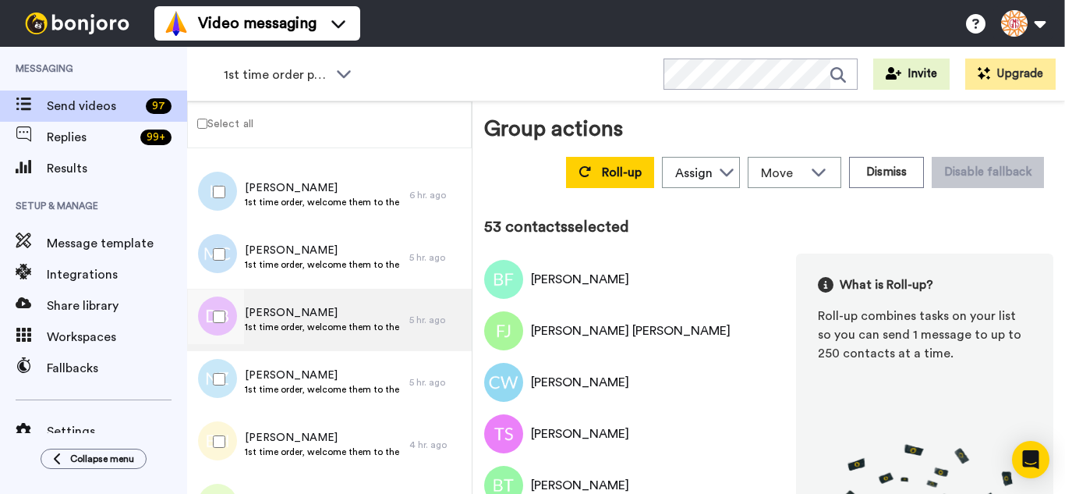
drag, startPoint x: 221, startPoint y: 324, endPoint x: 221, endPoint y: 349, distance: 25.0
click at [221, 327] on div at bounding box center [216, 316] width 56 height 55
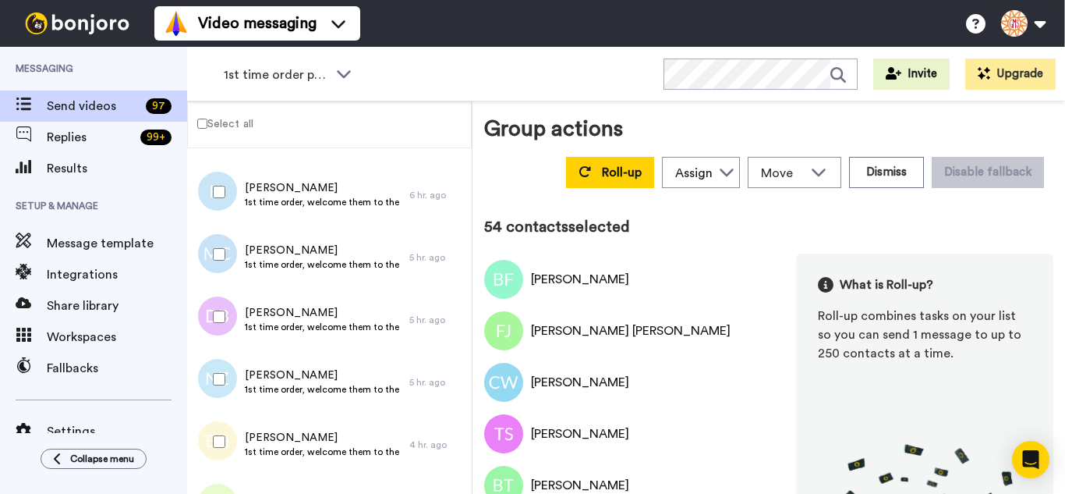
click at [227, 434] on div at bounding box center [216, 441] width 56 height 55
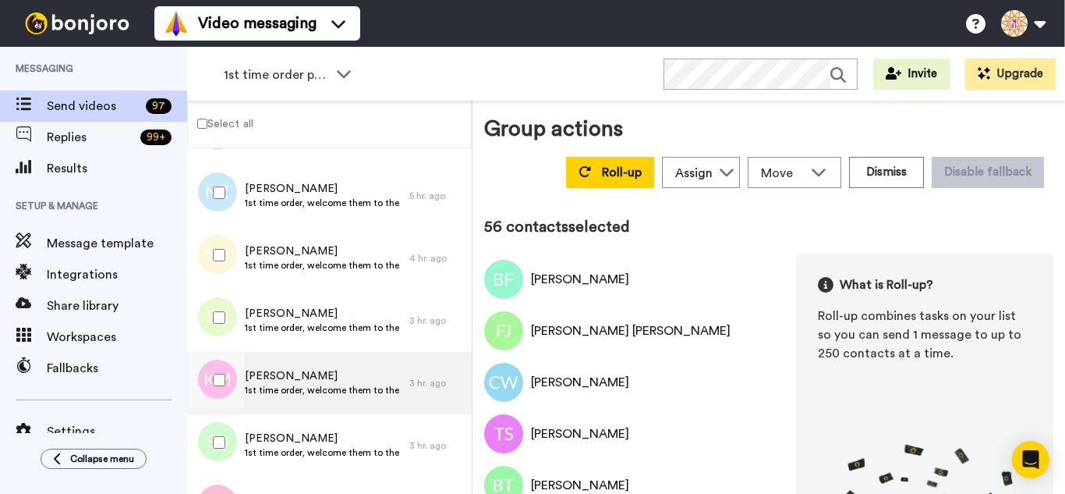
scroll to position [3431, 0]
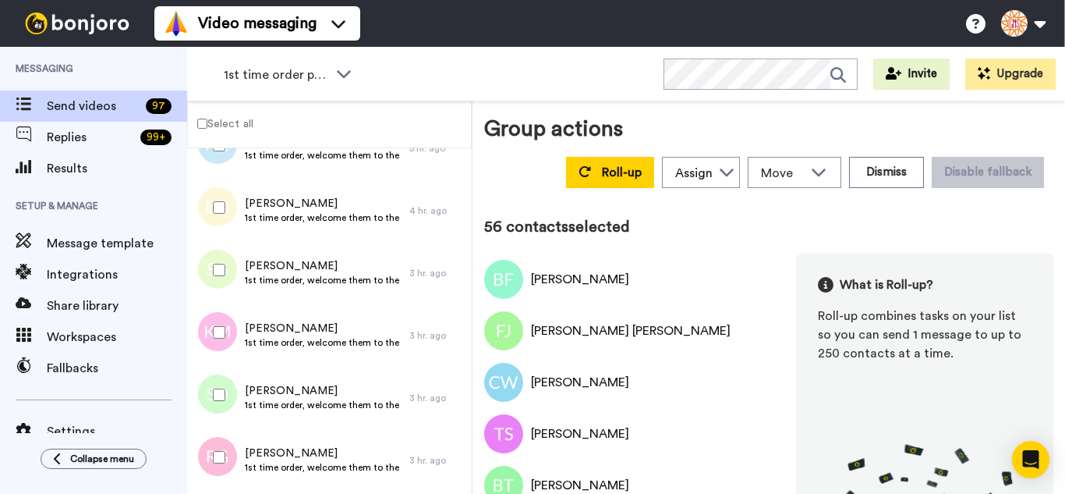
click at [204, 272] on div at bounding box center [216, 270] width 56 height 55
click at [220, 339] on div at bounding box center [216, 332] width 56 height 55
click at [233, 400] on div at bounding box center [216, 394] width 56 height 55
drag, startPoint x: 243, startPoint y: 444, endPoint x: 238, endPoint y: 452, distance: 9.8
click at [239, 449] on div at bounding box center [216, 457] width 56 height 55
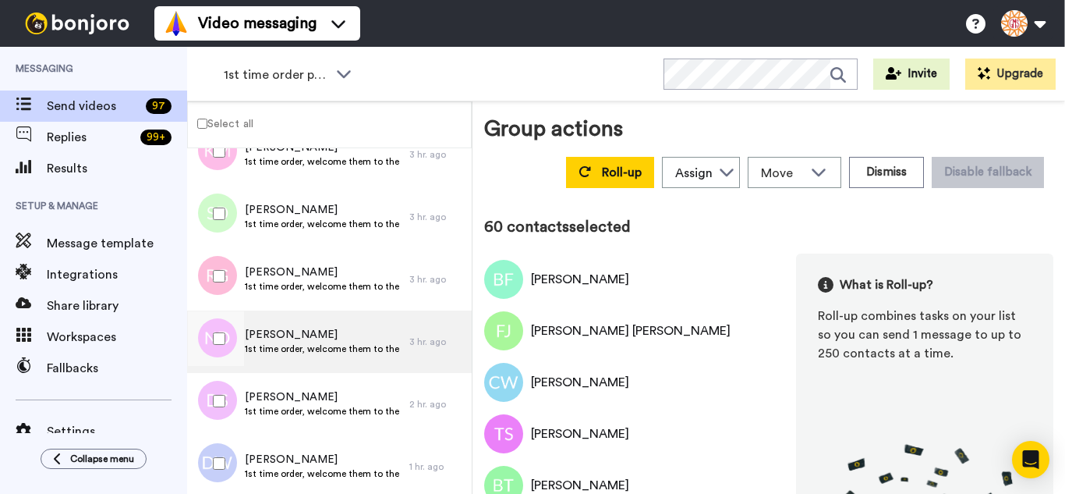
scroll to position [3665, 0]
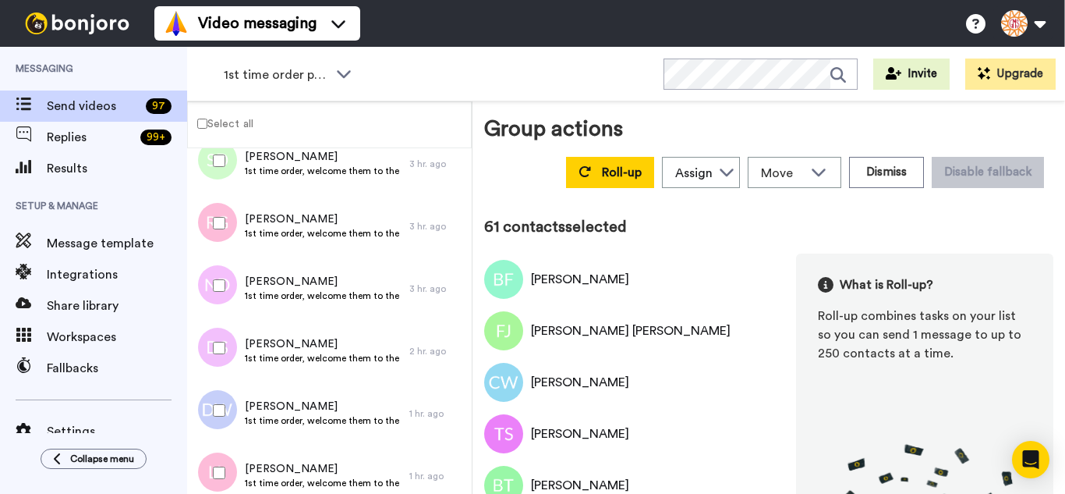
drag, startPoint x: 218, startPoint y: 335, endPoint x: 221, endPoint y: 392, distance: 57.8
click at [218, 335] on div at bounding box center [216, 347] width 56 height 55
click at [221, 397] on div at bounding box center [216, 410] width 56 height 55
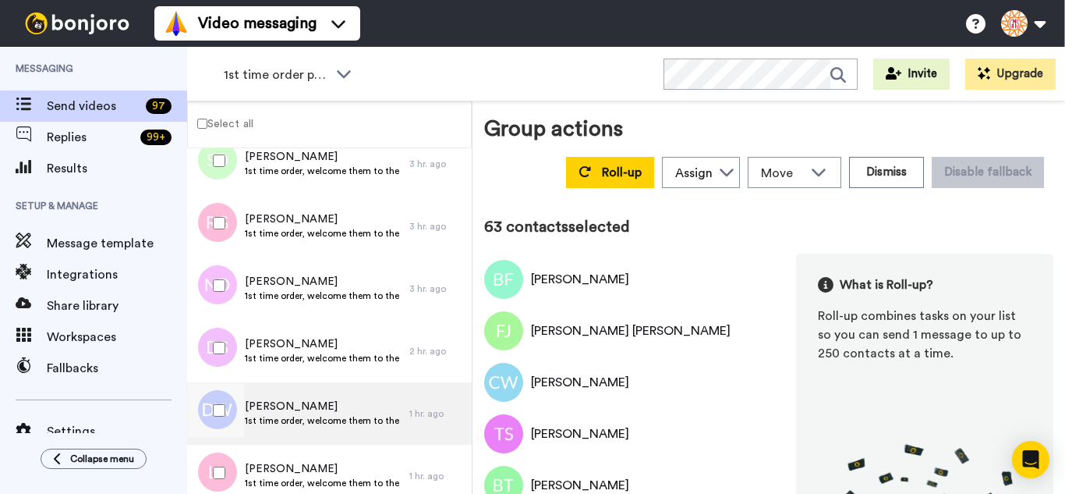
click at [228, 442] on div at bounding box center [213, 413] width 47 height 62
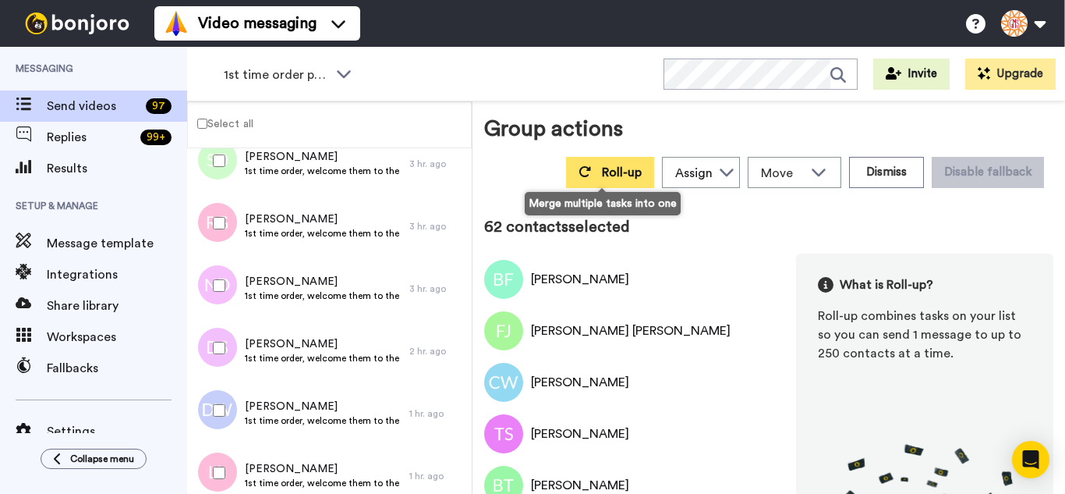
click at [607, 175] on span "Roll-up" at bounding box center [622, 172] width 40 height 12
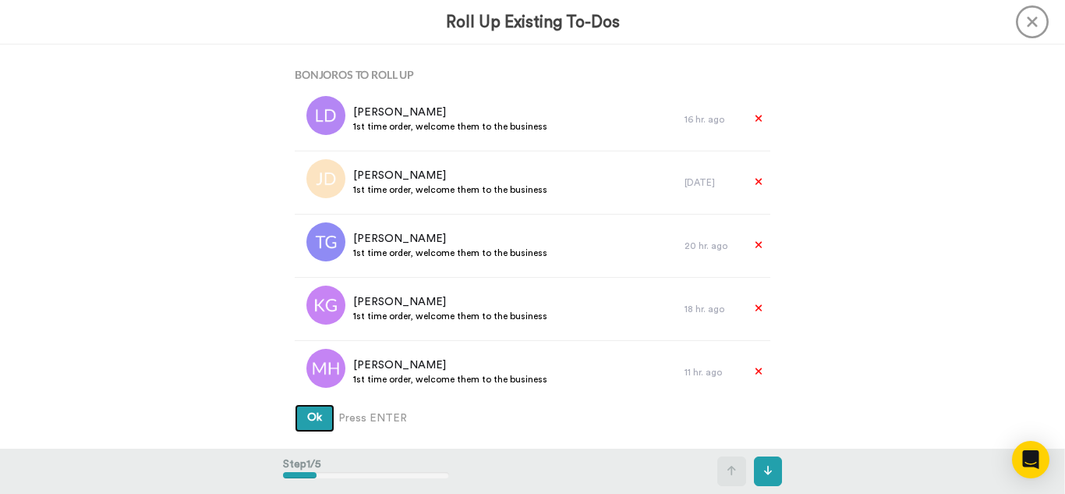
click at [295, 404] on button "Ok" at bounding box center [315, 418] width 40 height 28
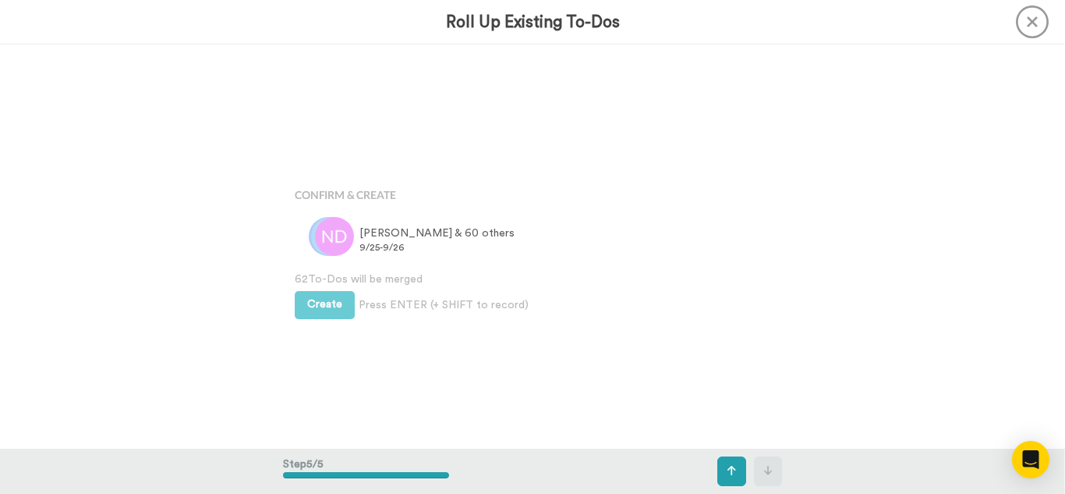
scroll to position [1614, 0]
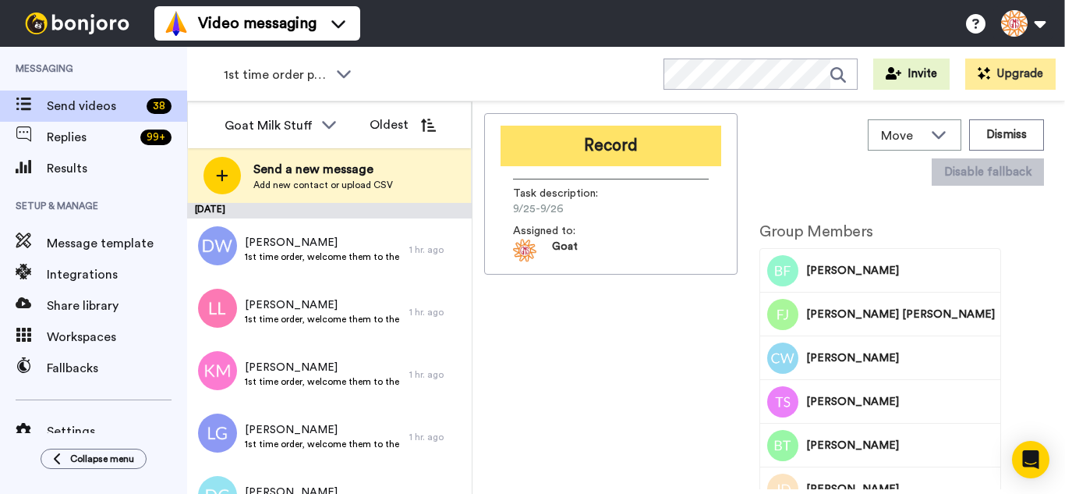
click at [581, 135] on button "Record" at bounding box center [611, 146] width 221 height 41
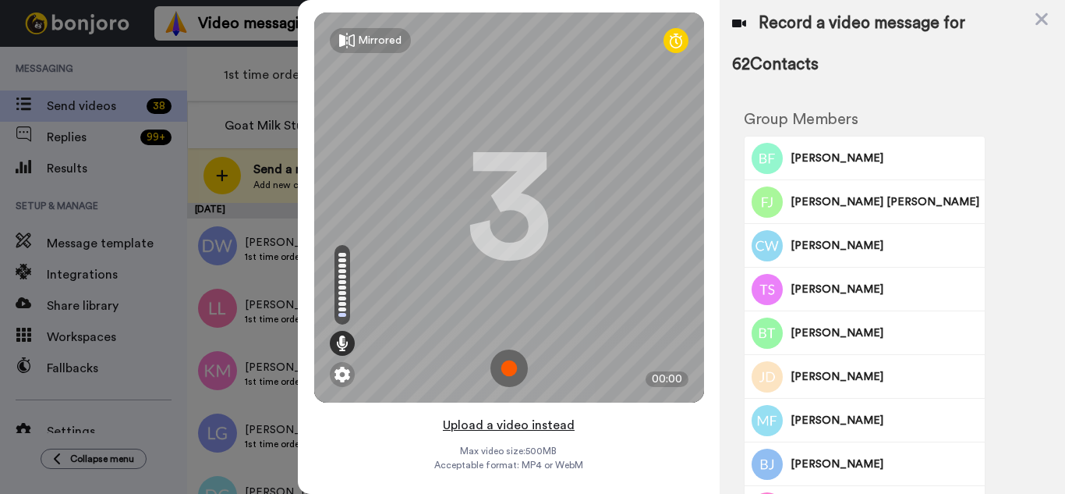
click at [560, 428] on button "Upload a video instead" at bounding box center [508, 425] width 141 height 20
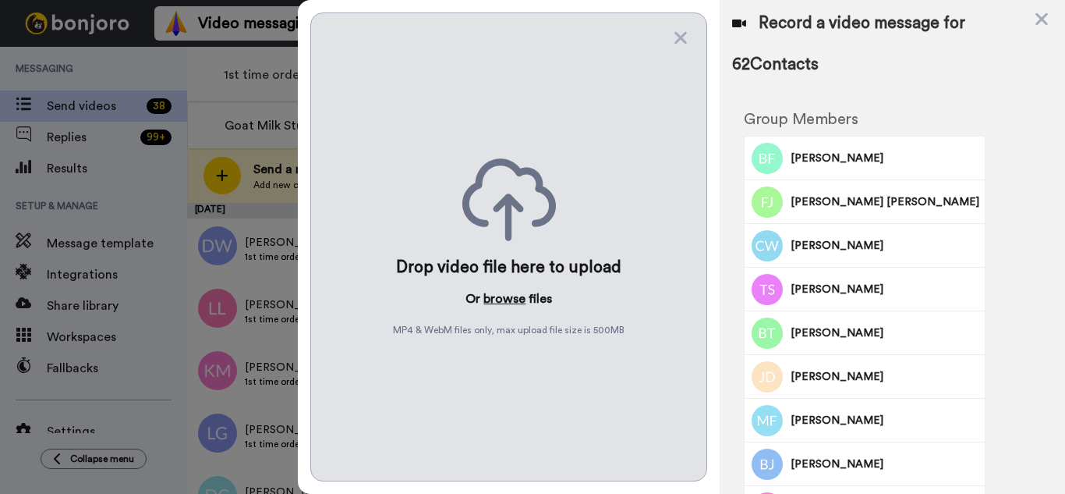
click at [514, 303] on button "browse" at bounding box center [504, 298] width 42 height 19
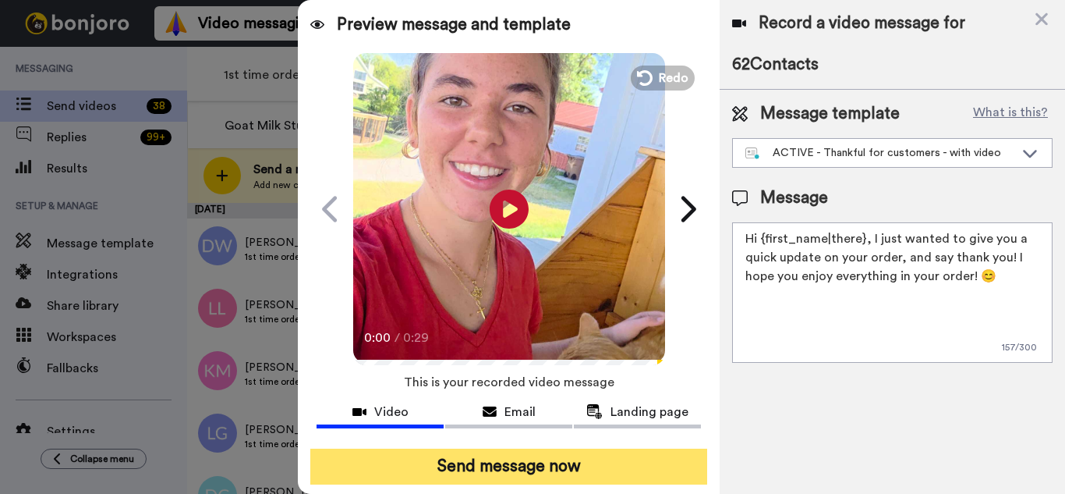
click at [527, 457] on button "Send message now" at bounding box center [508, 466] width 397 height 36
